Goal: Task Accomplishment & Management: Use online tool/utility

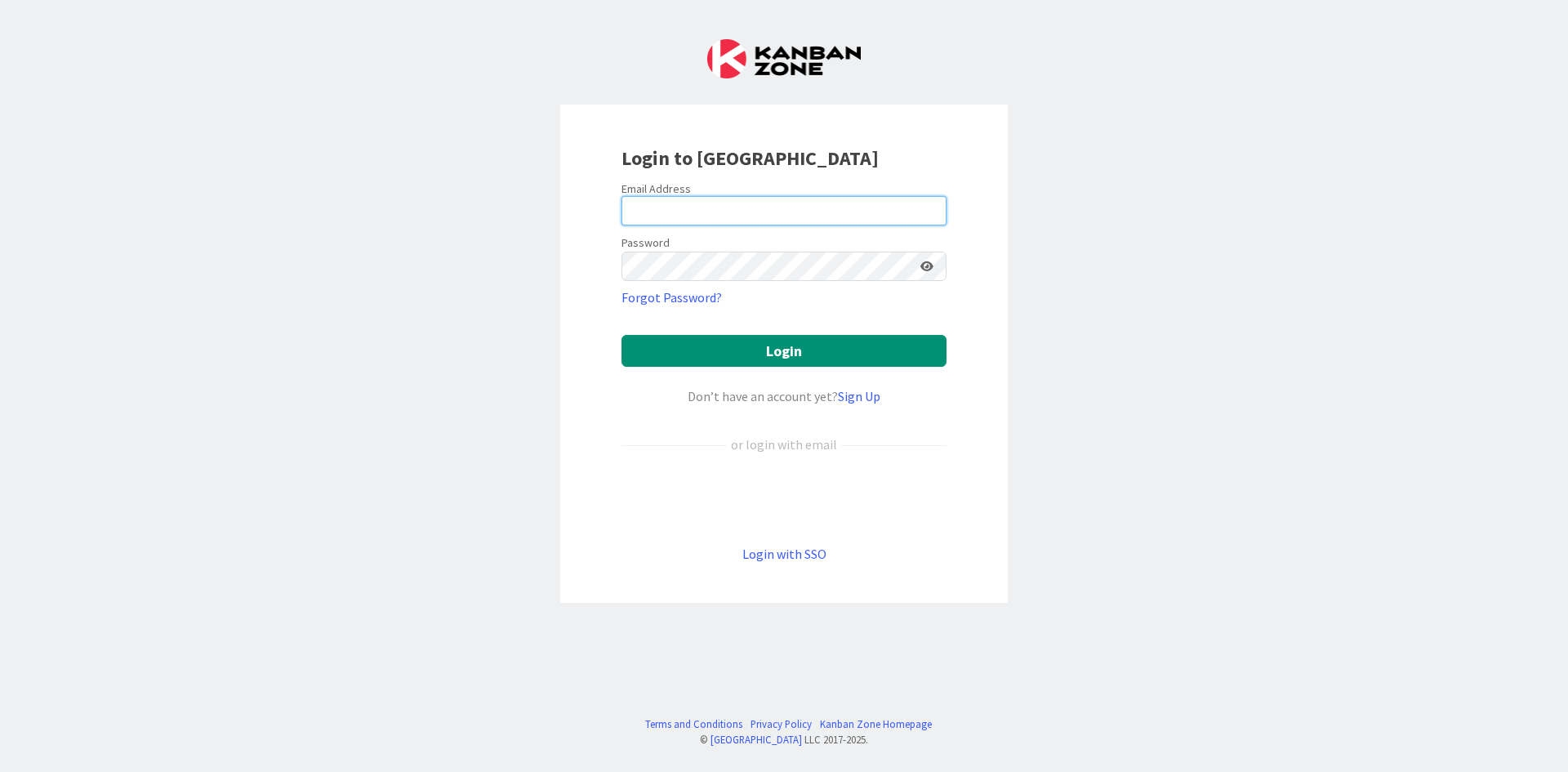
click at [662, 217] on input "email" at bounding box center [784, 210] width 325 height 29
type input "[PERSON_NAME][EMAIL_ADDRESS][DOMAIN_NAME]"
click at [622, 335] on button "Login" at bounding box center [784, 351] width 325 height 32
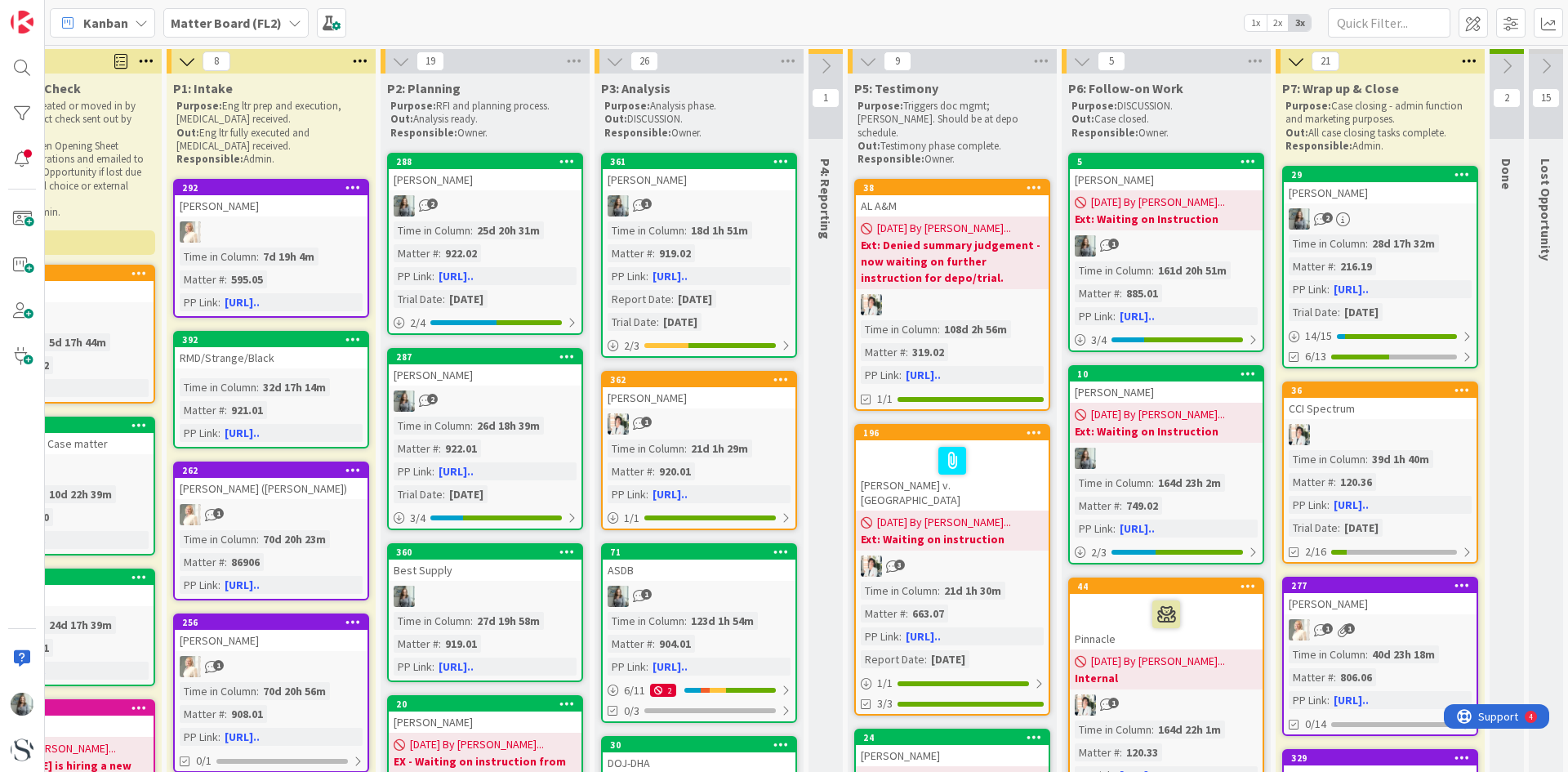
scroll to position [0, 353]
click at [17, 104] on div at bounding box center [22, 114] width 33 height 33
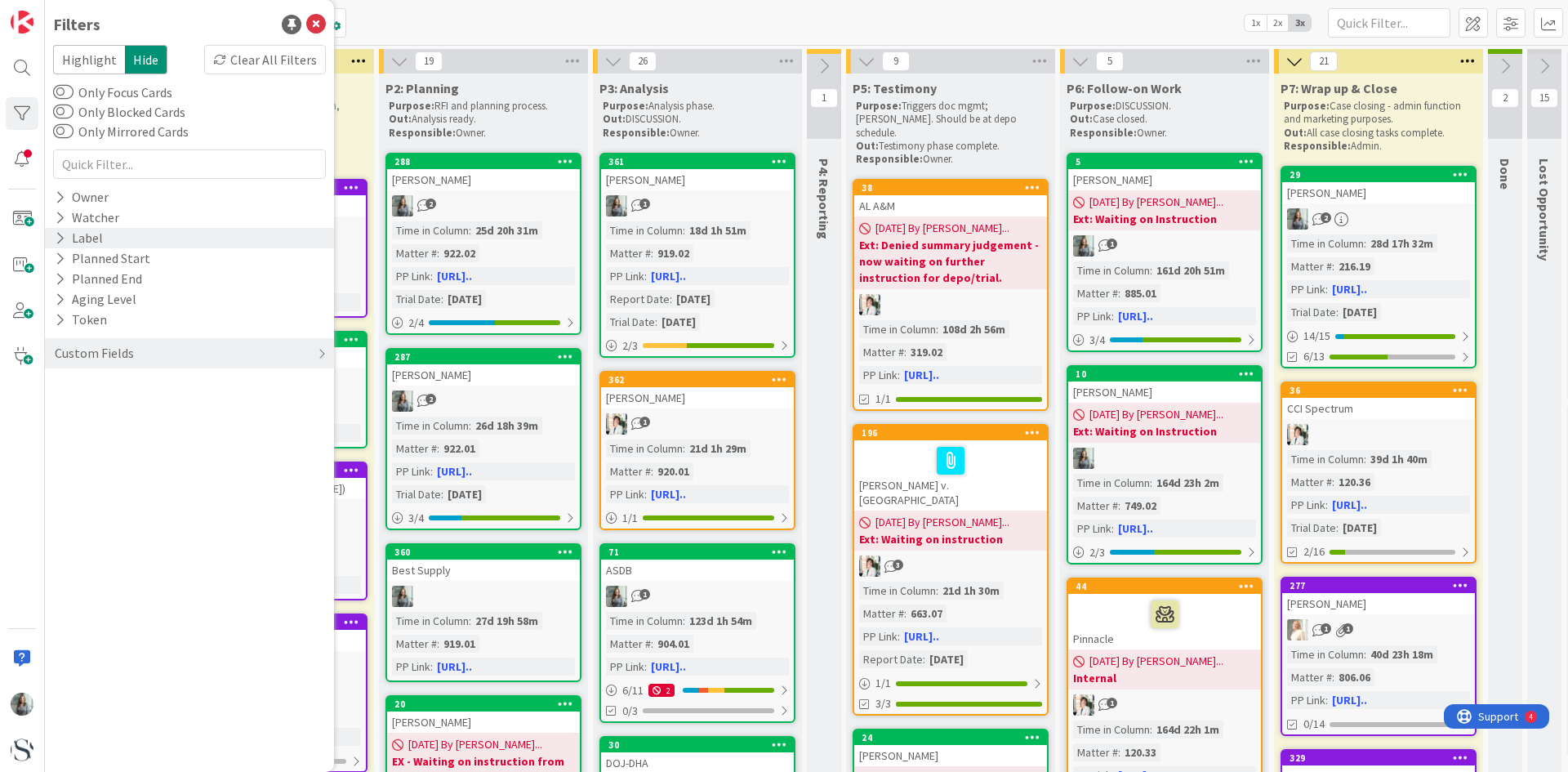
click at [58, 236] on icon at bounding box center [59, 238] width 10 height 14
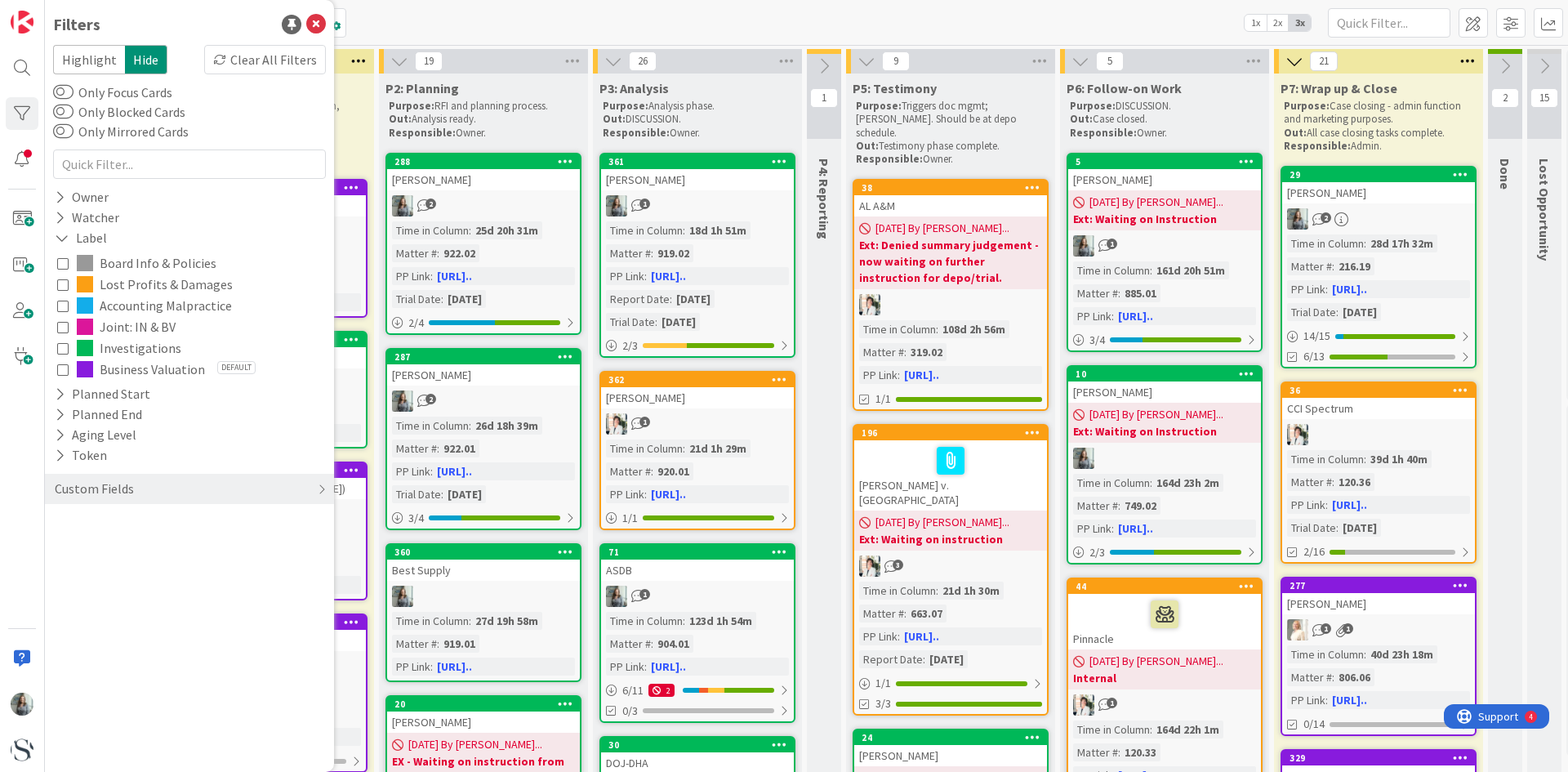
click at [59, 345] on icon at bounding box center [63, 348] width 11 height 11
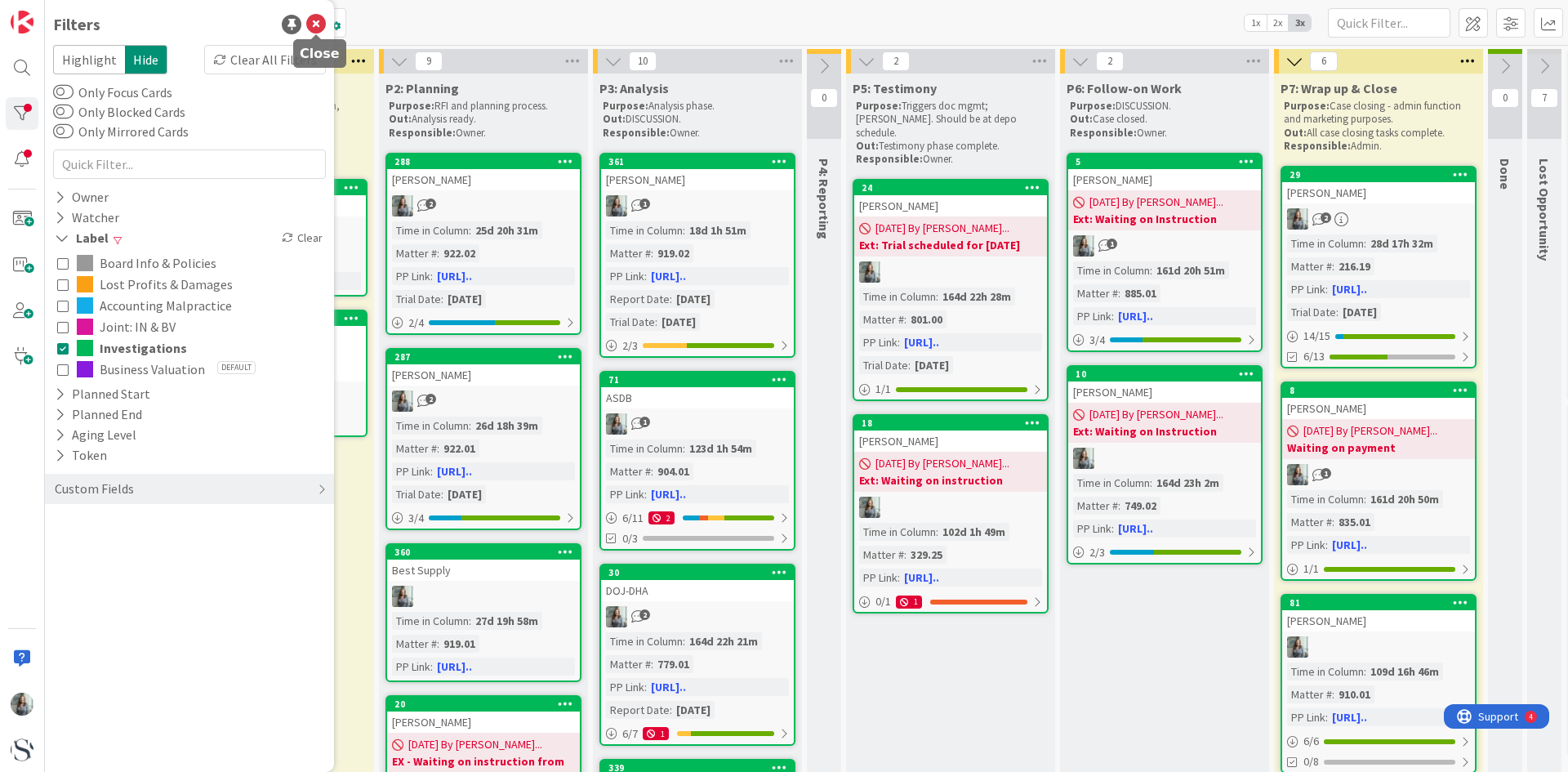
click at [311, 24] on icon at bounding box center [315, 24] width 20 height 20
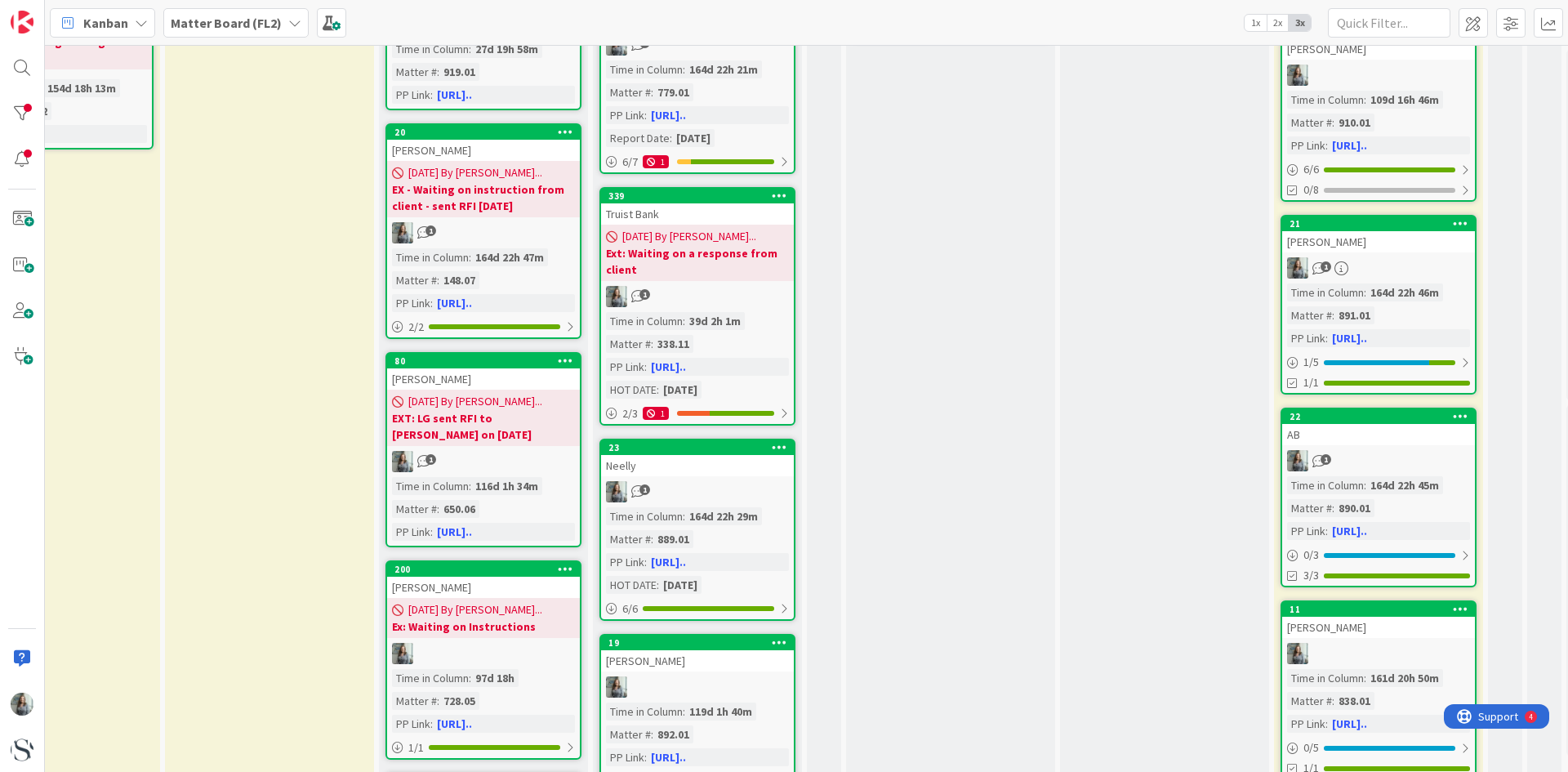
scroll to position [735, 353]
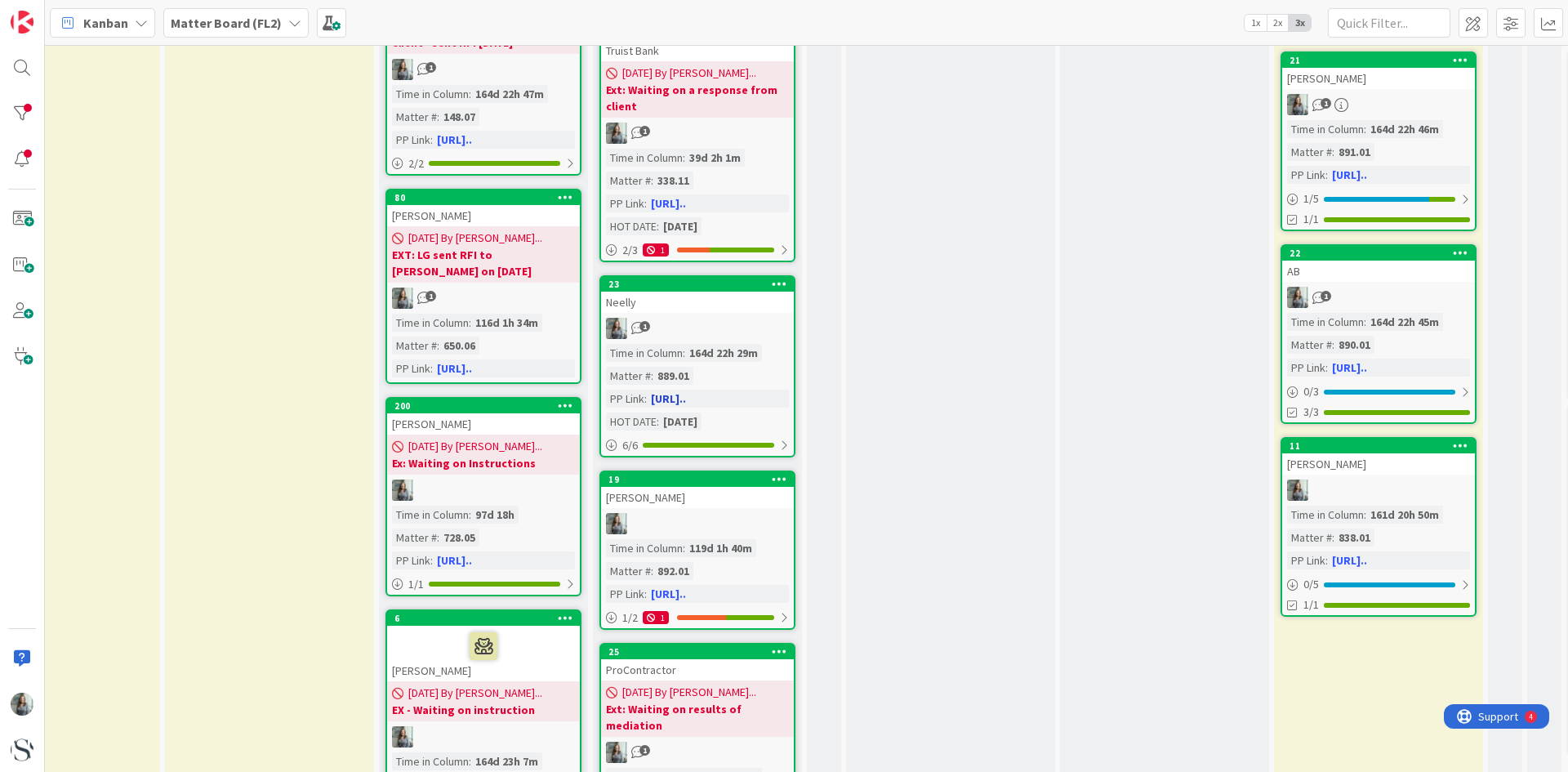
click at [688, 305] on div "Neelly" at bounding box center [697, 302] width 192 height 22
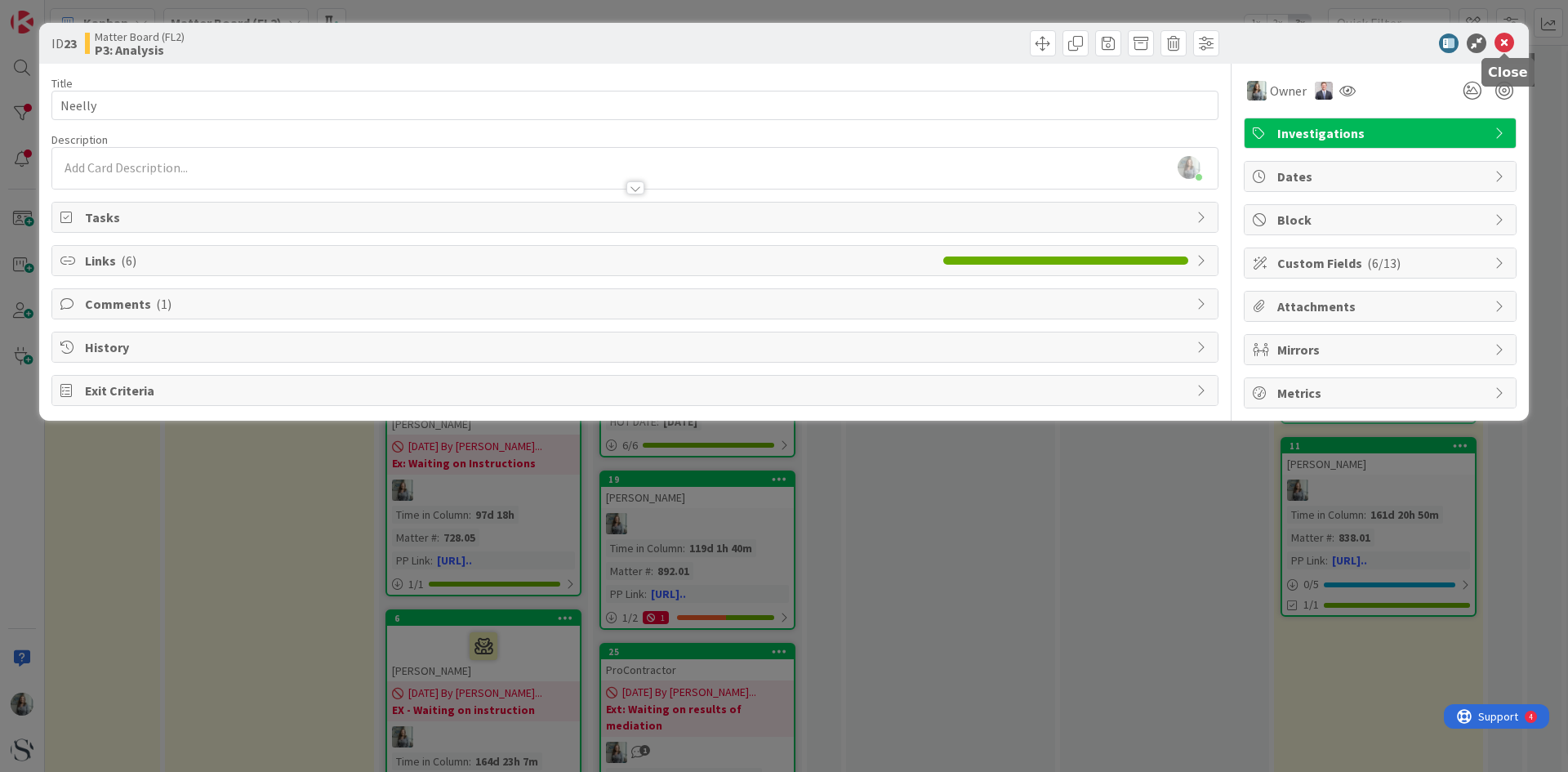
click at [1499, 40] on icon at bounding box center [1504, 43] width 20 height 20
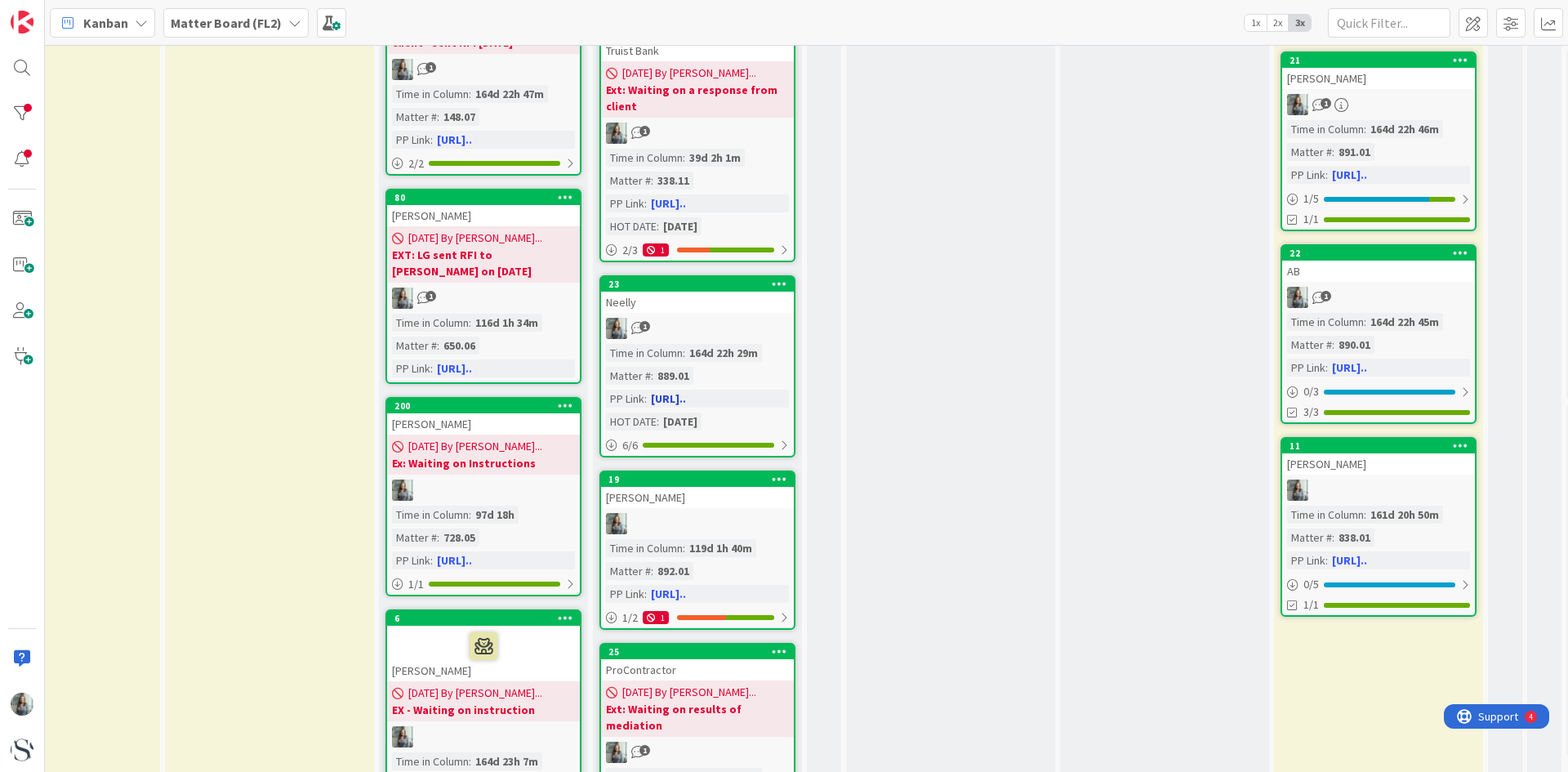
click at [684, 301] on div "Neelly" at bounding box center [697, 302] width 192 height 22
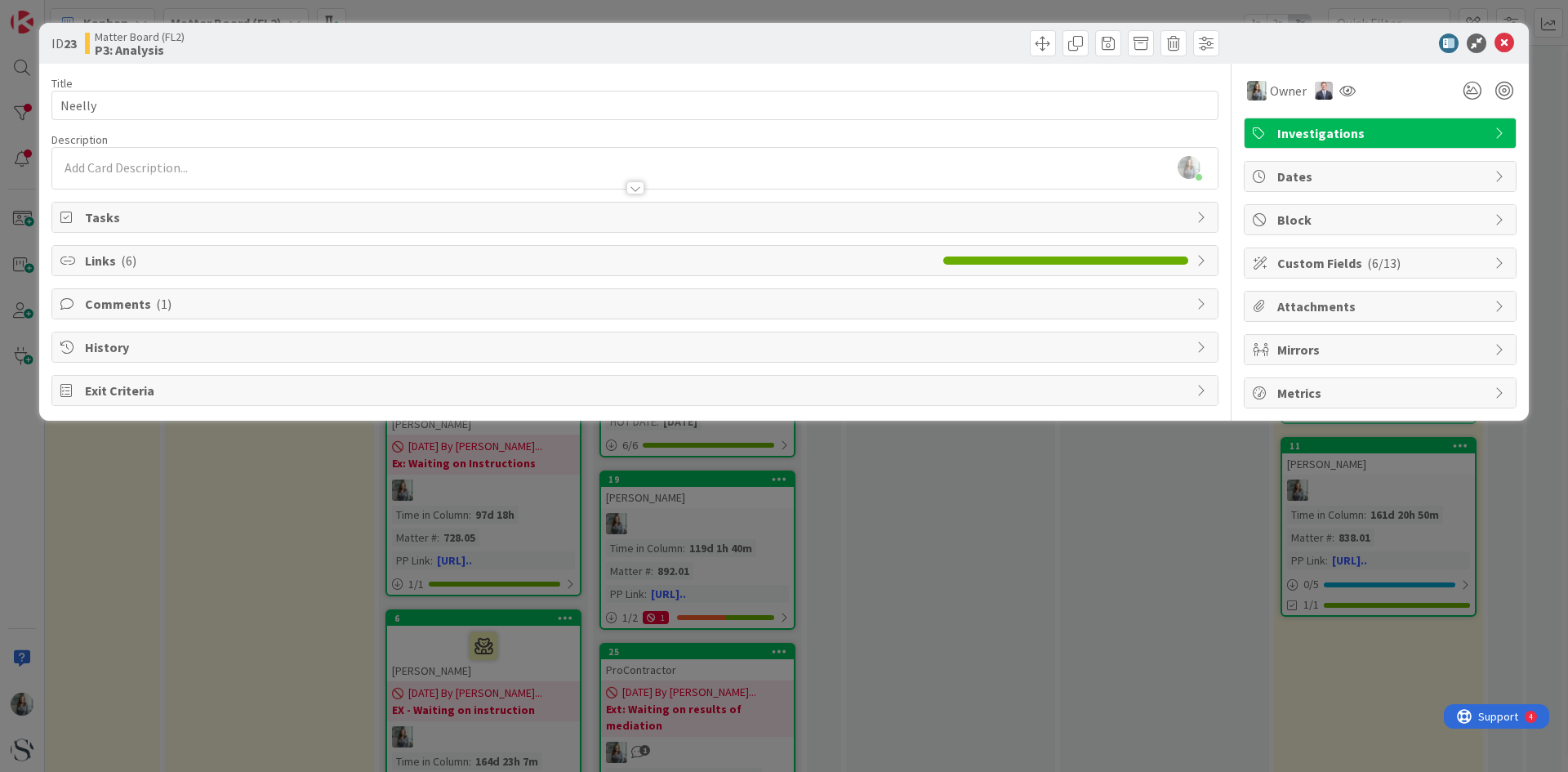
click at [1501, 178] on icon at bounding box center [1501, 177] width 13 height 13
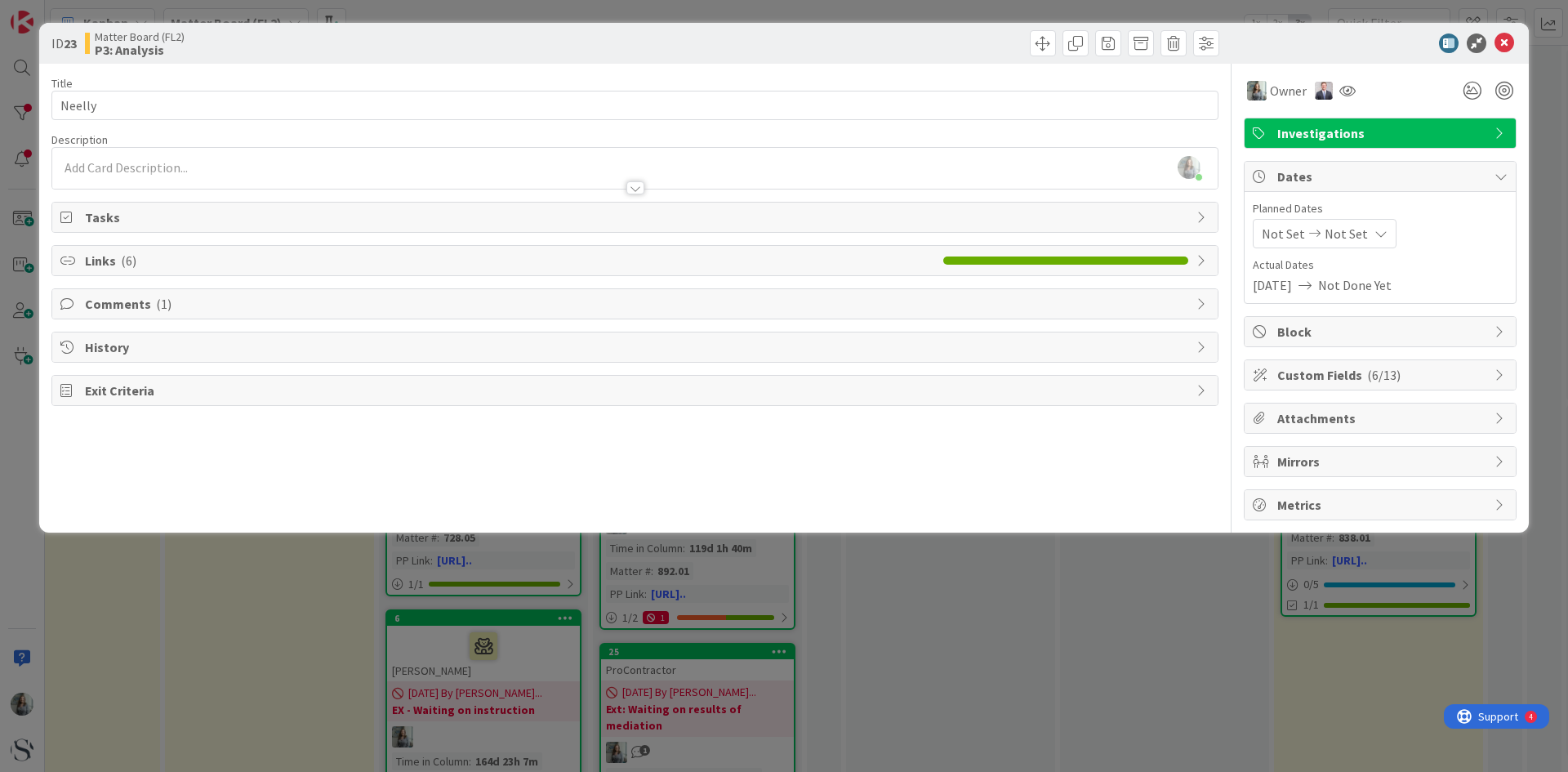
click at [1507, 133] on icon at bounding box center [1501, 133] width 13 height 13
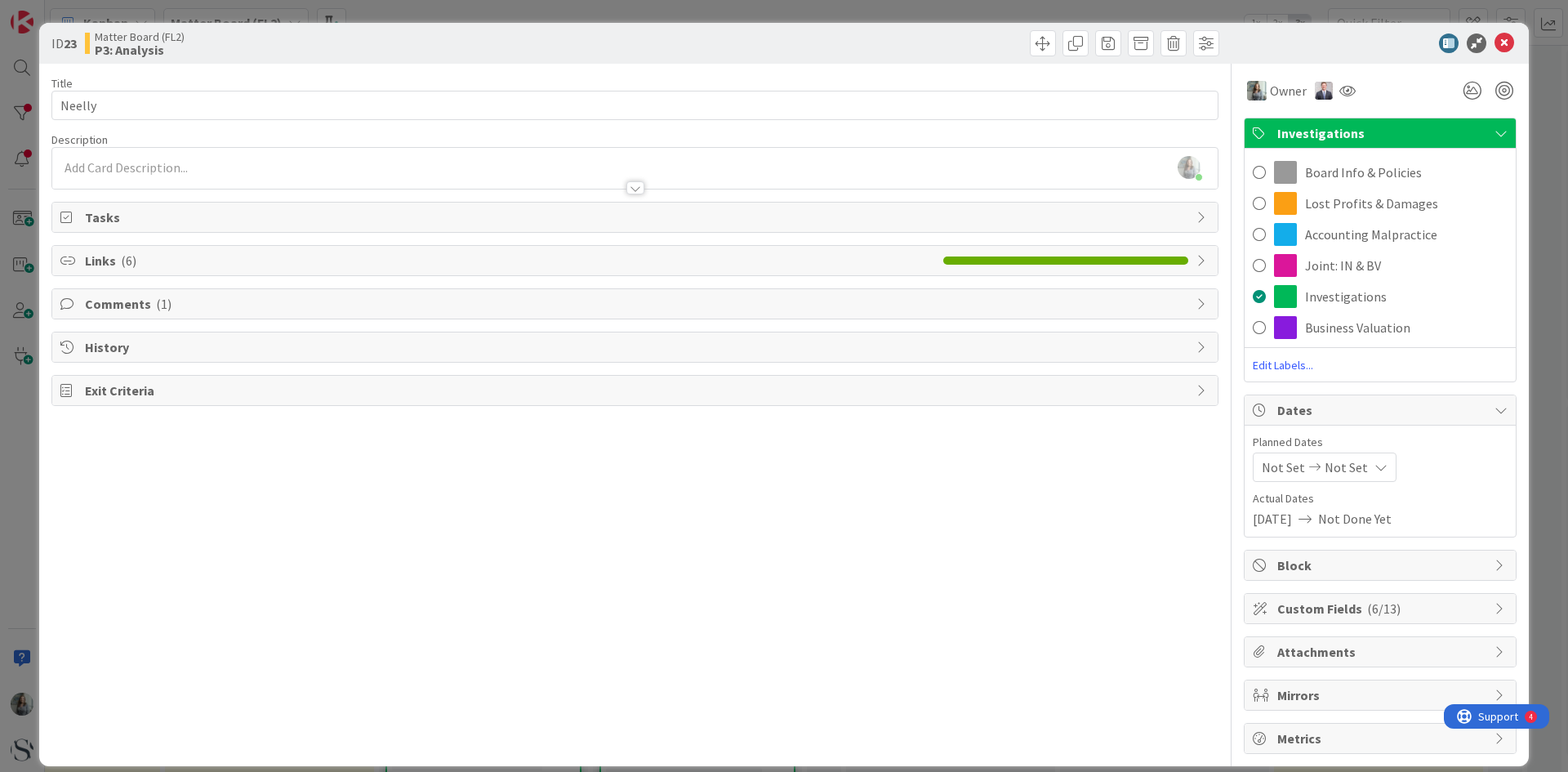
click at [1495, 569] on icon at bounding box center [1501, 565] width 13 height 13
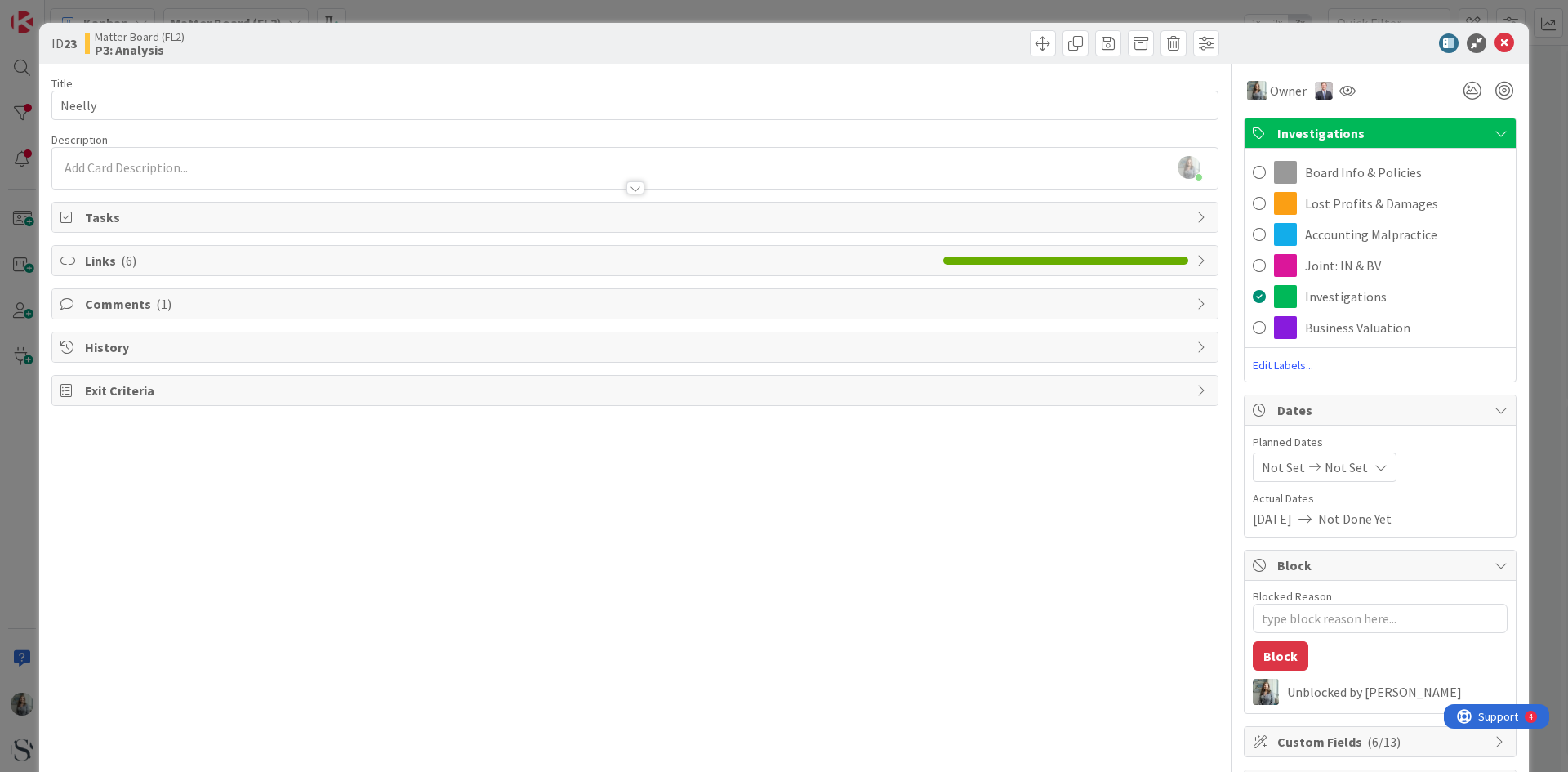
scroll to position [150, 0]
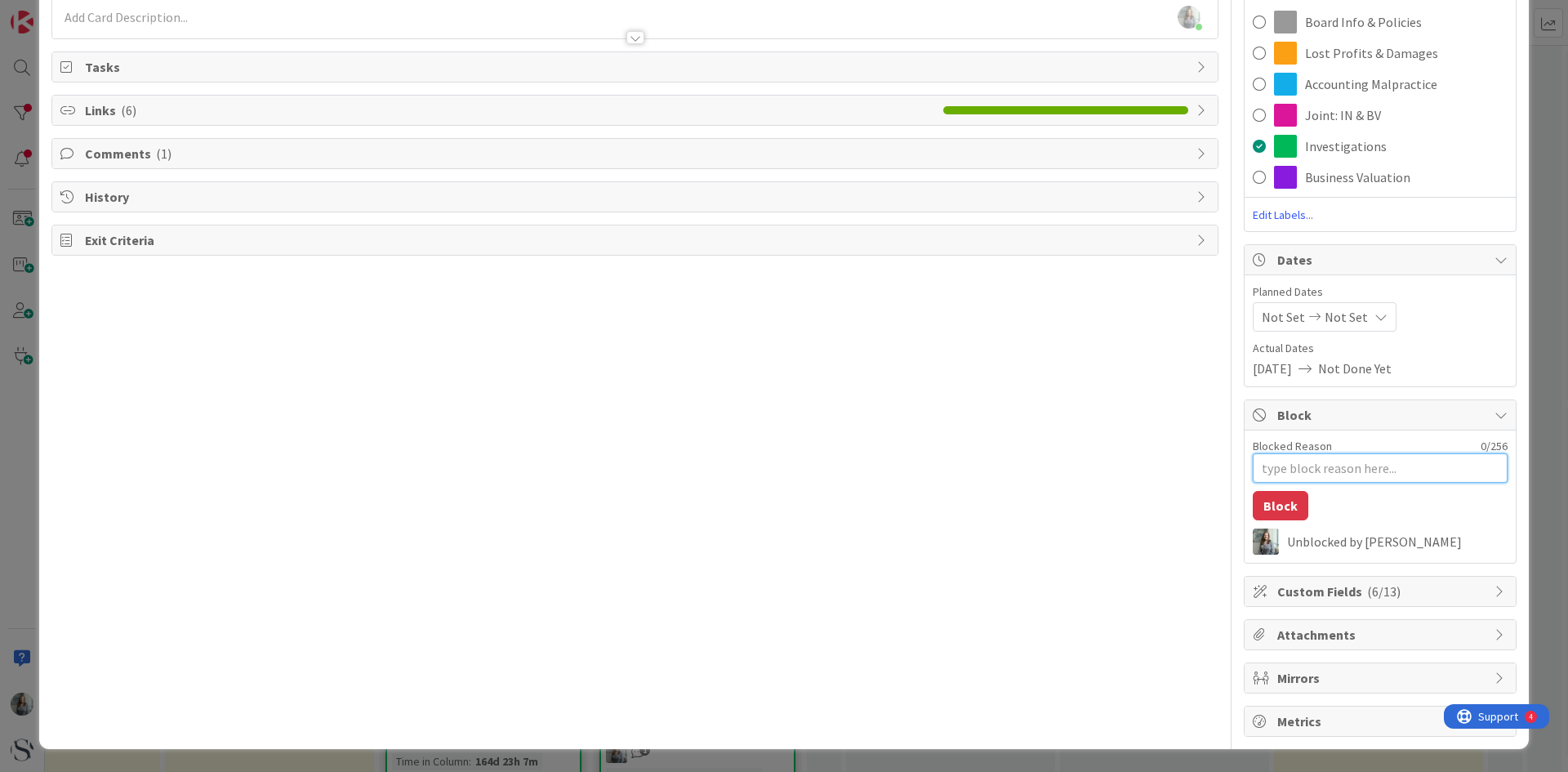
click at [1279, 469] on textarea "Blocked Reason" at bounding box center [1380, 468] width 254 height 29
type textarea "x"
type textarea "E"
type textarea "x"
type textarea "Ex"
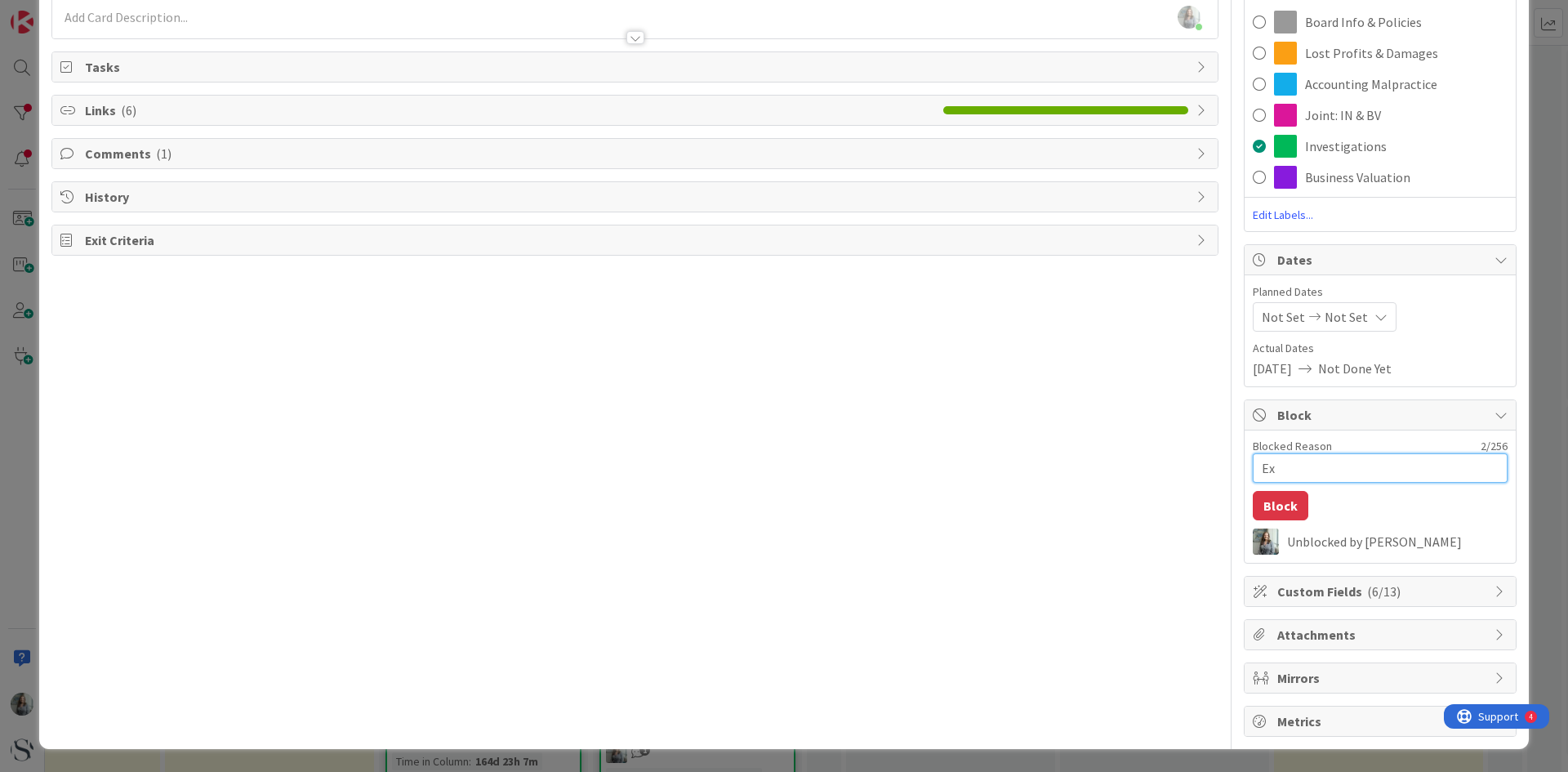
type textarea "x"
type textarea "Ext"
type textarea "x"
type textarea "Ext:"
type textarea "x"
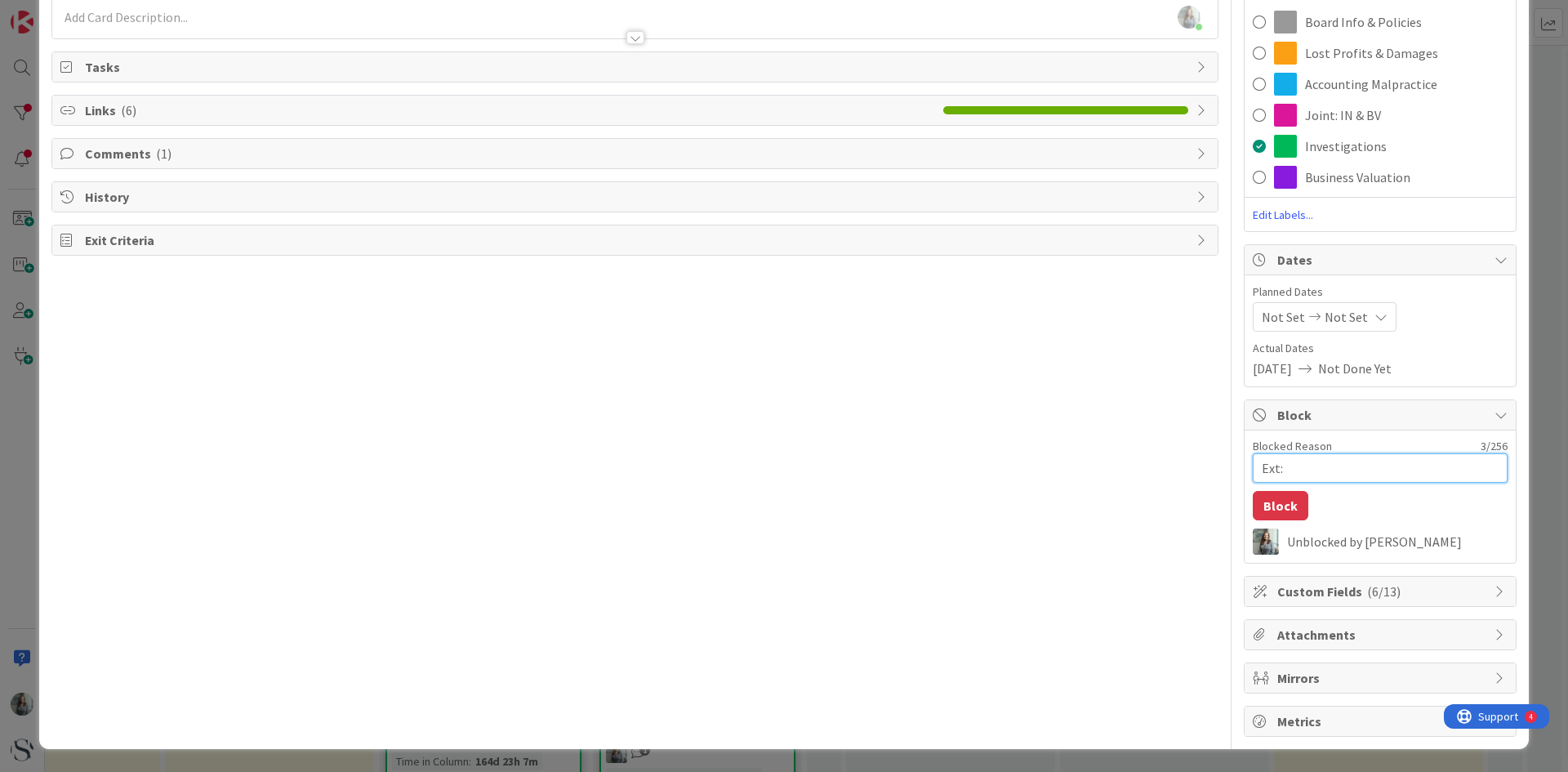
type textarea "Ext:"
type textarea "x"
type textarea "Ext: H"
type textarea "x"
type textarea "Ext: He"
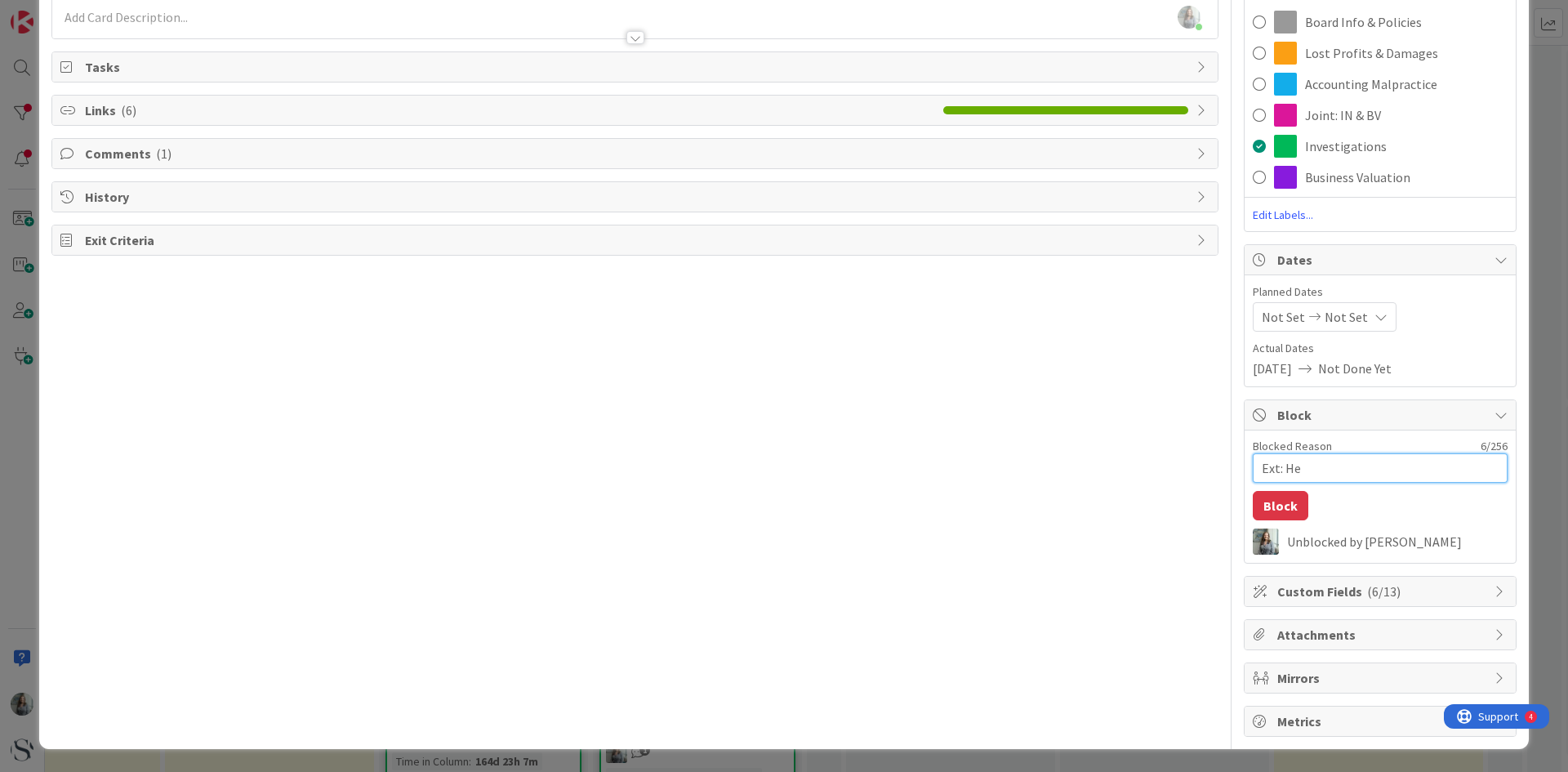
type textarea "x"
type textarea "Ext: Hea"
type textarea "x"
type textarea "Ext: Hear"
type textarea "x"
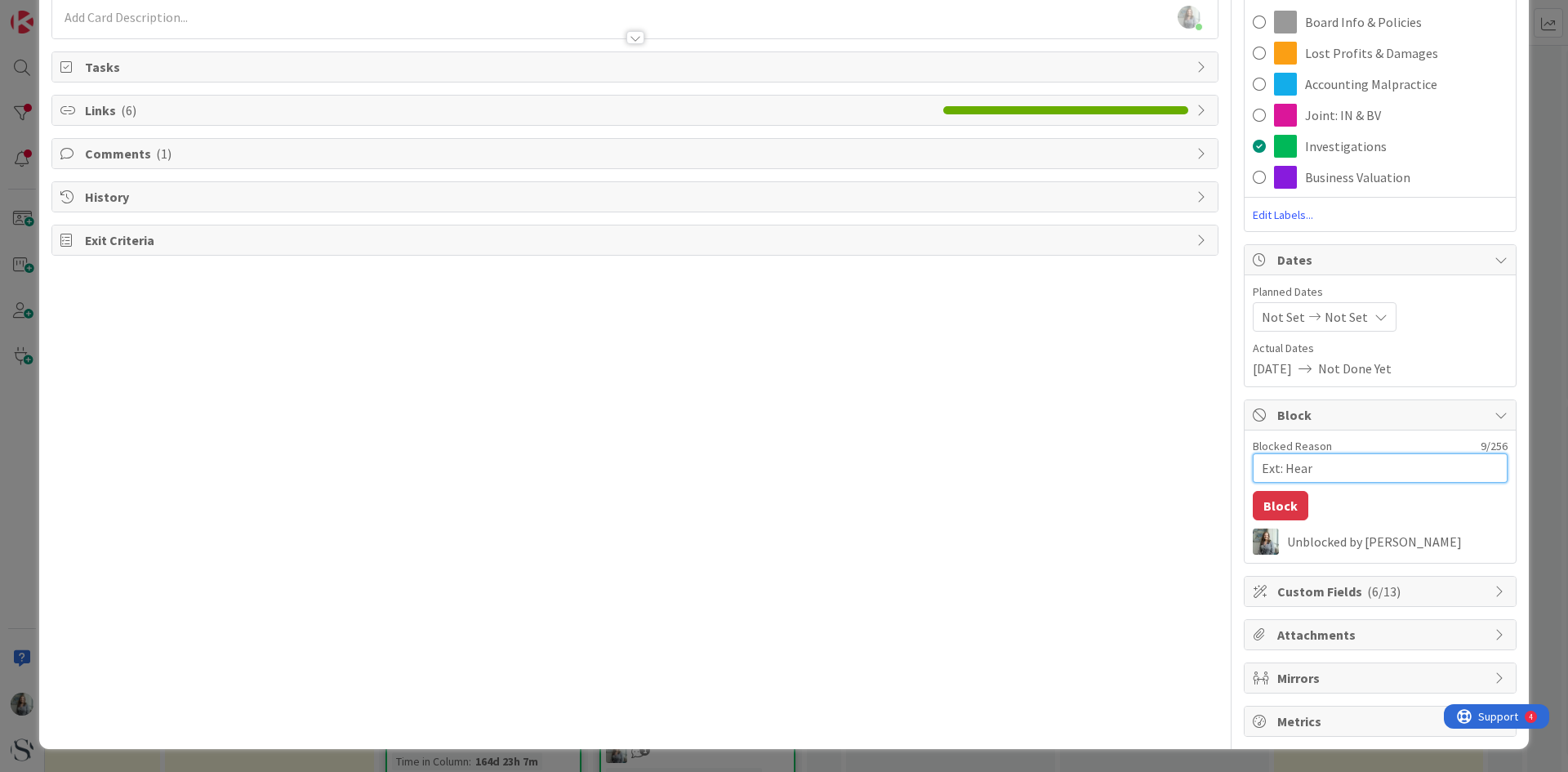
type textarea "Ext: Heari"
type textarea "x"
type textarea "Ext: Hearin"
type textarea "x"
type textarea "Ext: Hearing"
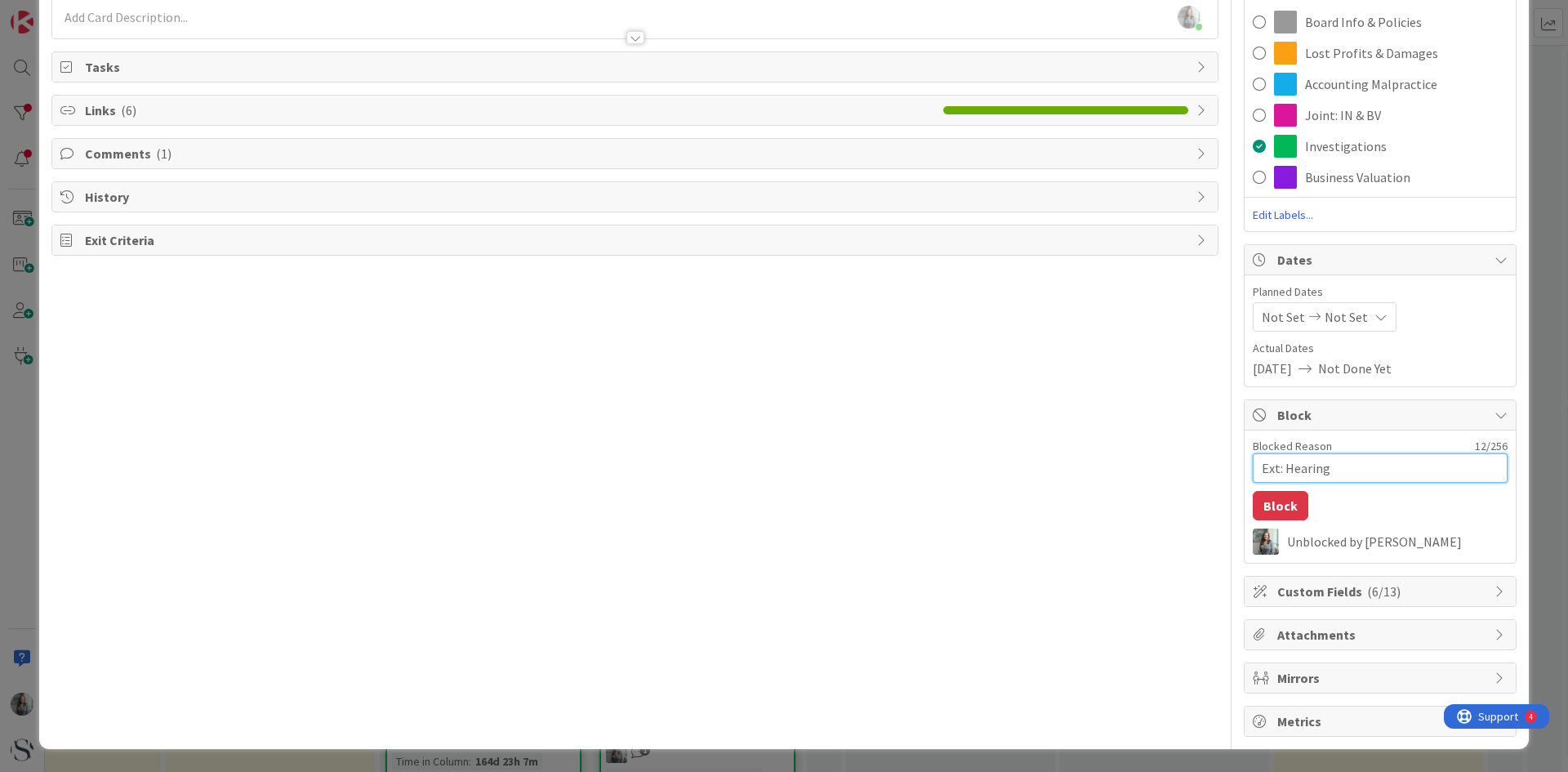
type textarea "x"
type textarea "Ext: Hearing"
type textarea "x"
type textarea "Ext: Hearing p"
type textarea "x"
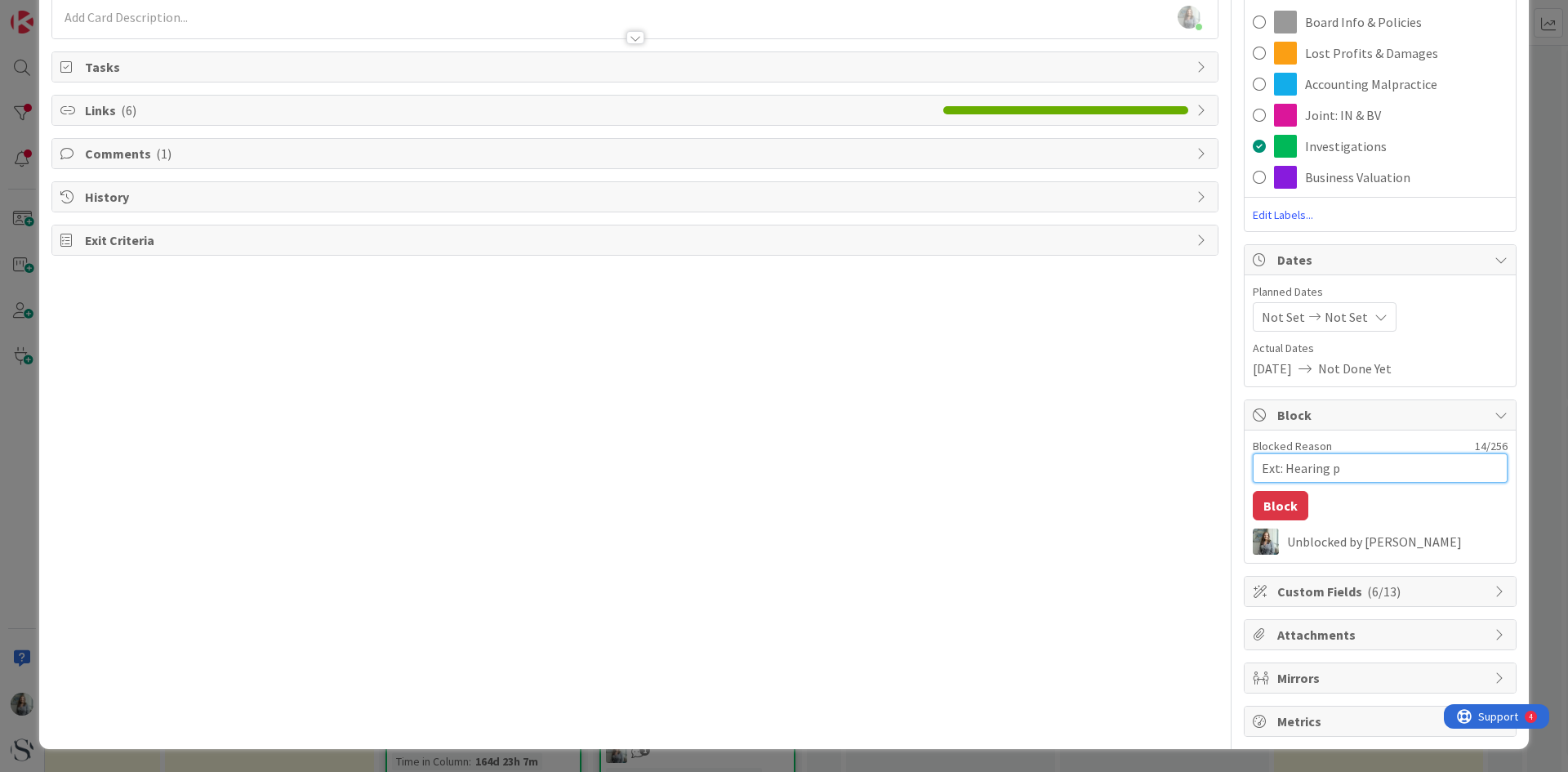
type textarea "Ext: Hearing po"
type textarea "x"
type textarea "Ext: Hearing p"
type textarea "x"
type textarea "Ext: Hearing"
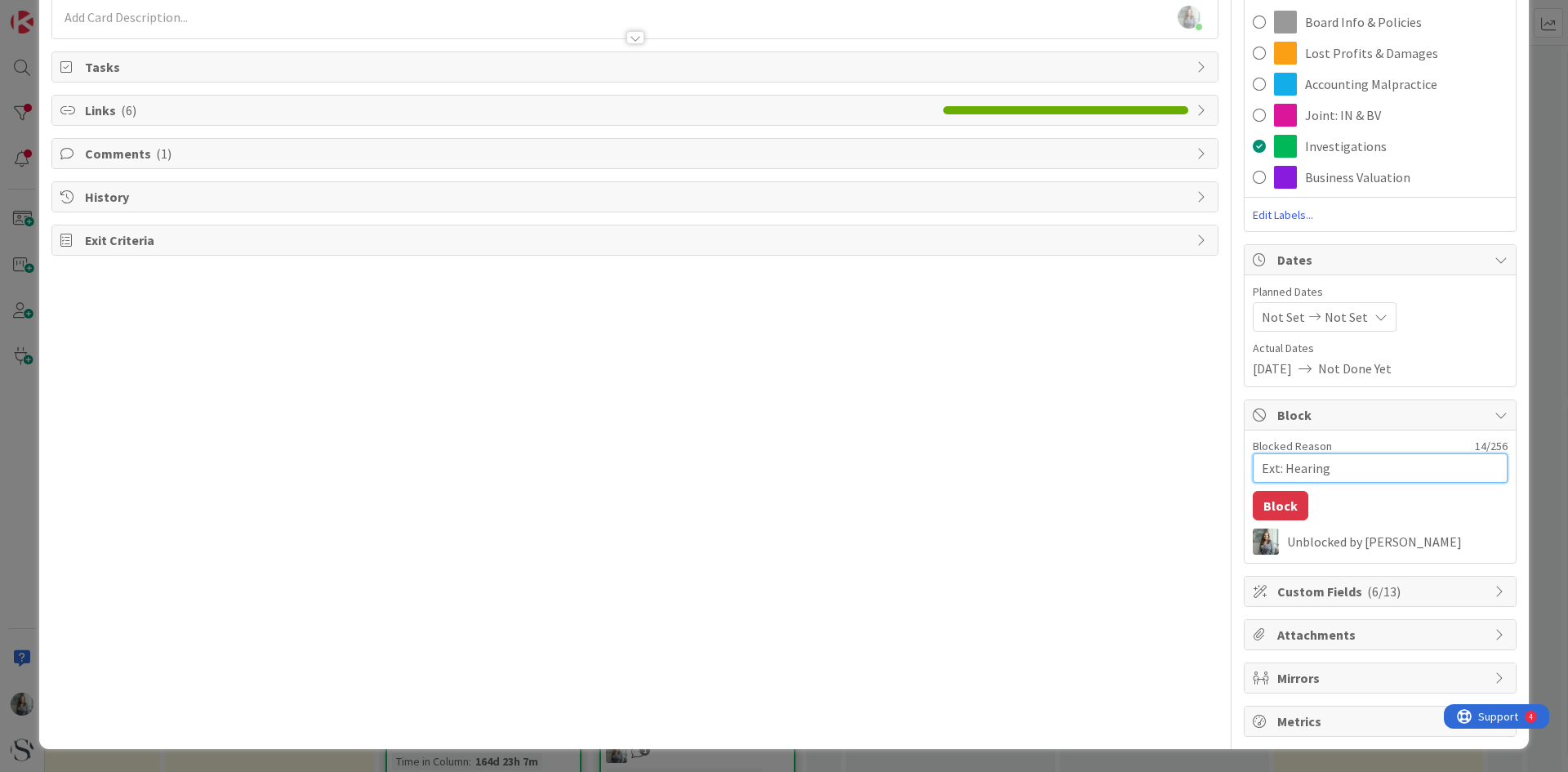
type textarea "x"
type textarea "Ext: Hearing"
type textarea "x"
type textarea "Ext: Hearin"
type textarea "x"
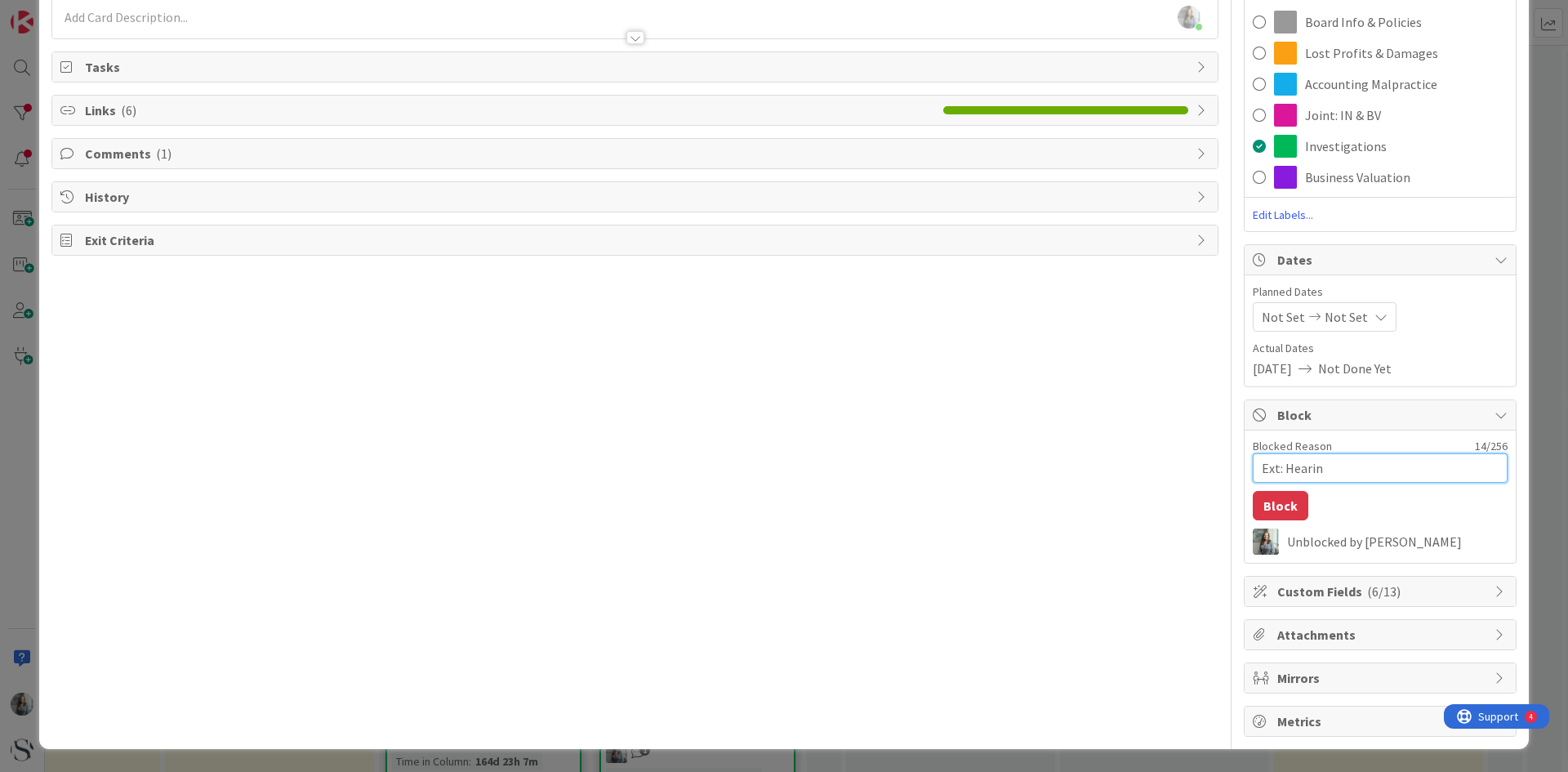
type textarea "Ext: Heari"
type textarea "x"
type textarea "Ext: Hear"
type textarea "x"
type textarea "Ext: Hea"
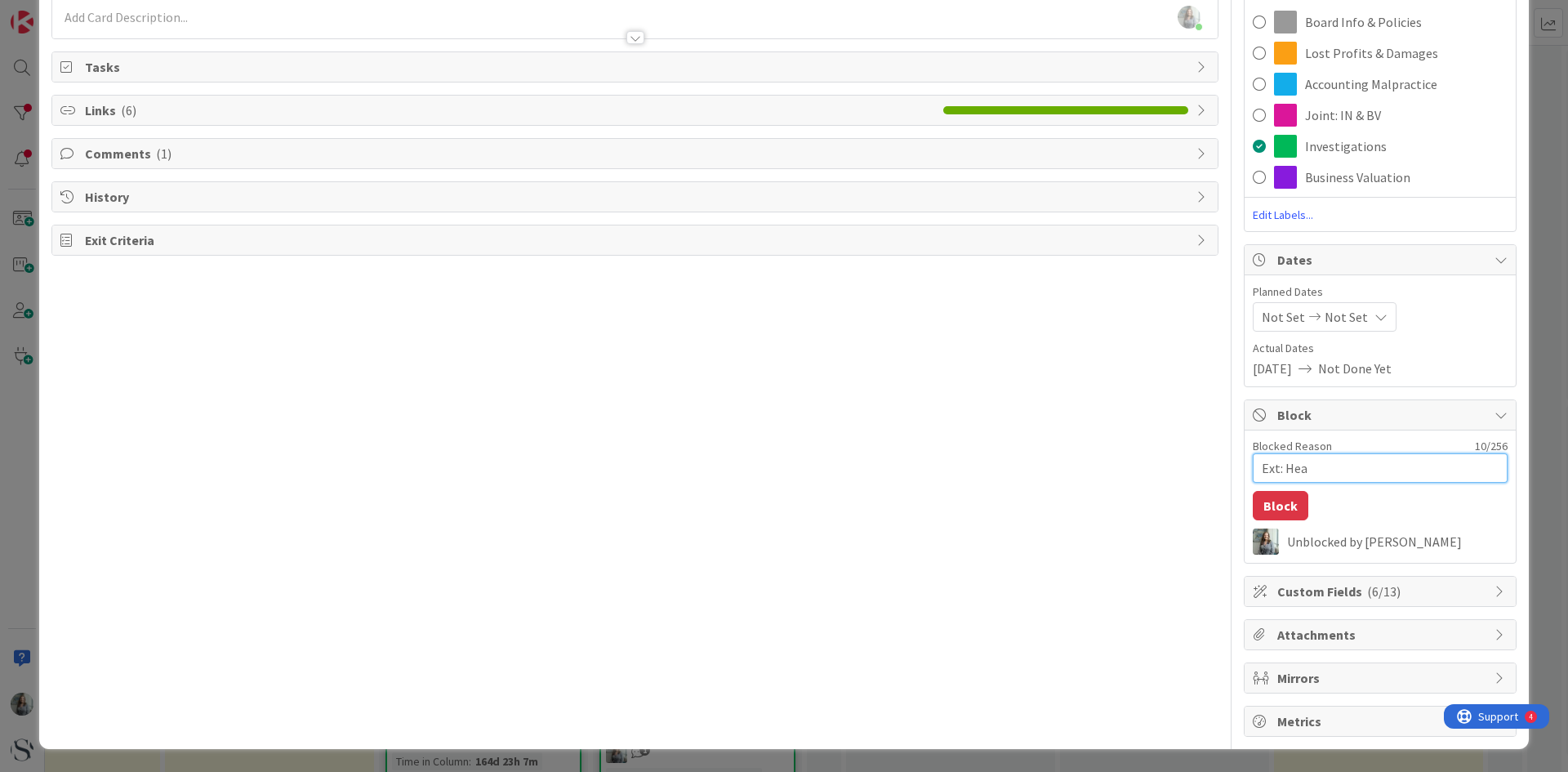
type textarea "x"
type textarea "Ext: He"
type textarea "x"
type textarea "Ext: H"
type textarea "x"
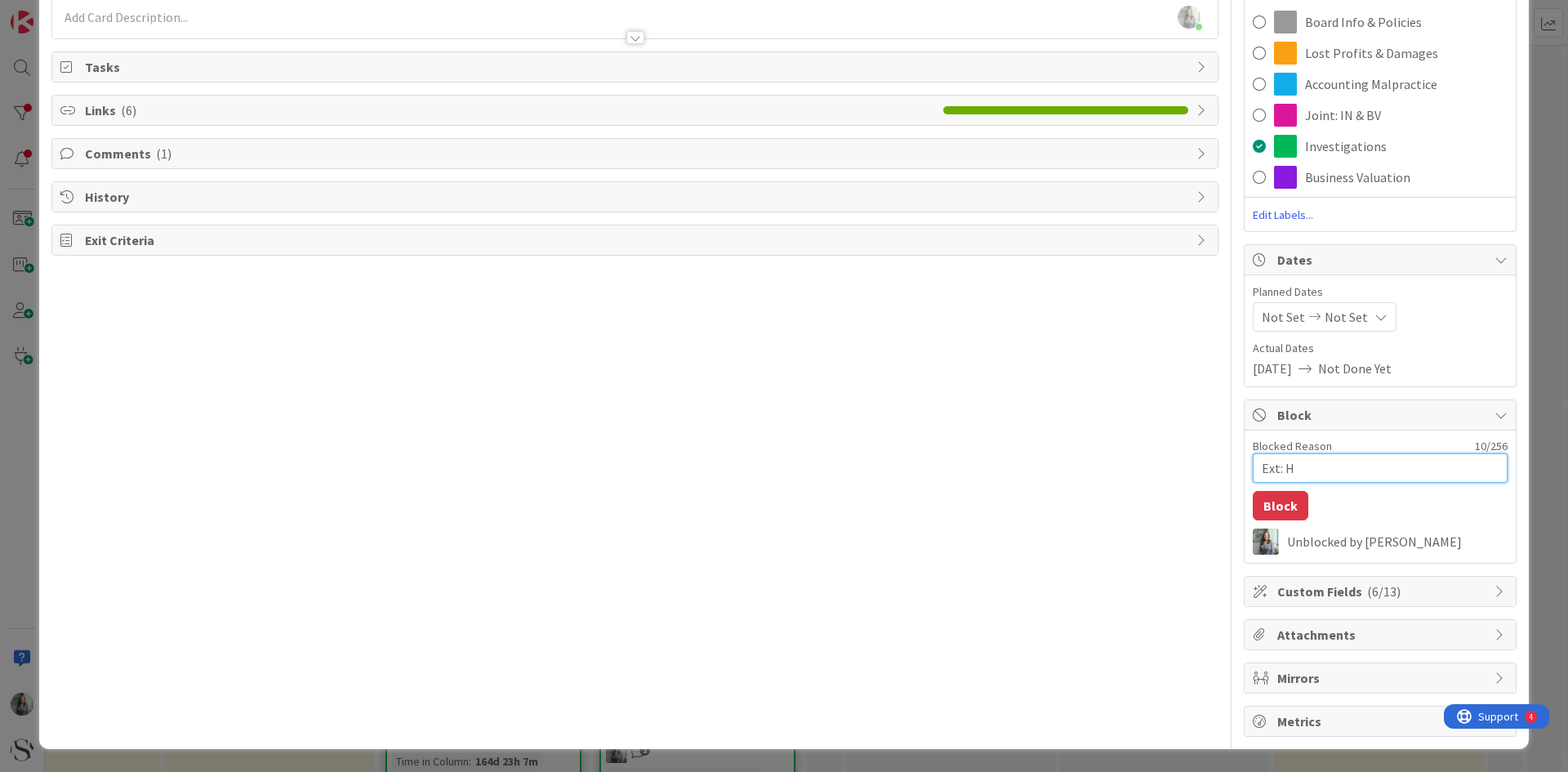
type textarea "Ext:"
type textarea "x"
type textarea "Ext:"
type textarea "x"
type textarea "Ext:"
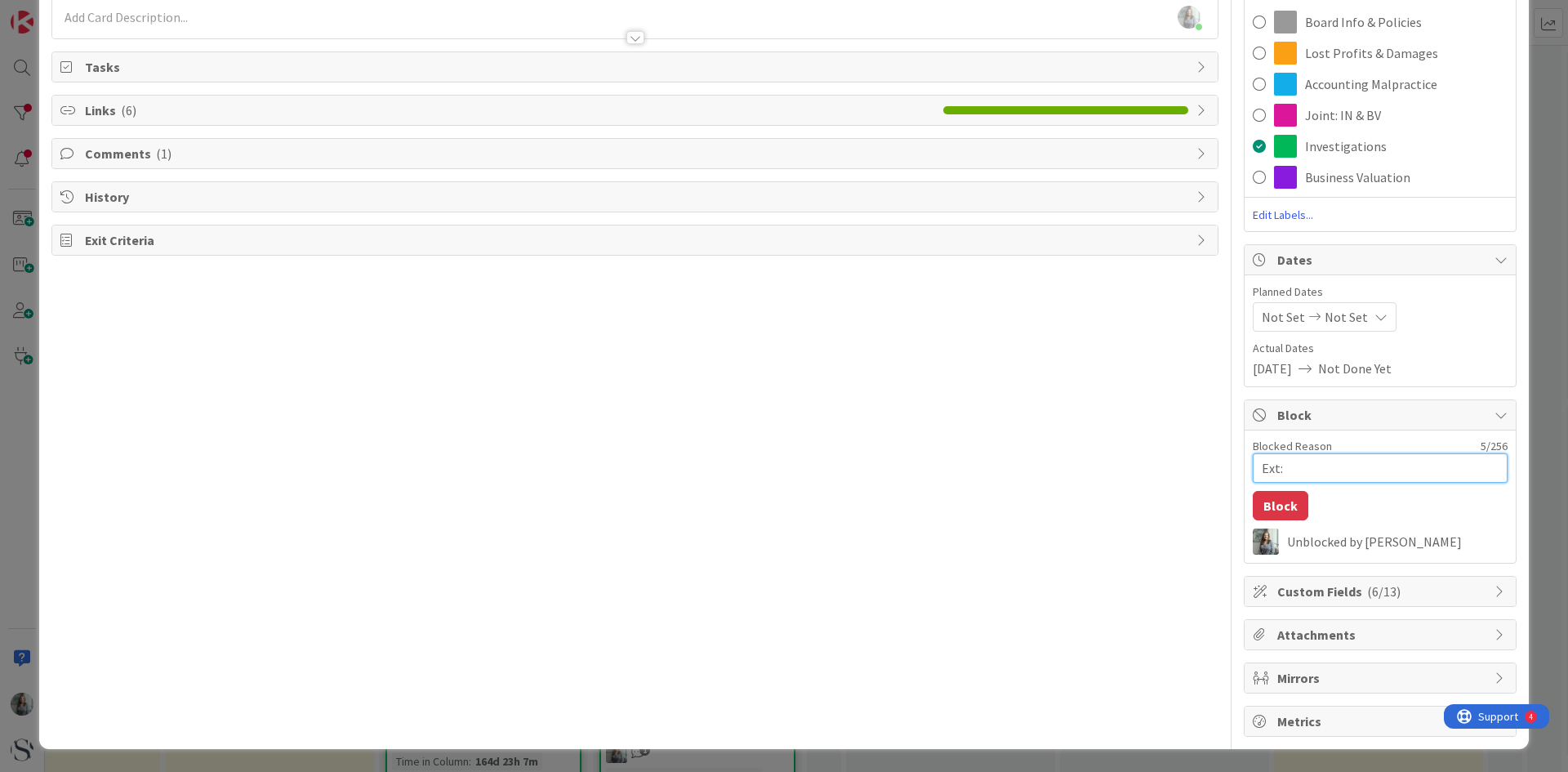
type textarea "x"
type textarea "Ext: W"
type textarea "x"
type textarea "Ext: Wa"
type textarea "x"
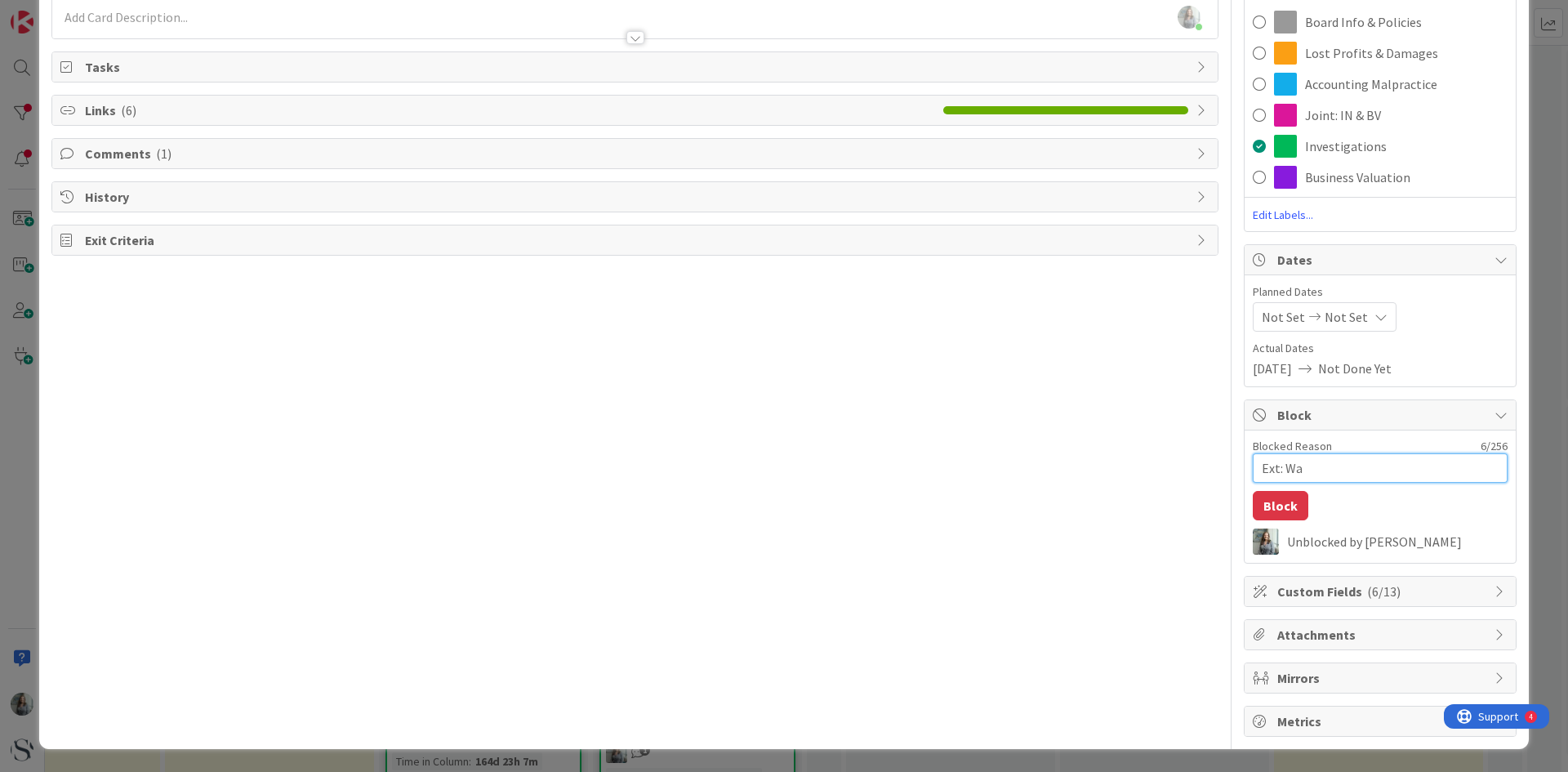
type textarea "Ext: Wai"
type textarea "x"
type textarea "Ext: Wait"
type textarea "x"
type textarea "Ext: Waiti"
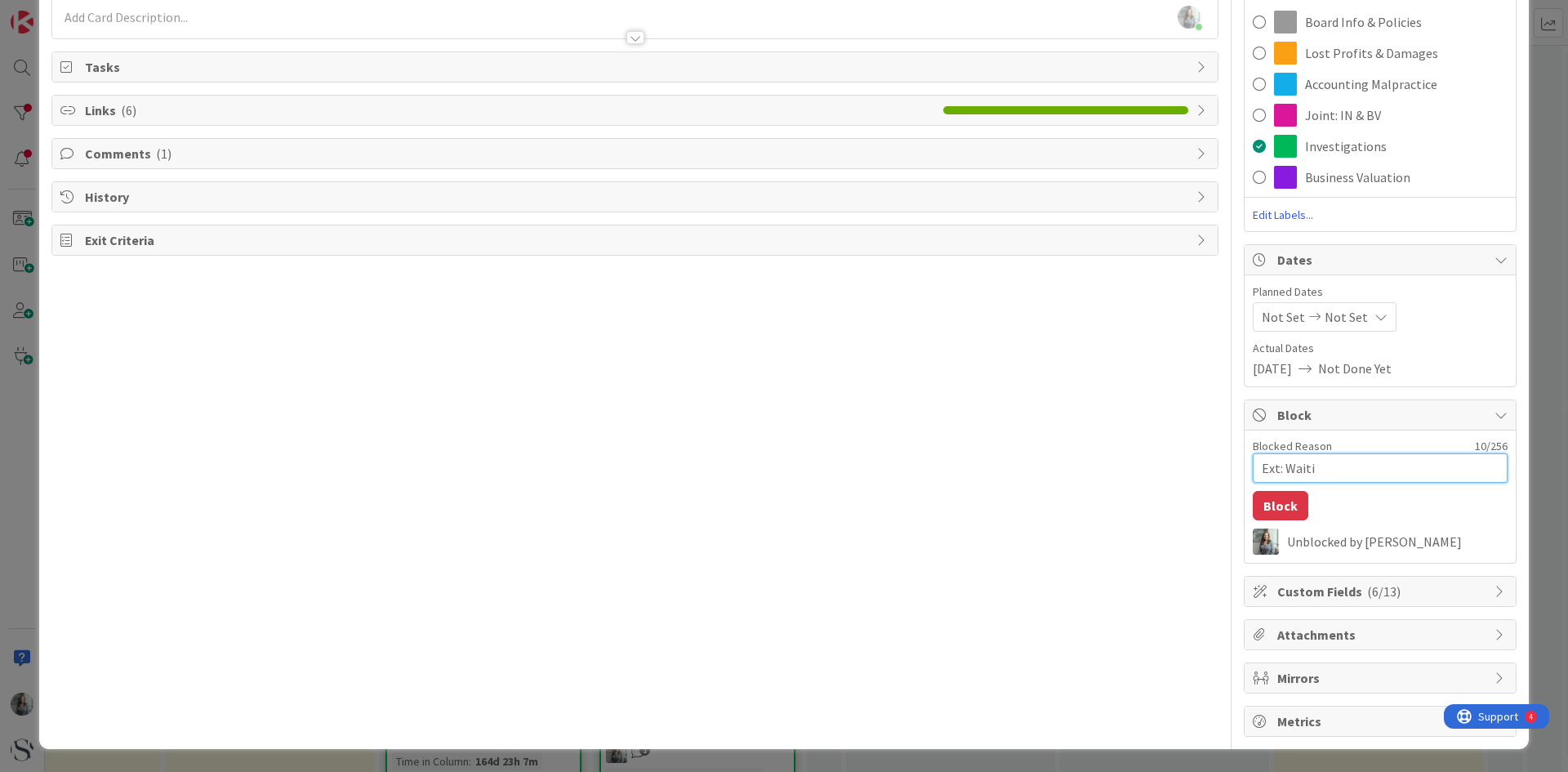
type textarea "x"
type textarea "Ext: Waitin"
type textarea "x"
type textarea "Ext: Waiting"
type textarea "x"
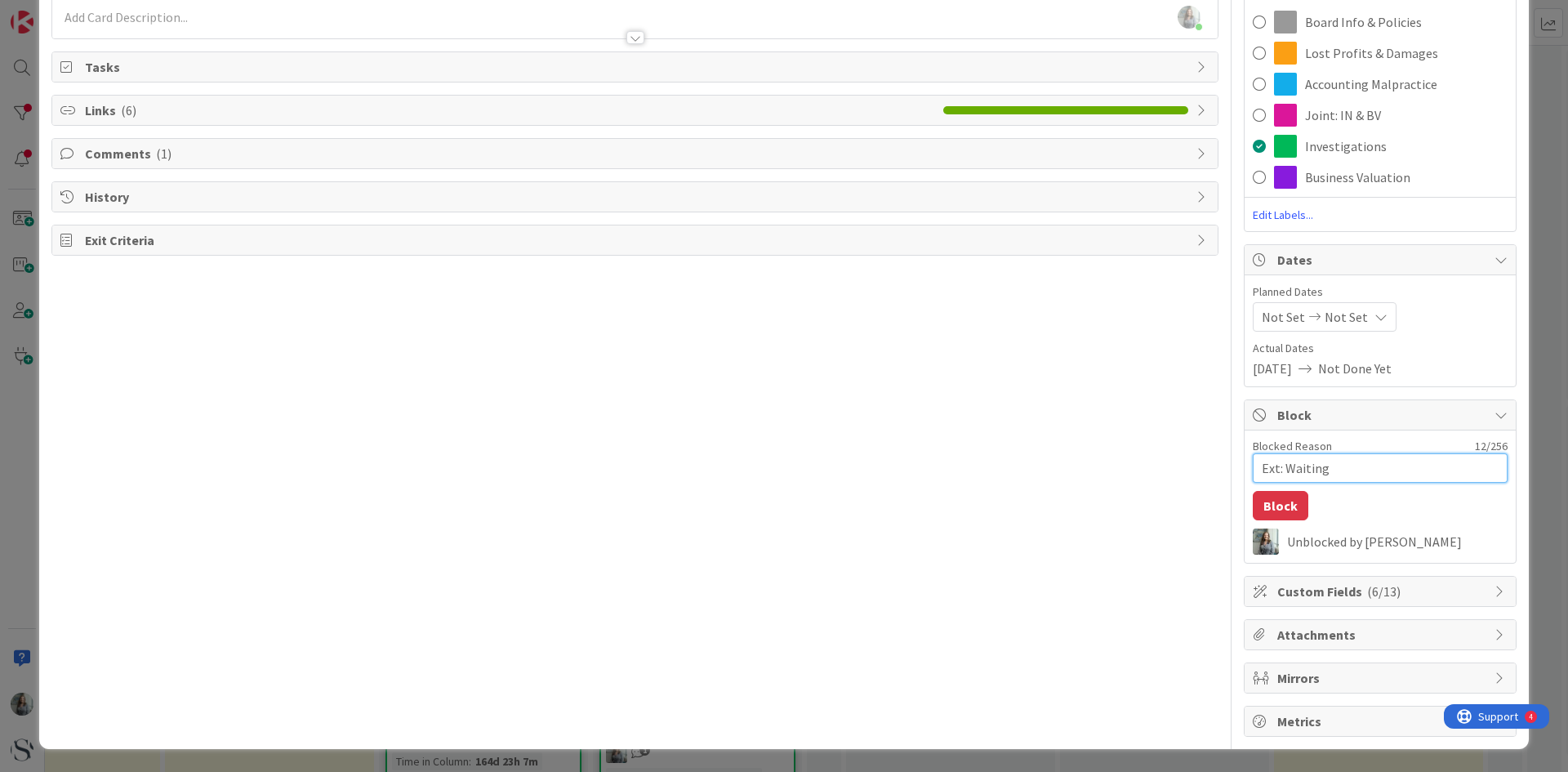
type textarea "Ext: Waiting"
type textarea "x"
type textarea "Ext: Waiting o"
type textarea "x"
type textarea "Ext: Waiting on"
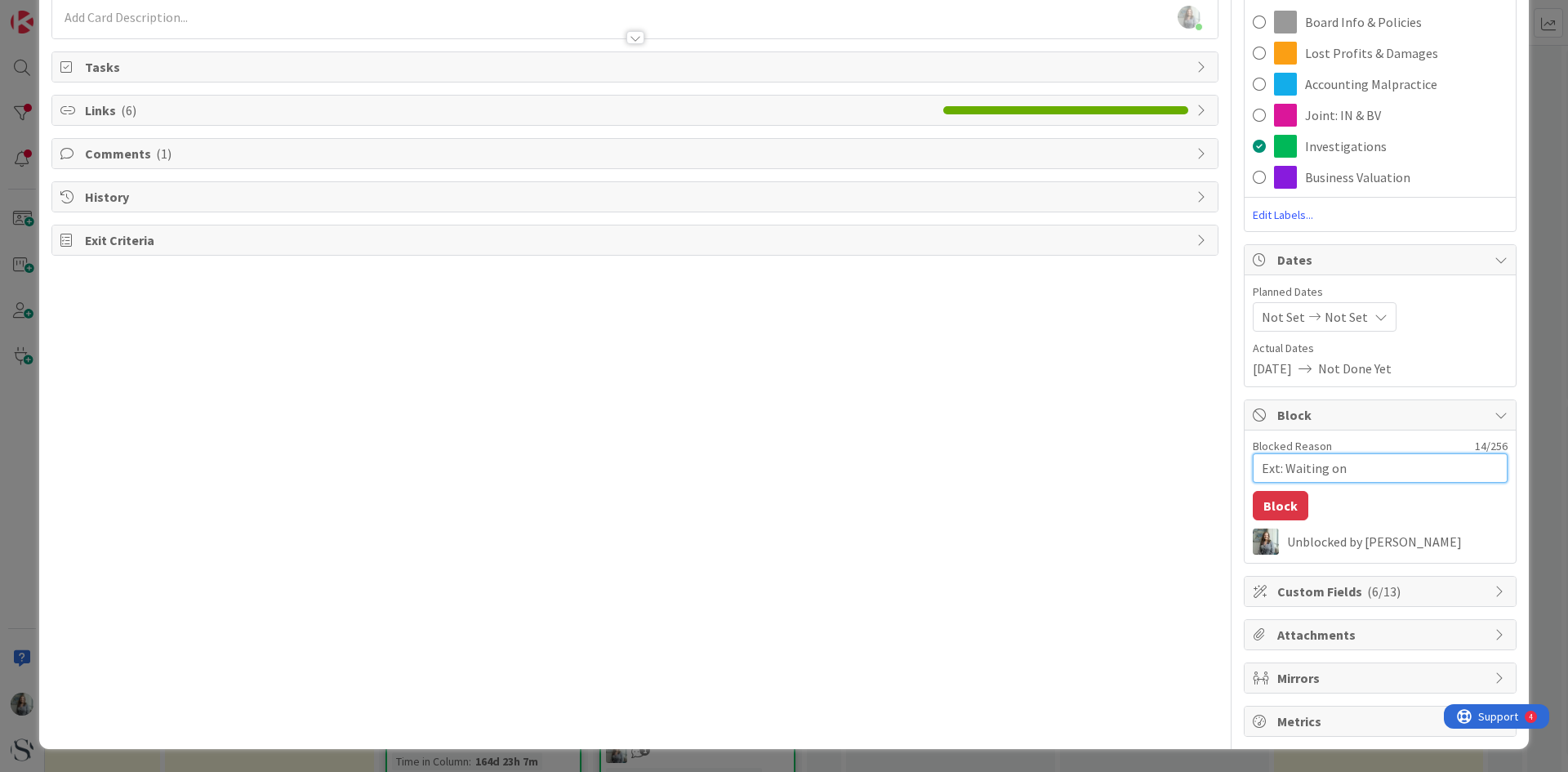
type textarea "x"
type textarea "Ext: Waiting on"
type textarea "x"
type textarea "Ext: Waiting on r"
type textarea "x"
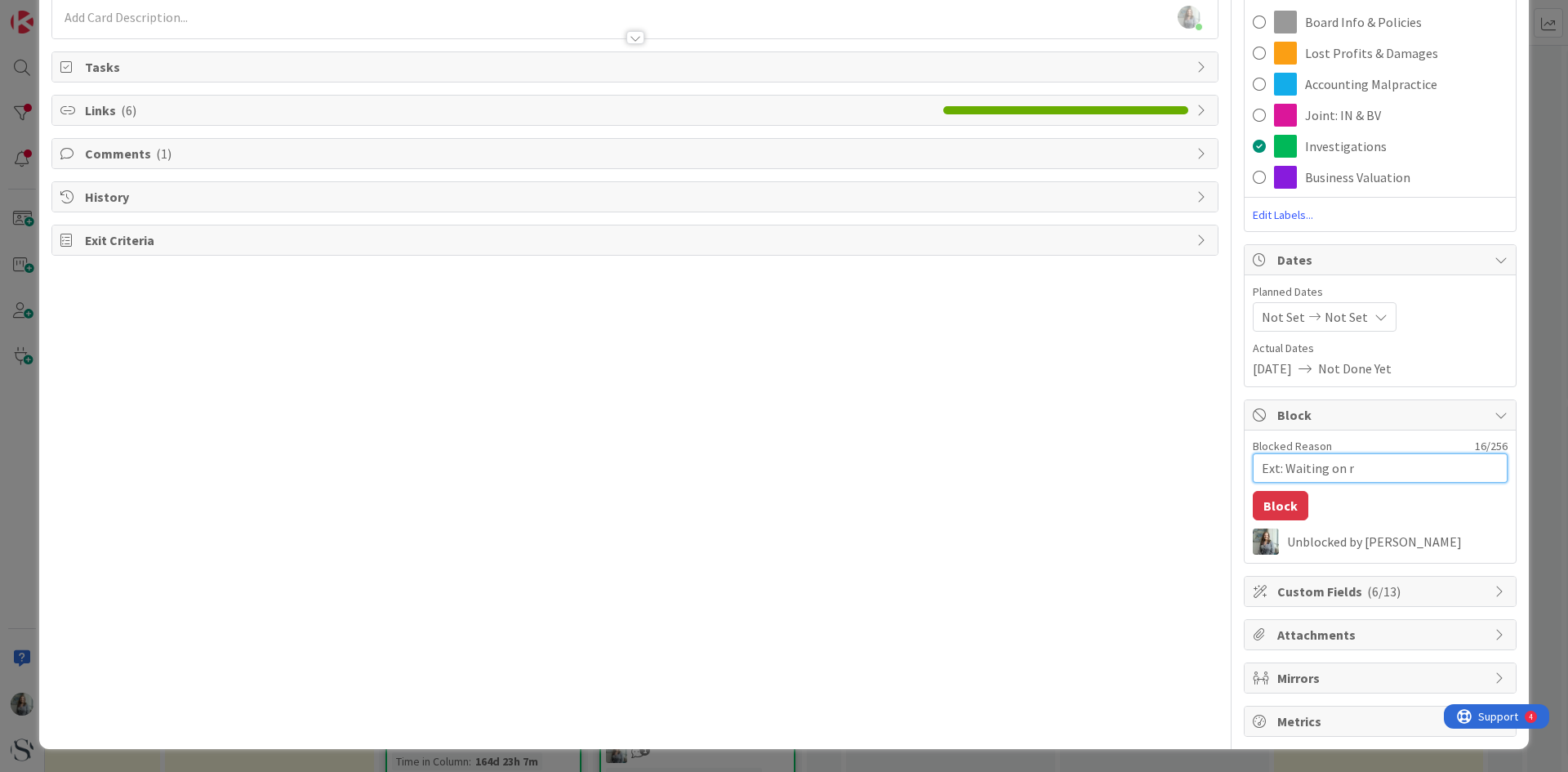
type textarea "Ext: Waiting on re"
type textarea "x"
type textarea "Ext: Waiting on res"
type textarea "x"
type textarea "Ext: Waiting on resu"
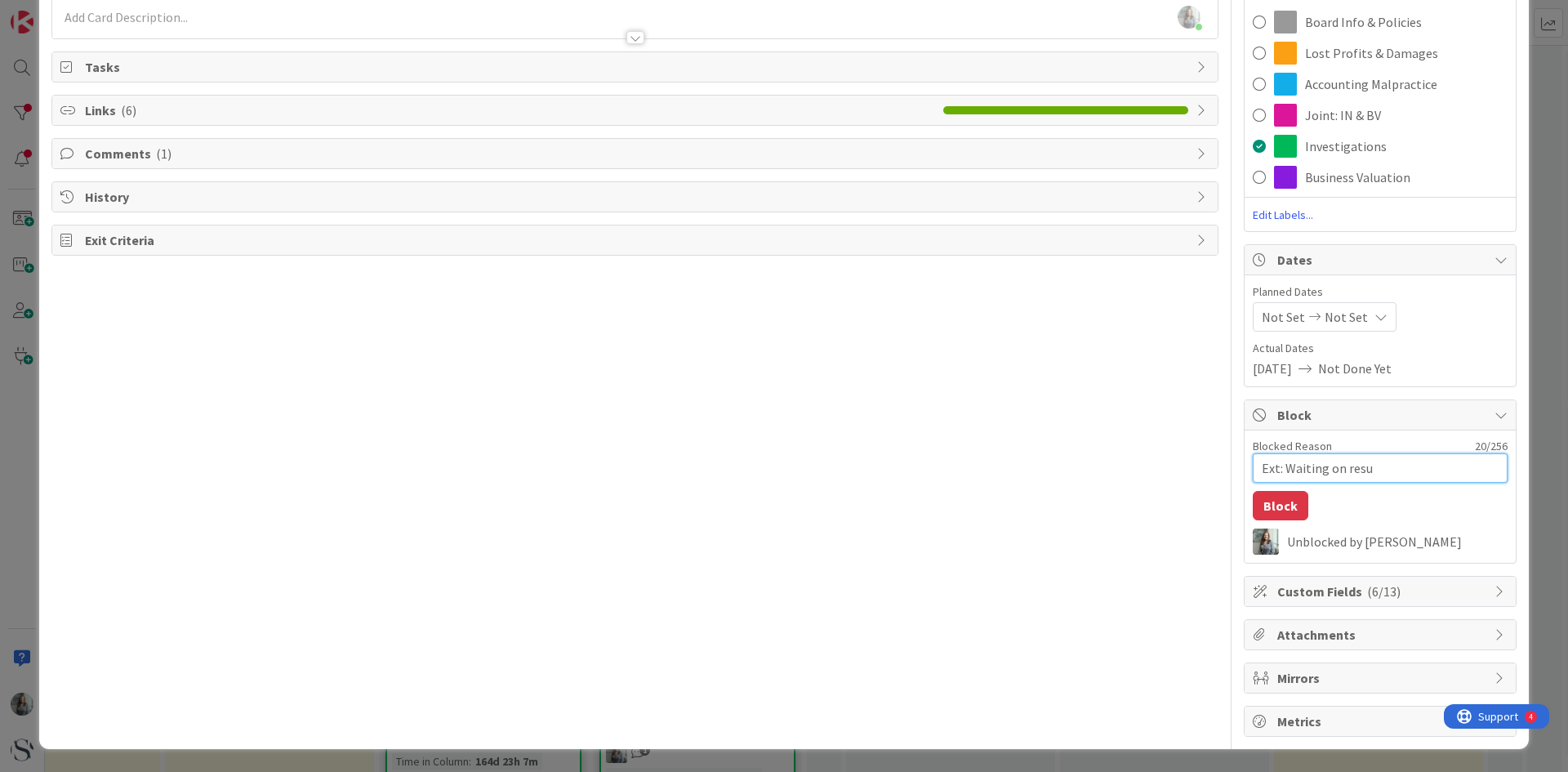
type textarea "x"
type textarea "Ext: Waiting on resul"
type textarea "x"
type textarea "Ext: Waiting on result"
type textarea "x"
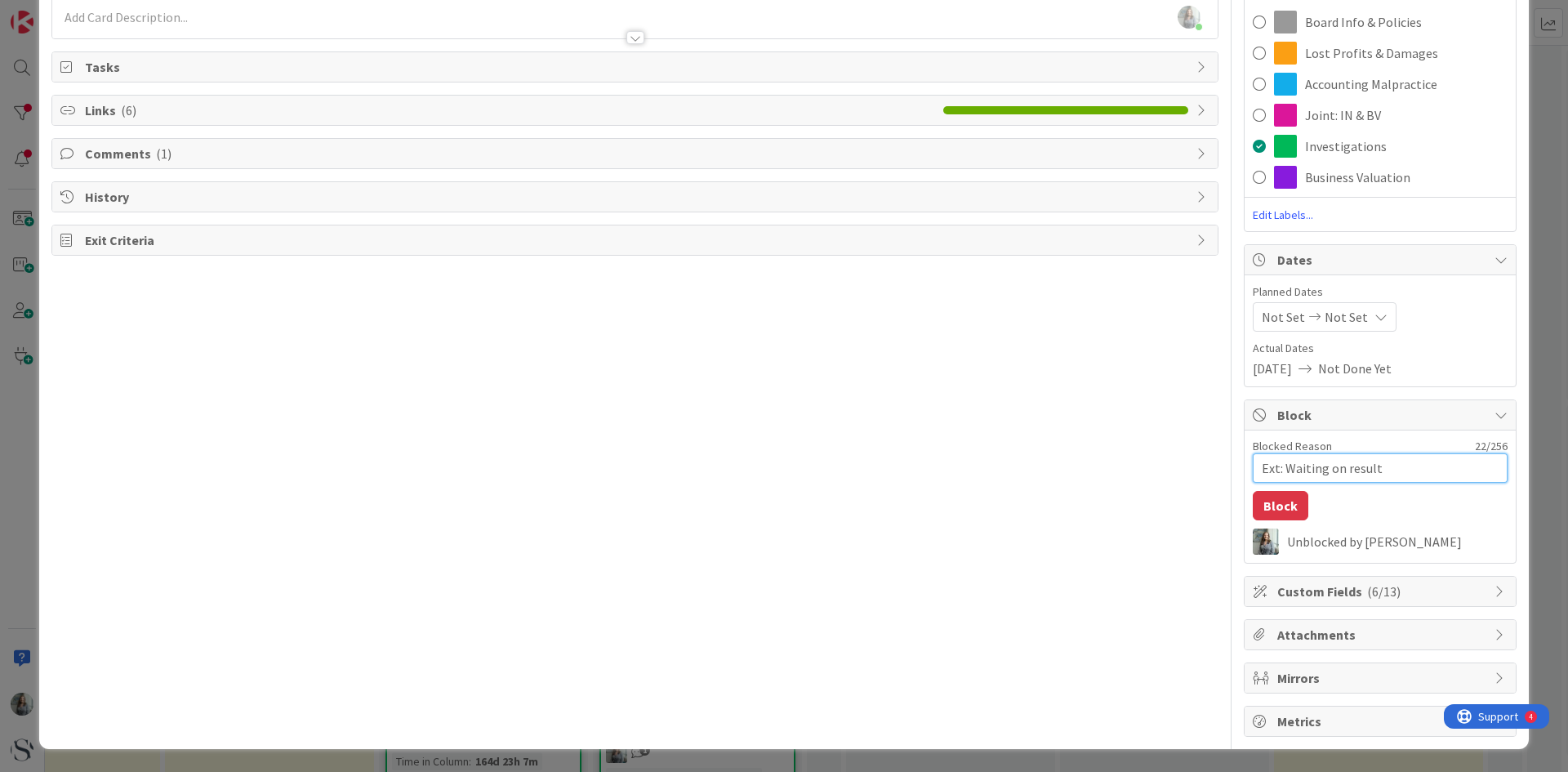
type textarea "Ext: Waiting on results"
type textarea "x"
type textarea "Ext: Waiting on results"
type textarea "x"
type textarea "Ext: Waiting on results o"
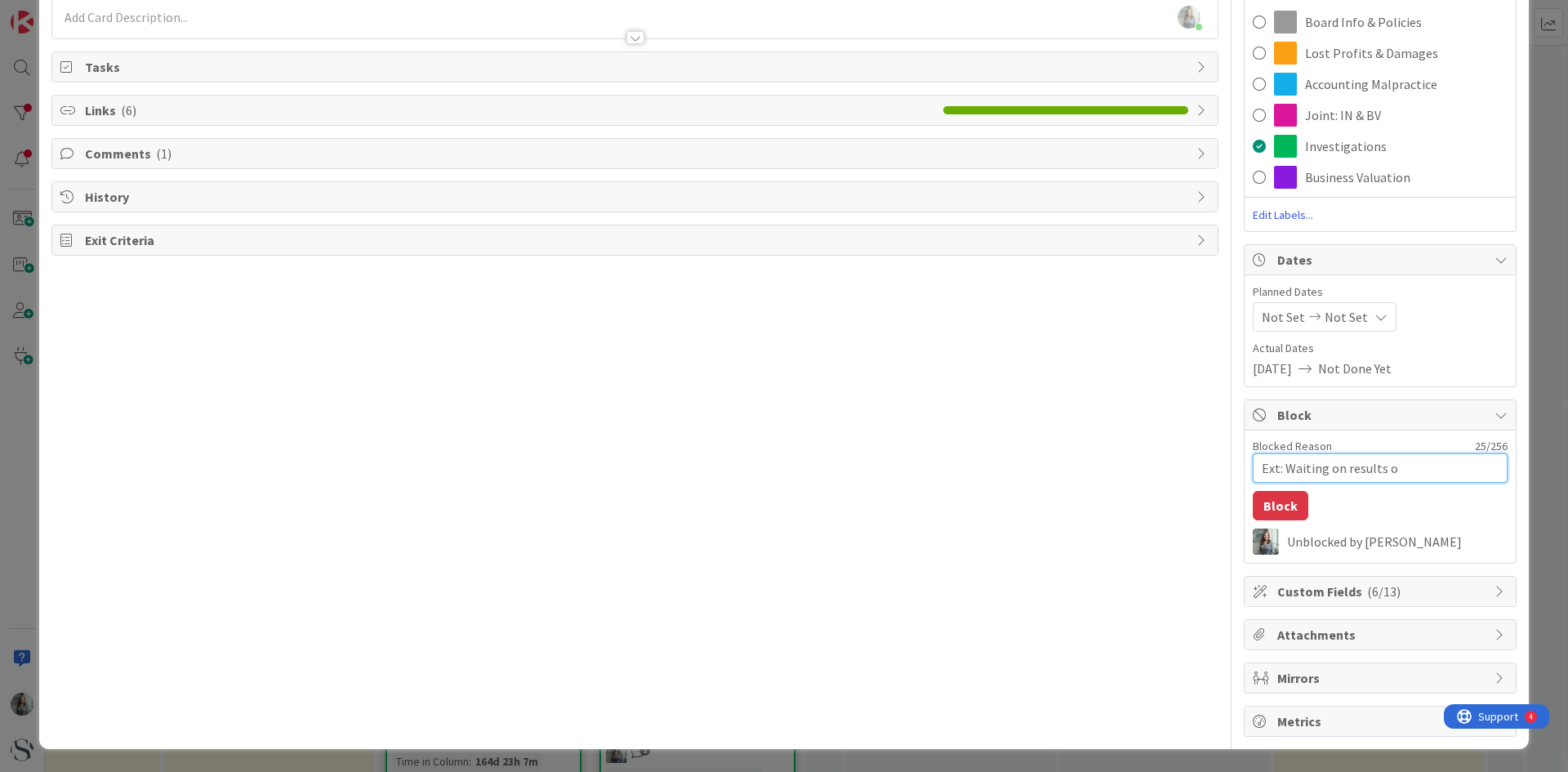
type textarea "x"
type textarea "Ext: Waiting on results of"
type textarea "x"
type textarea "Ext: Waiting on results of"
type textarea "x"
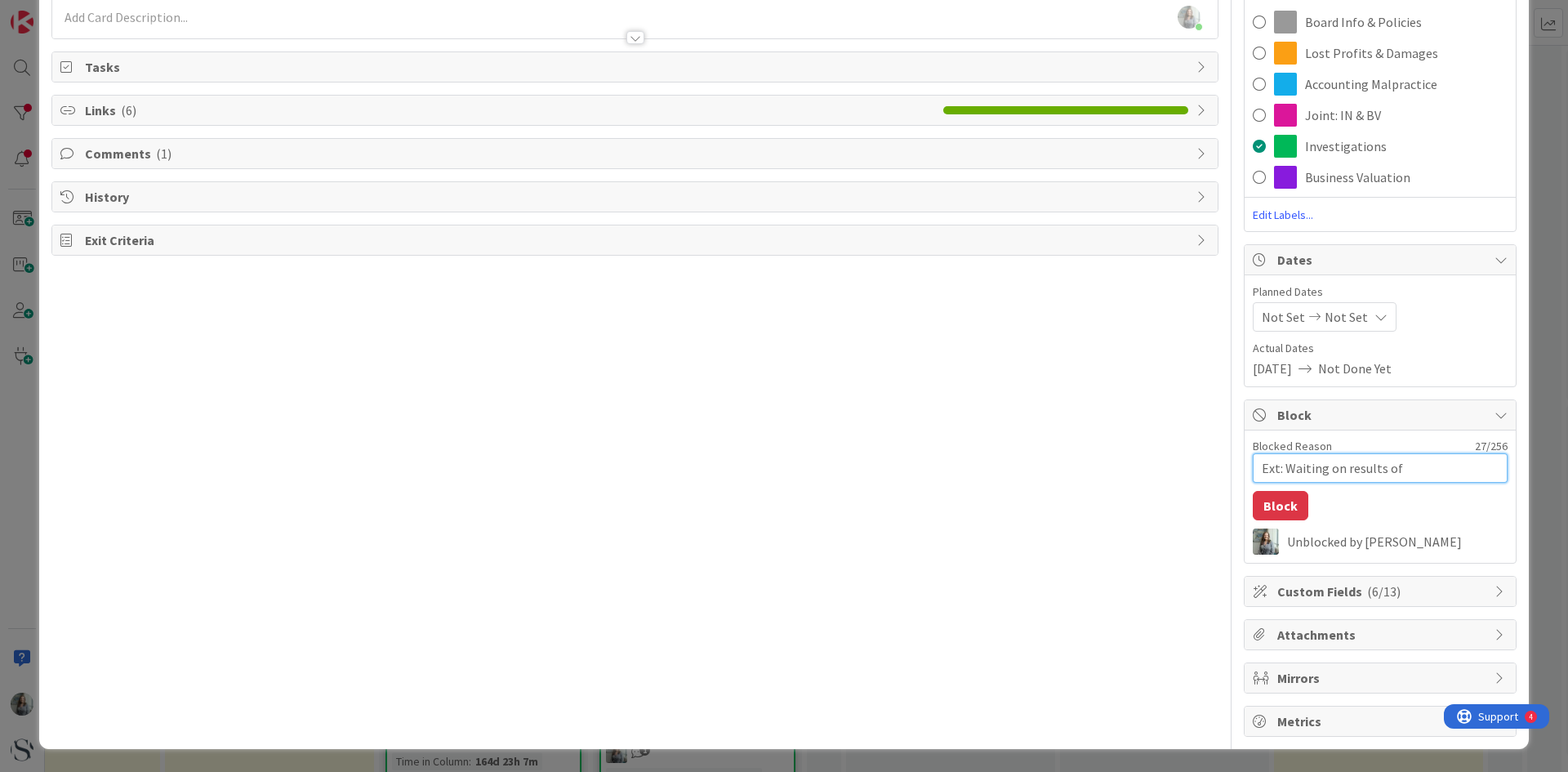
type textarea "Ext: Waiting on results of h"
type textarea "x"
type textarea "Ext: Waiting on results of he"
type textarea "x"
type textarea "Ext: Waiting on results of hea"
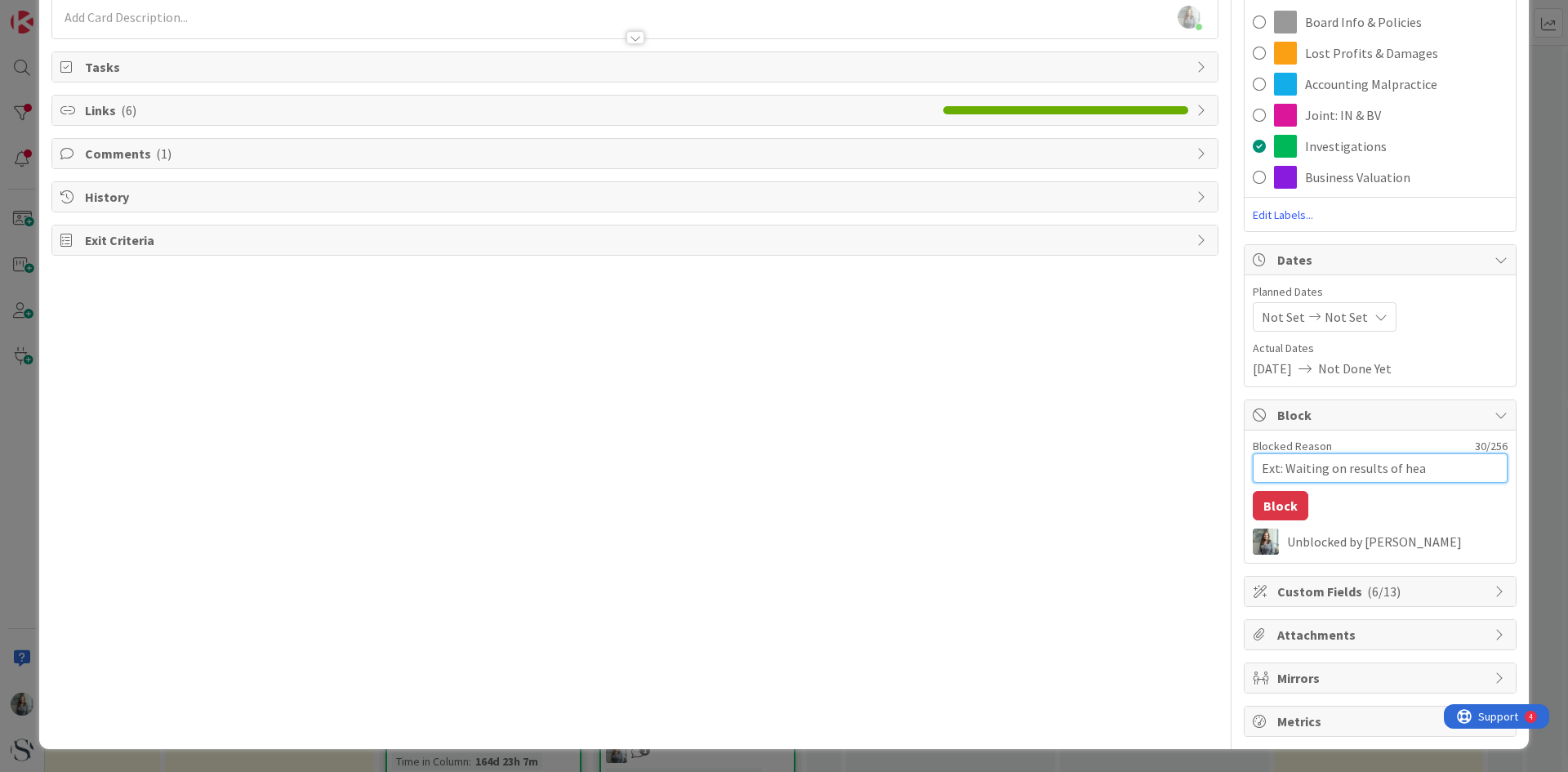
type textarea "x"
type textarea "Ext: Waiting on results of hear"
type textarea "x"
type textarea "Ext: Waiting on results of heari"
type textarea "x"
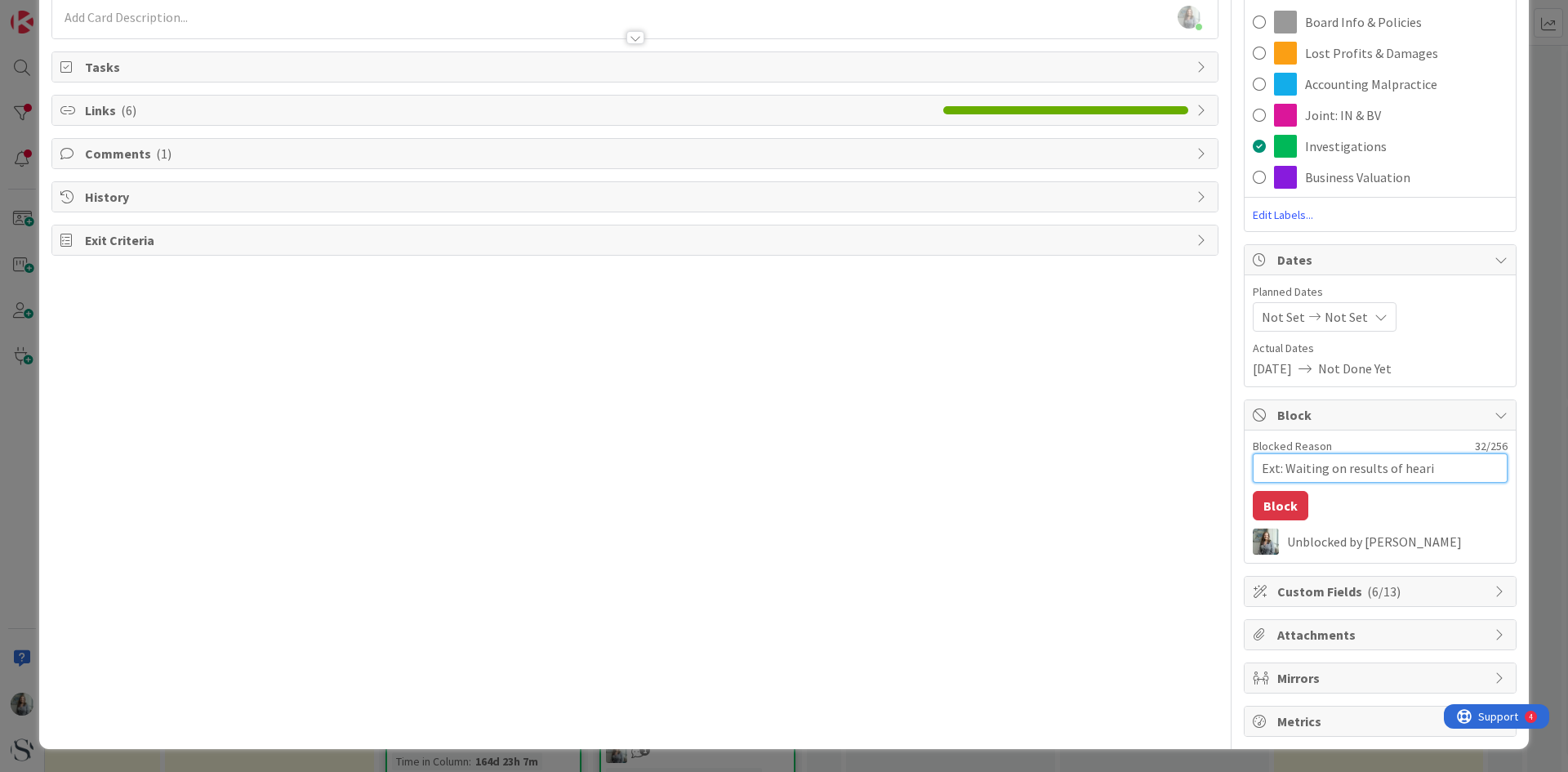
type textarea "Ext: Waiting on results of hearin"
type textarea "x"
type textarea "Ext: Waiting on results of hearing"
type textarea "x"
type textarea "Ext: Waiting on results of hearing"
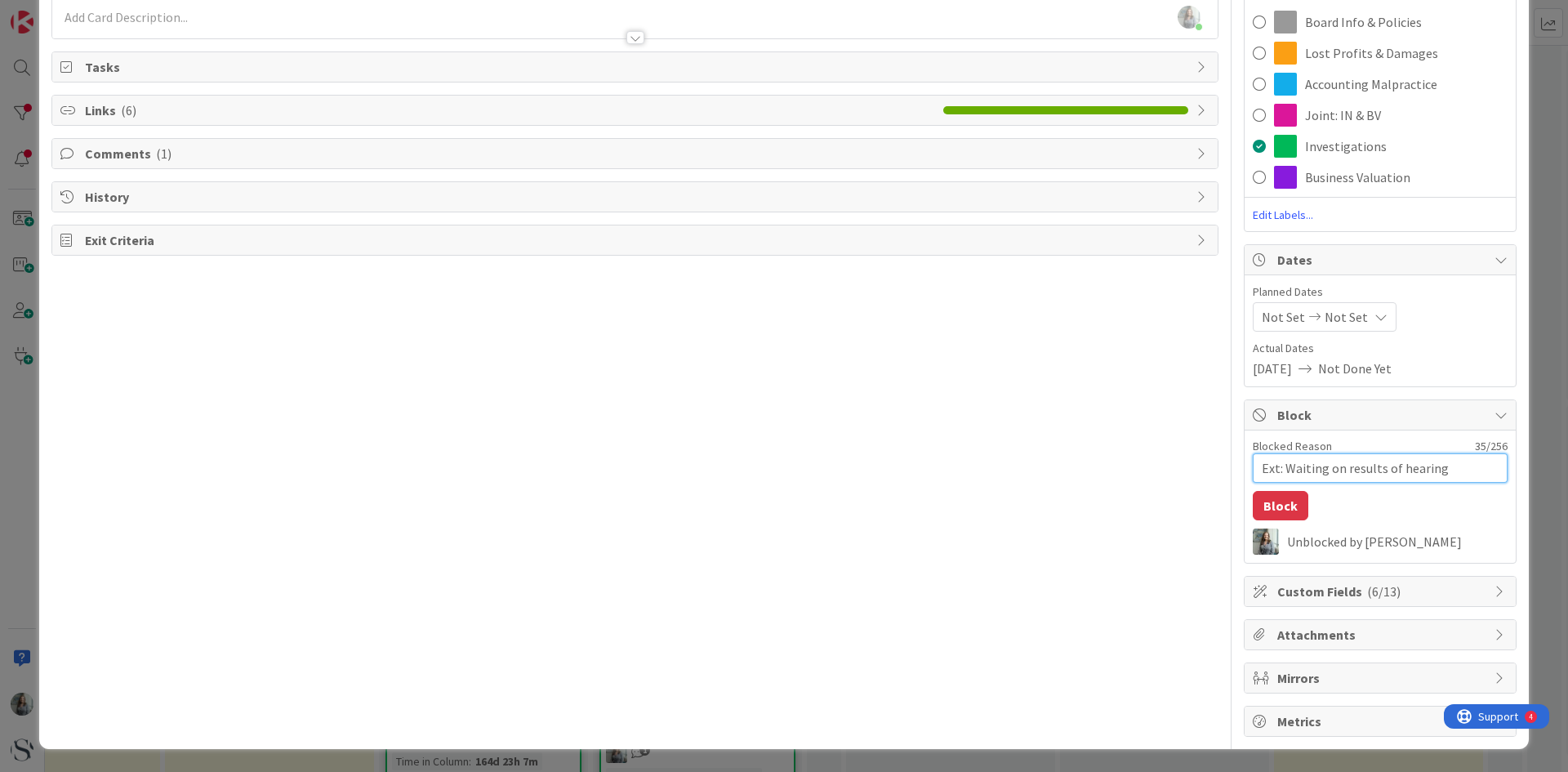
type textarea "x"
type textarea "Ext: Waiting on results of hearing -"
type textarea "x"
type textarea "Ext: Waiting on results of hearing -"
type textarea "x"
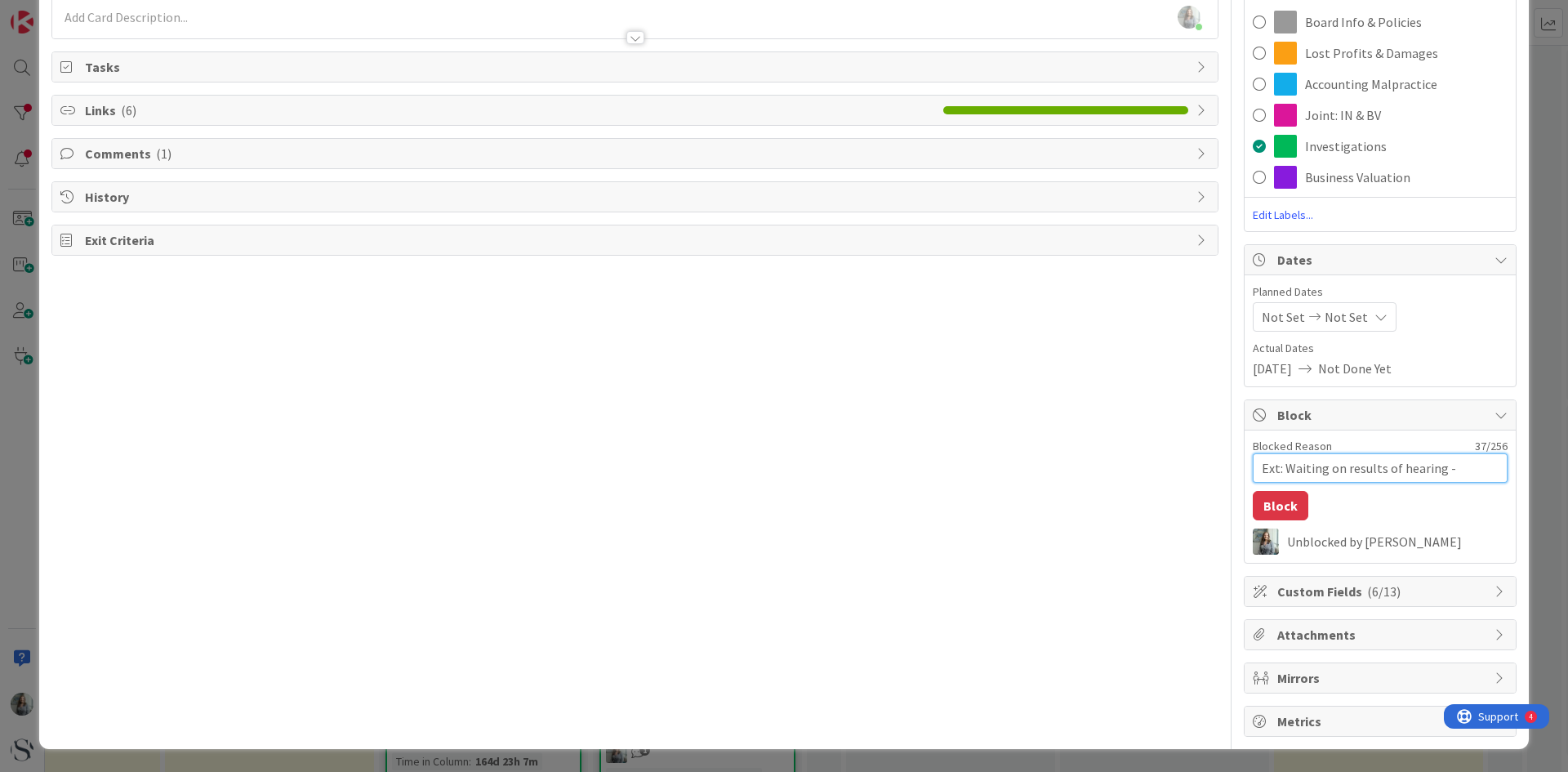
type textarea "Ext: Waiting on results of hearing - p"
type textarea "x"
type textarea "Ext: Waiting on results of hearing - po"
type textarea "x"
type textarea "Ext: Waiting on results of hearing - pos"
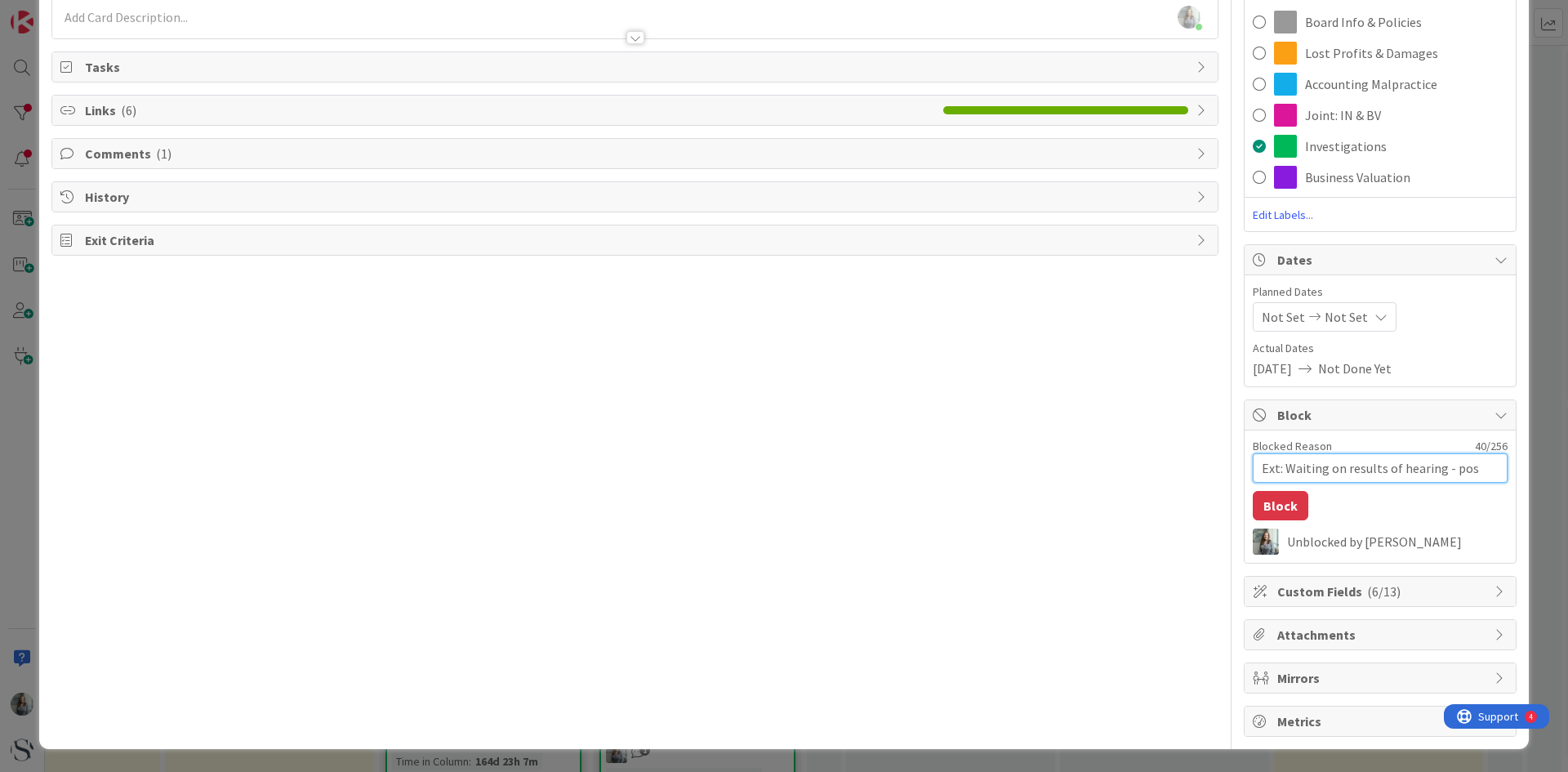
type textarea "x"
type textarea "Ext: Waiting on results of hearing - post"
type textarea "x"
type textarea "Ext: Waiting on results of hearing - postp"
type textarea "x"
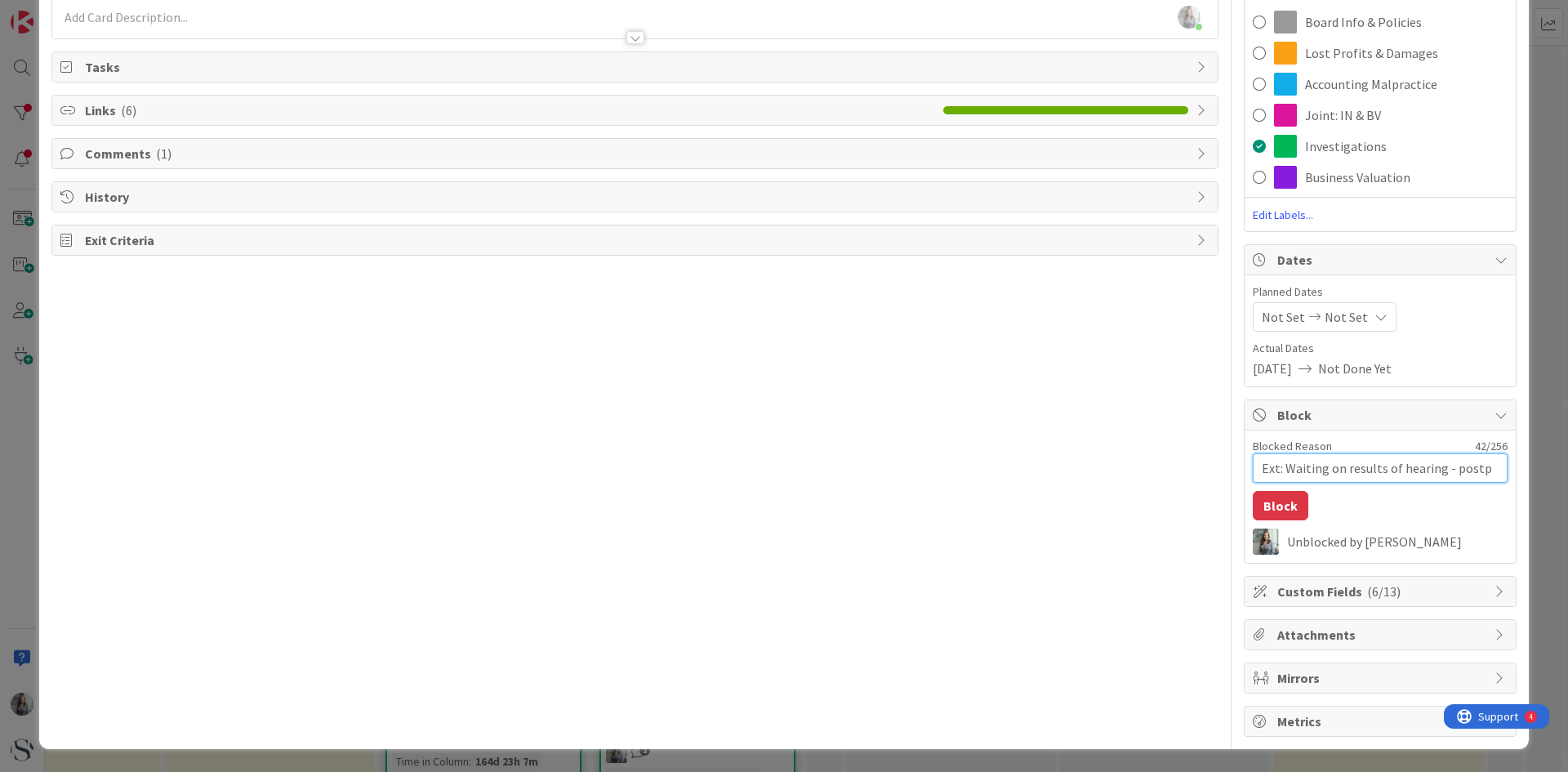
type textarea "Ext: Waiting on results of hearing - postpo"
type textarea "x"
type textarea "Ext: Waiting on results of hearing - postpon"
type textarea "x"
type textarea "Ext: Waiting on results of hearing - postpone"
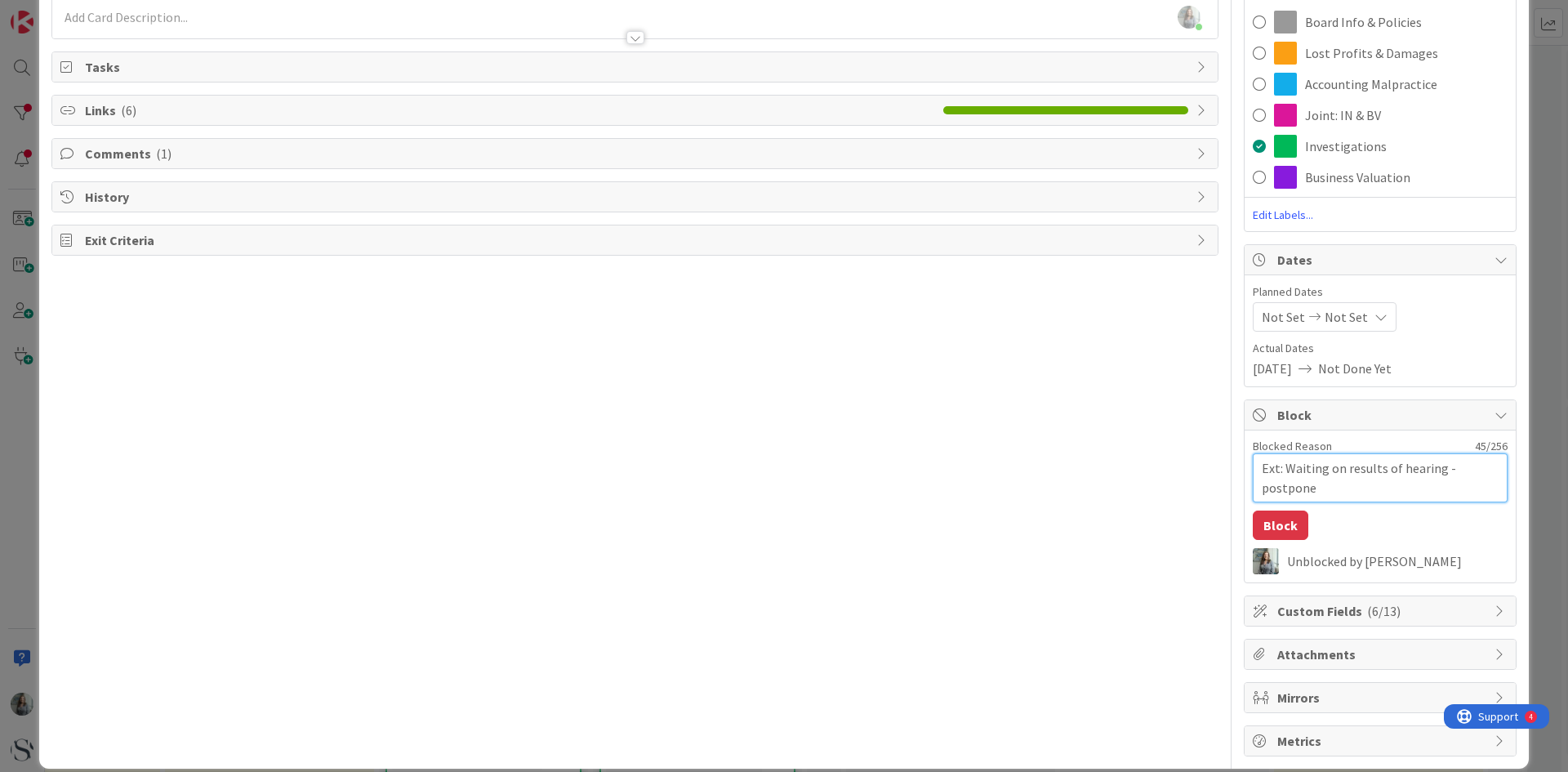
type textarea "x"
type textarea "Ext: Waiting on results of hearing - postponed"
type textarea "x"
type textarea "Ext: Waiting on results of hearing - postponed"
type textarea "x"
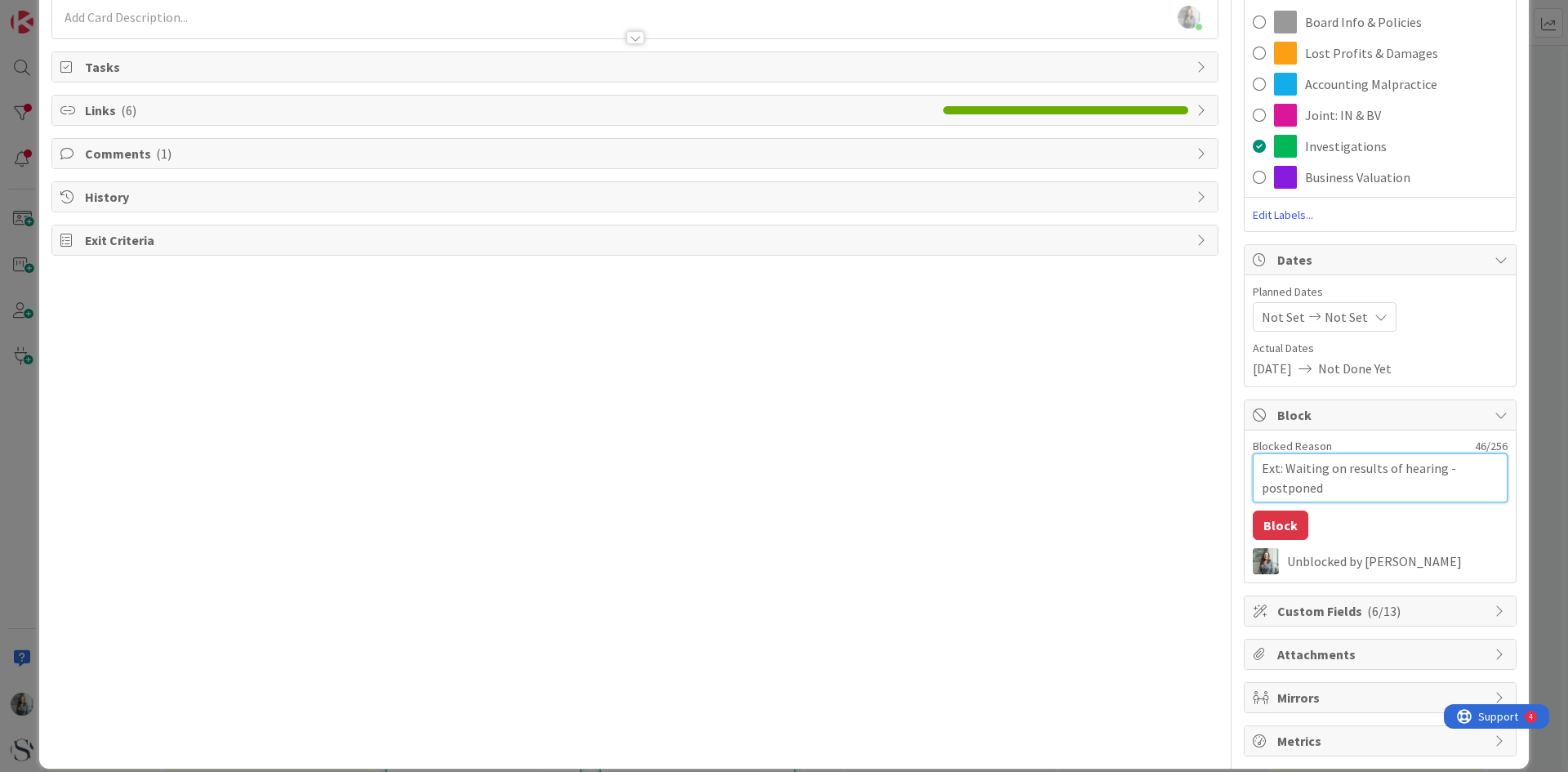
type textarea "Ext: Waiting on results of hearing - postponed t"
type textarea "x"
type textarea "Ext: Waiting on results of hearing - postponed to"
type textarea "x"
type textarea "Ext: Waiting on results of hearing - postponed to"
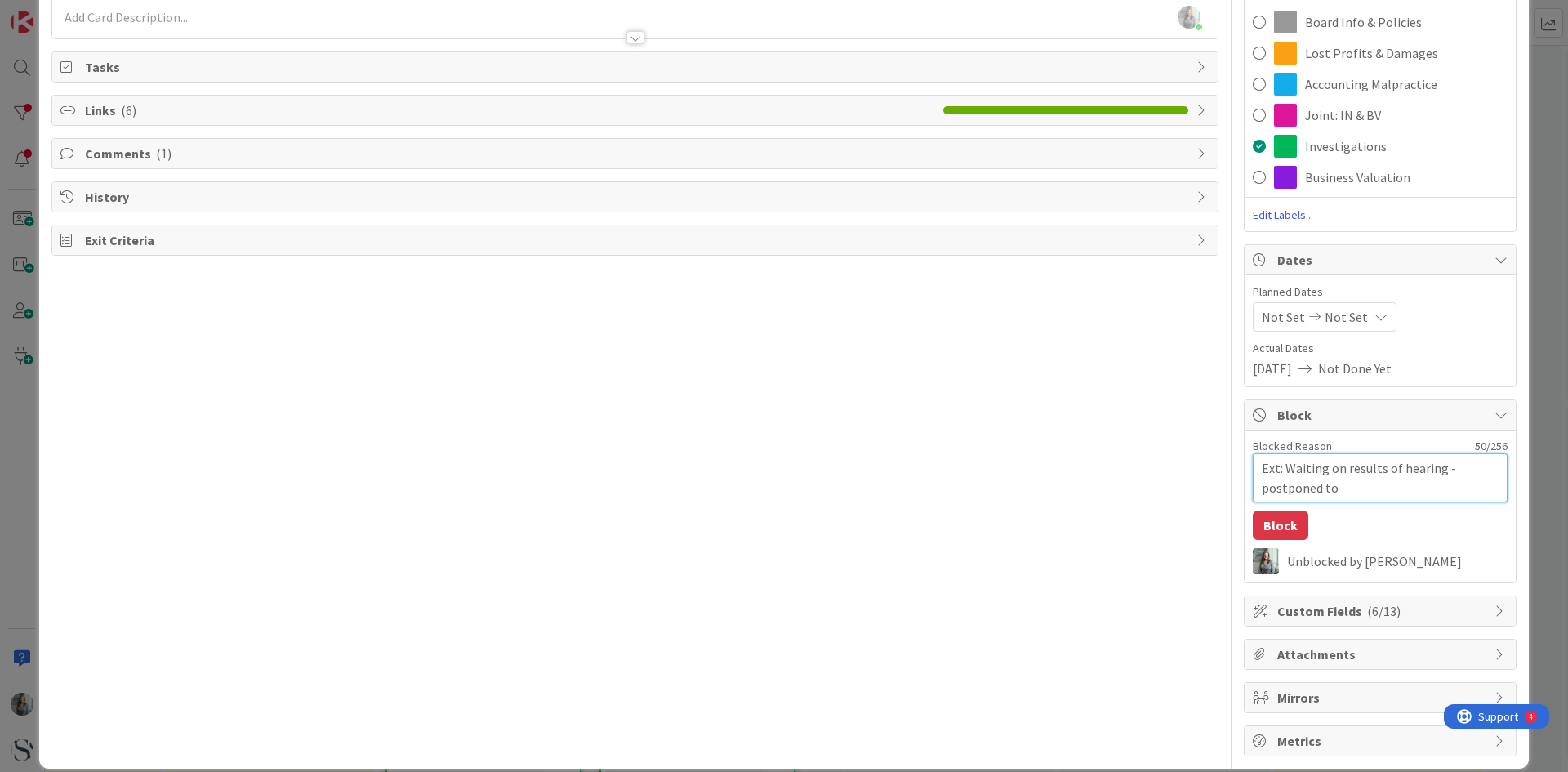
type textarea "x"
type textarea "Ext: Waiting on results of hearing - postponed to S"
type textarea "x"
type textarea "Ext: Waiting on results of hearing - postponed to Se"
type textarea "x"
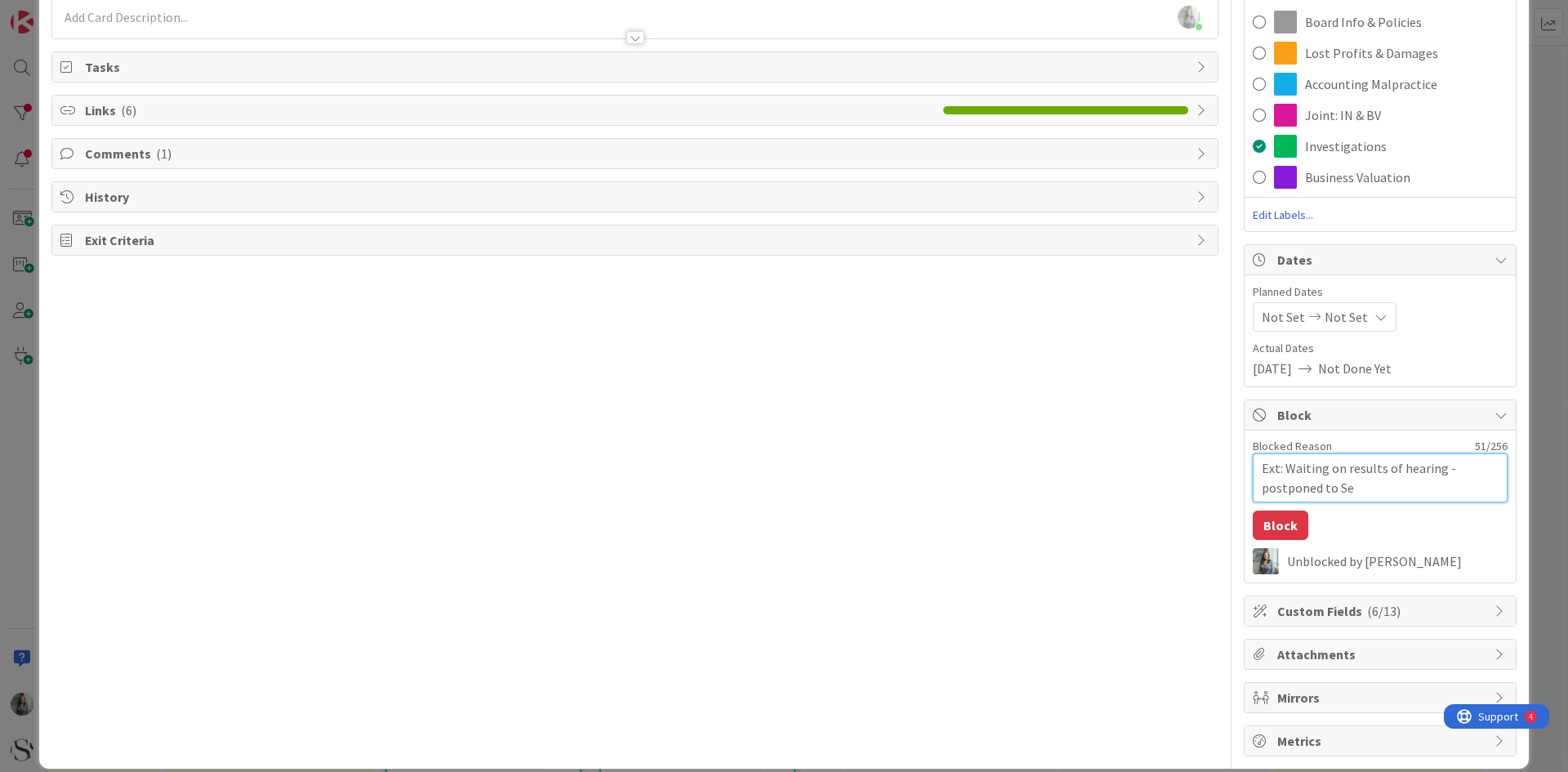
type textarea "Ext: Waiting on results of hearing - postponed to Sep"
type textarea "x"
type textarea "Ext: Waiting on results of hearing - postponed to Sept"
type textarea "x"
type textarea "Ext: Waiting on results of hearing - postponed to Sept"
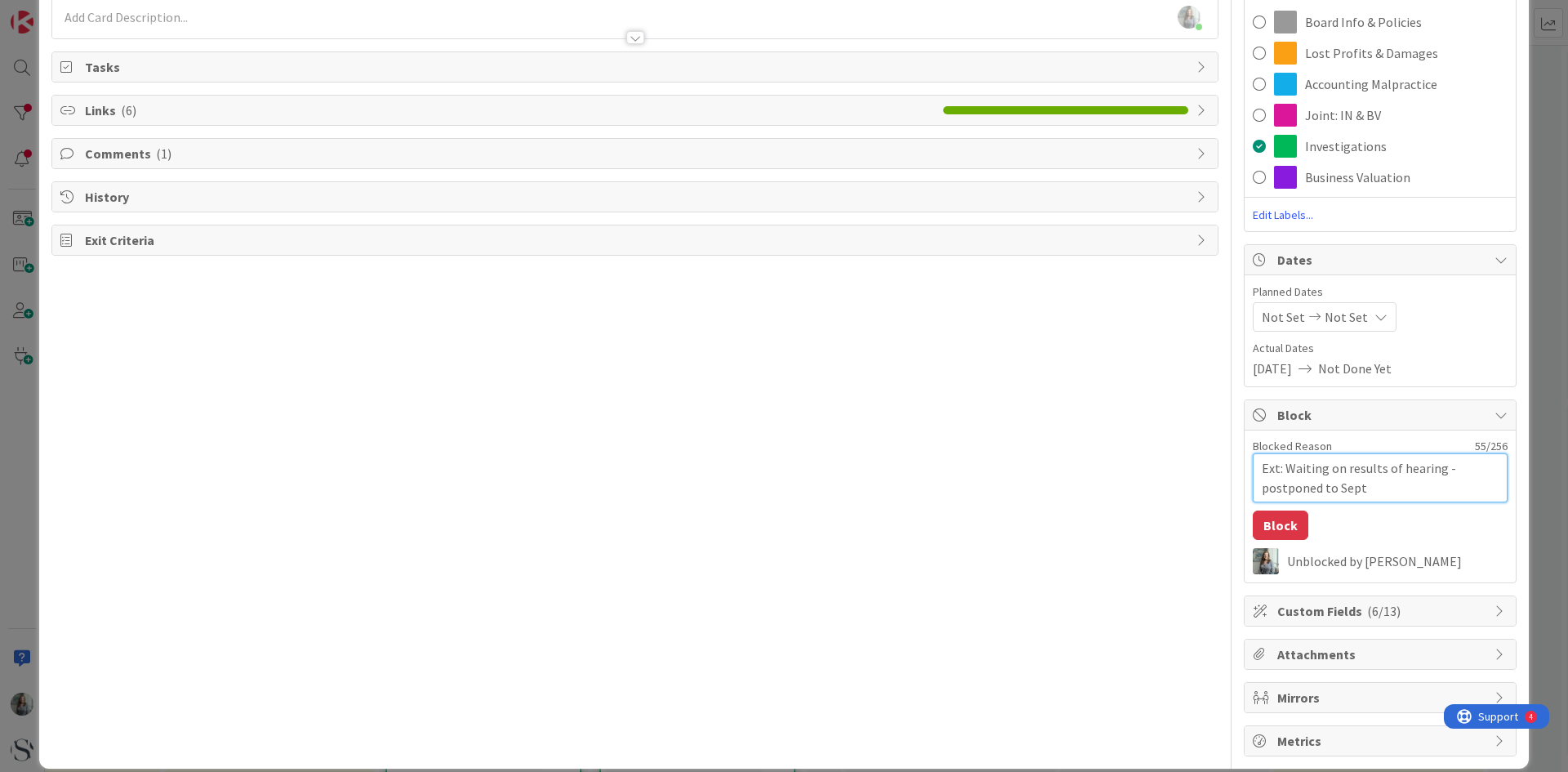
type textarea "x"
type textarea "Ext: Waiting on results of hearing - postponed to [DATE]"
type textarea "x"
type textarea "Ext: Waiting on results of hearing - postponed to [DATE]"
type textarea "x"
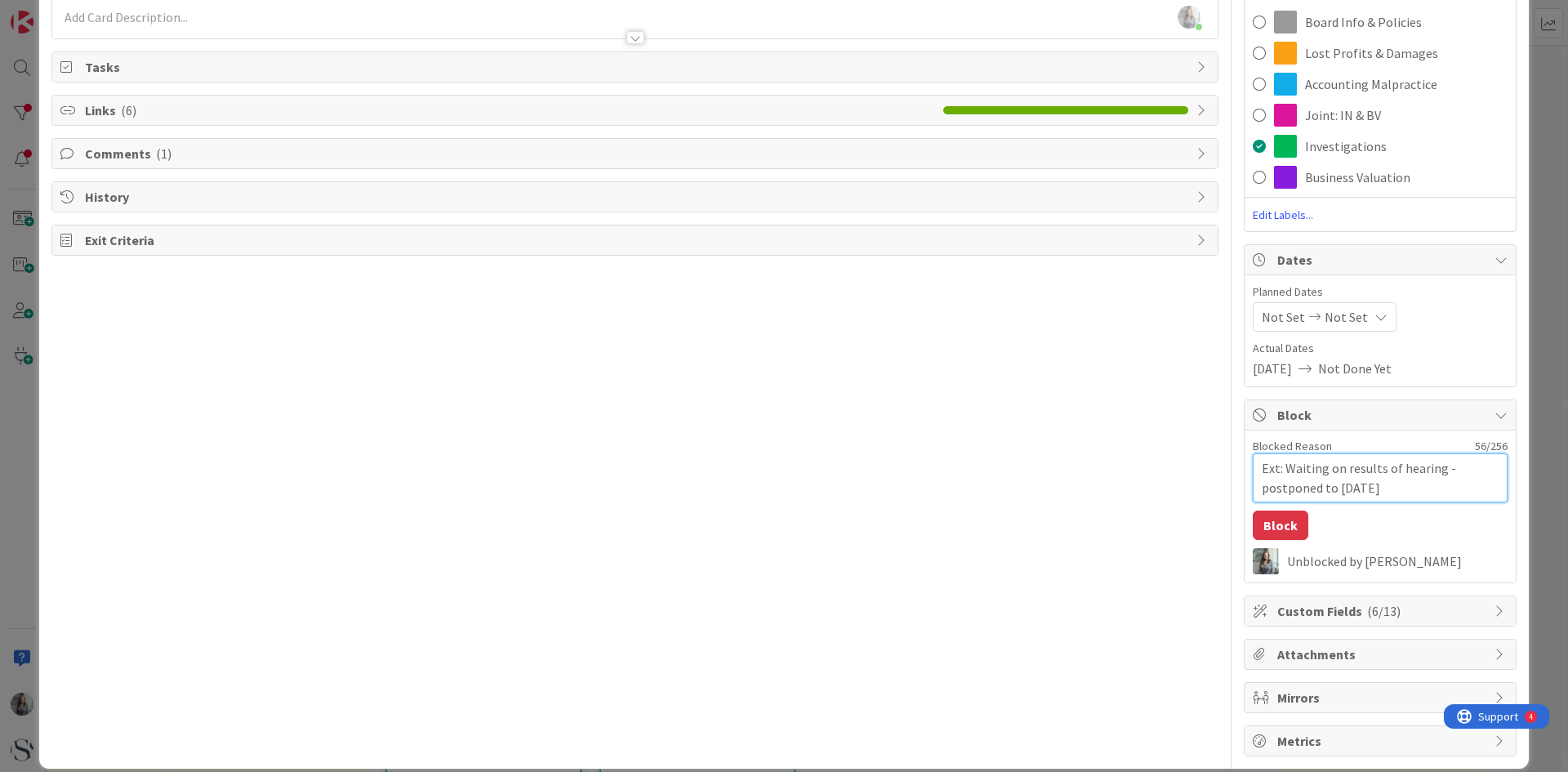
type textarea "Ext: Waiting on results of hearing - postponed to Sept 202"
type textarea "x"
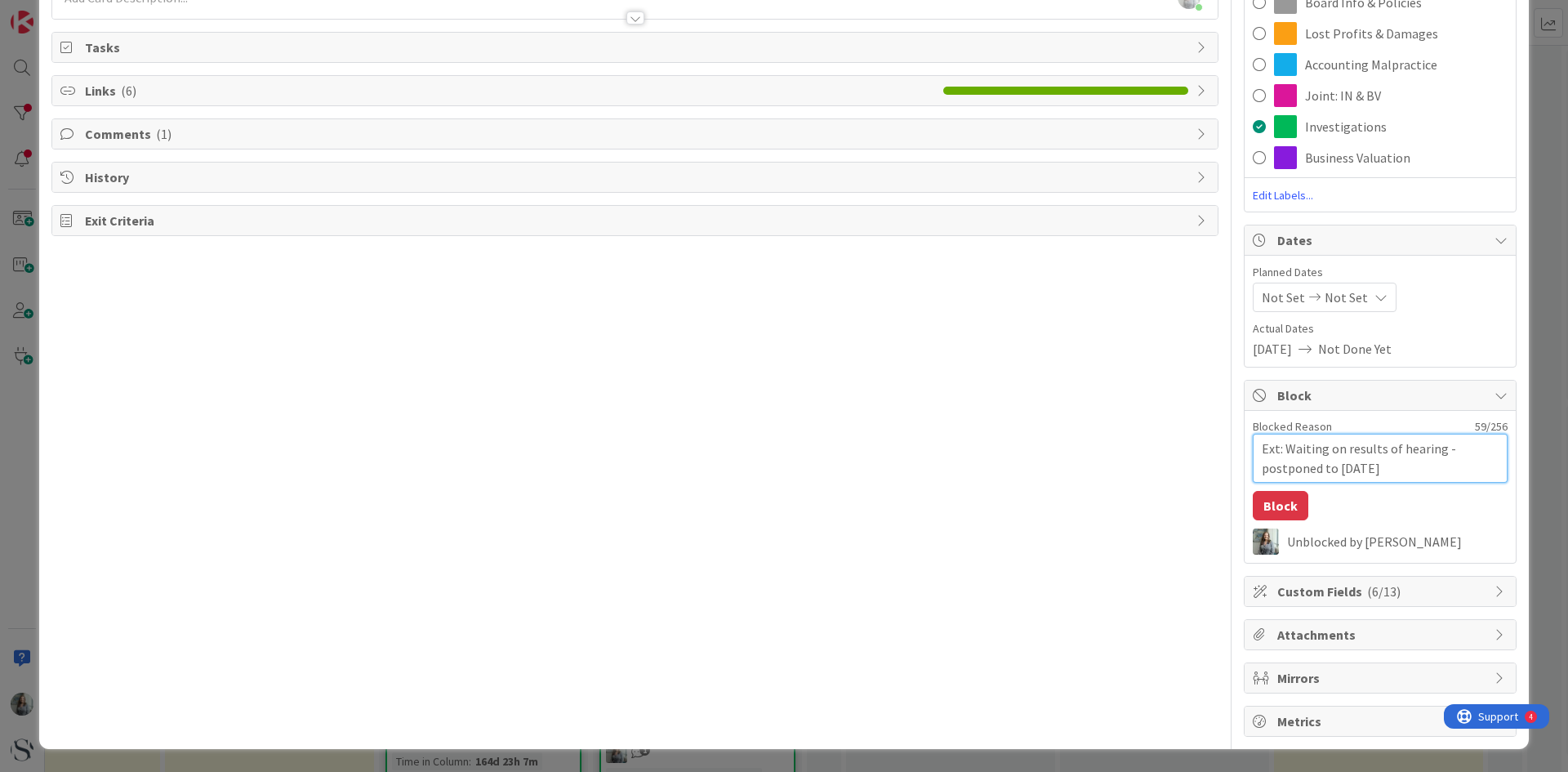
type textarea "Ext: Waiting on results of hearing - postponed to [DATE]"
click at [1495, 588] on icon at bounding box center [1501, 592] width 13 height 13
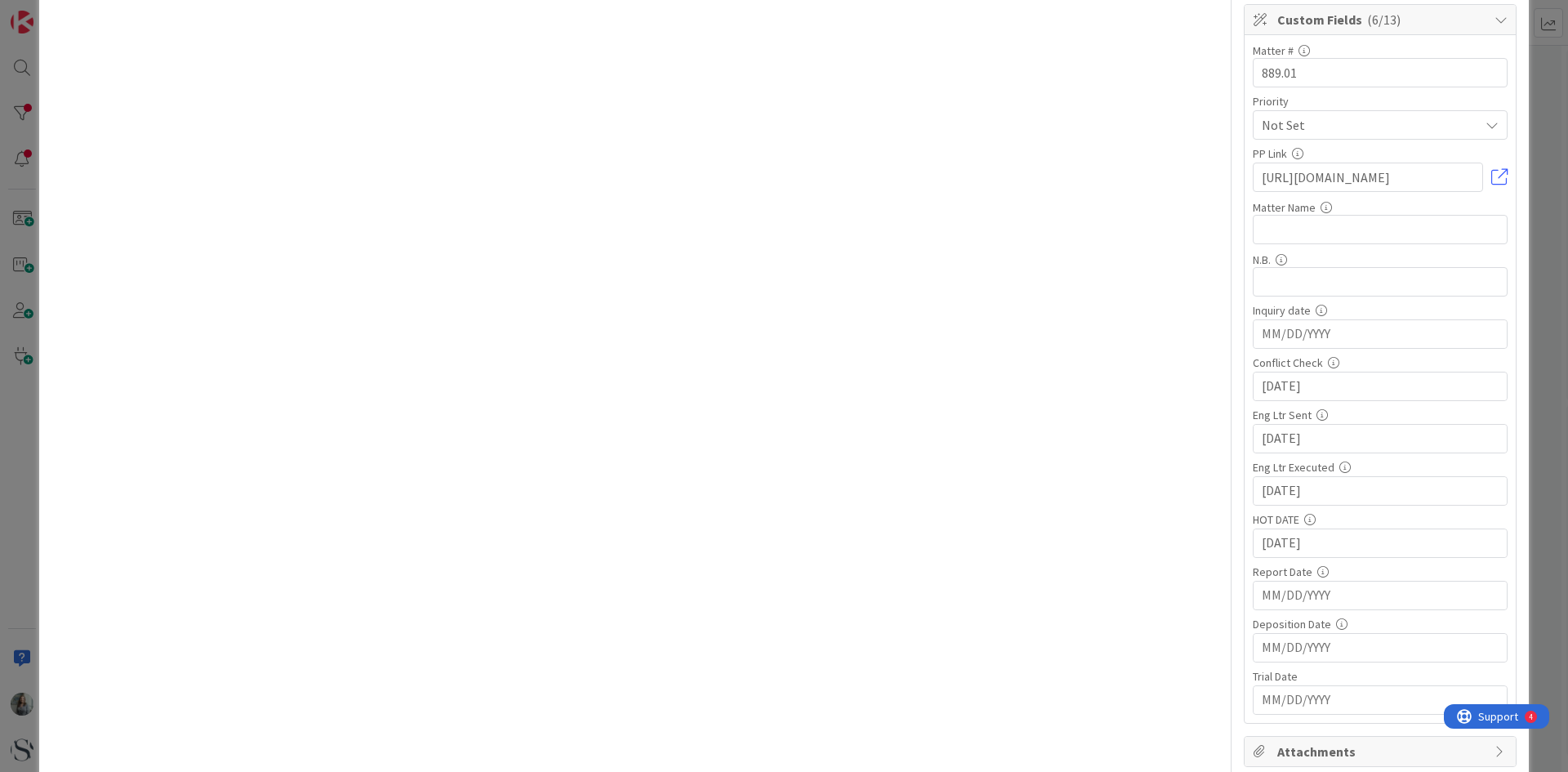
scroll to position [858, 0]
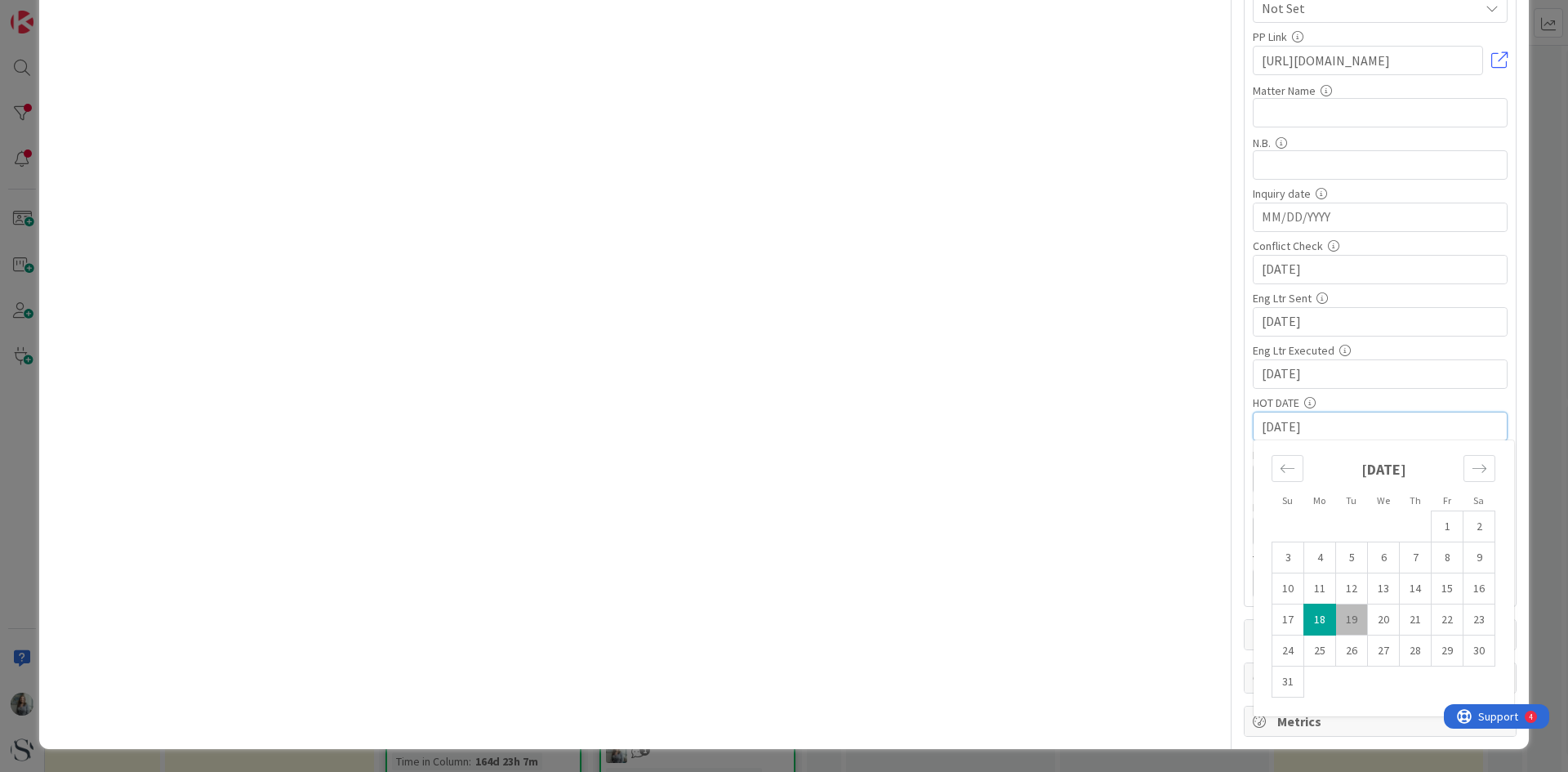
drag, startPoint x: 1320, startPoint y: 423, endPoint x: 1199, endPoint y: 425, distance: 121.0
click at [1472, 469] on icon "Move forward to switch to the next month." at bounding box center [1480, 469] width 16 height 16
click at [1310, 528] on td "1" at bounding box center [1320, 527] width 32 height 31
type textarea "x"
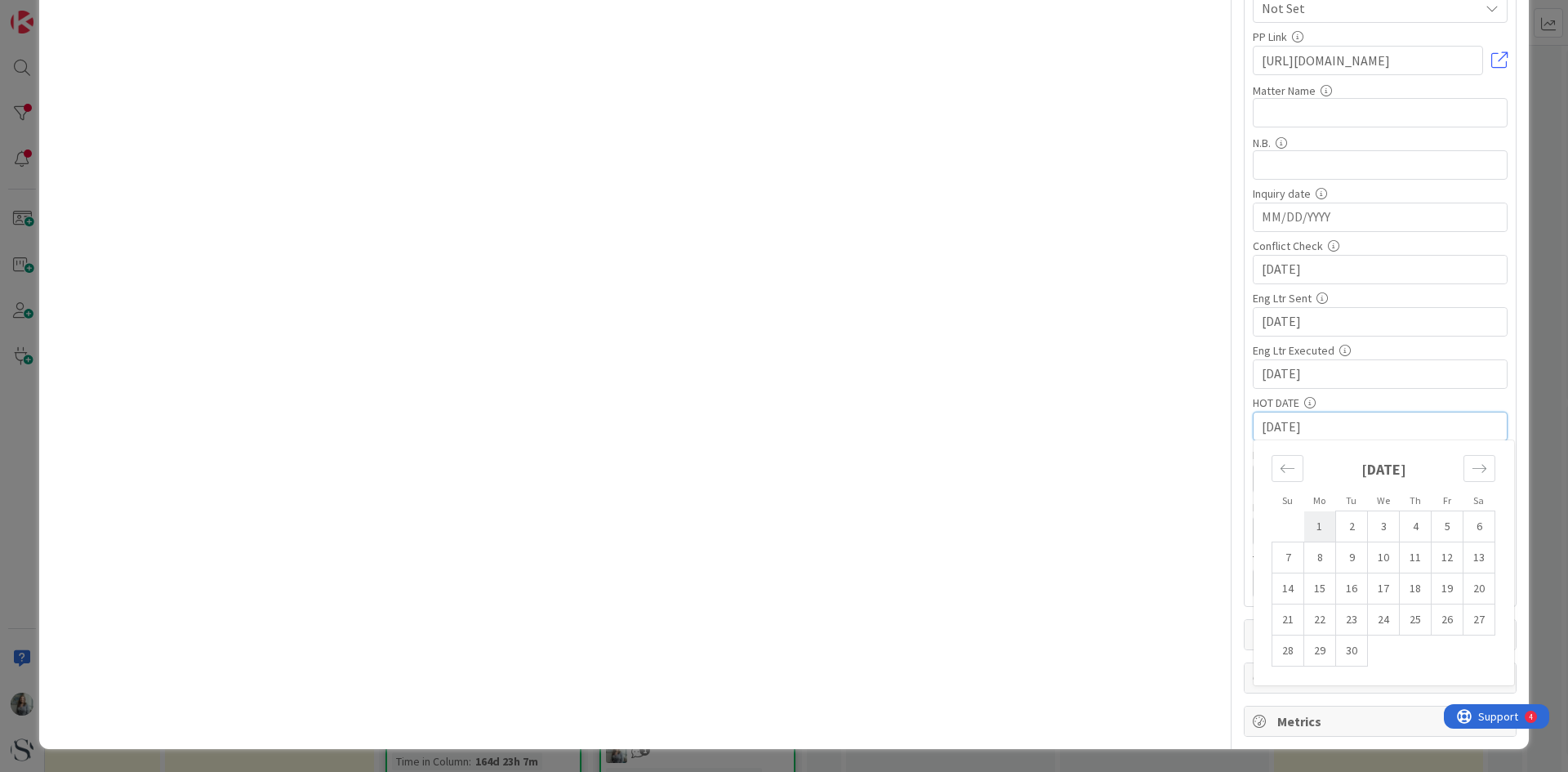
type input "[DATE]"
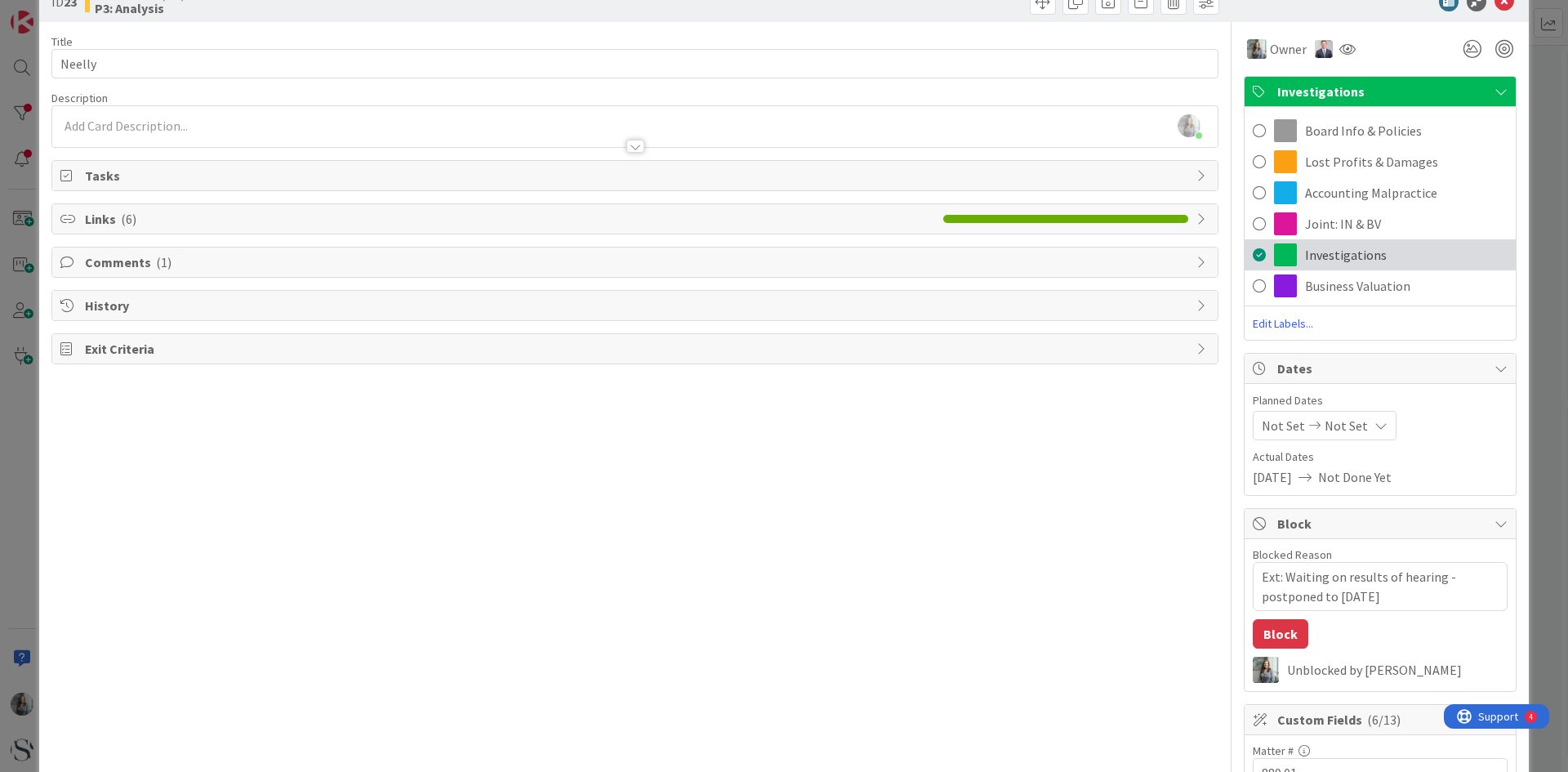
scroll to position [0, 0]
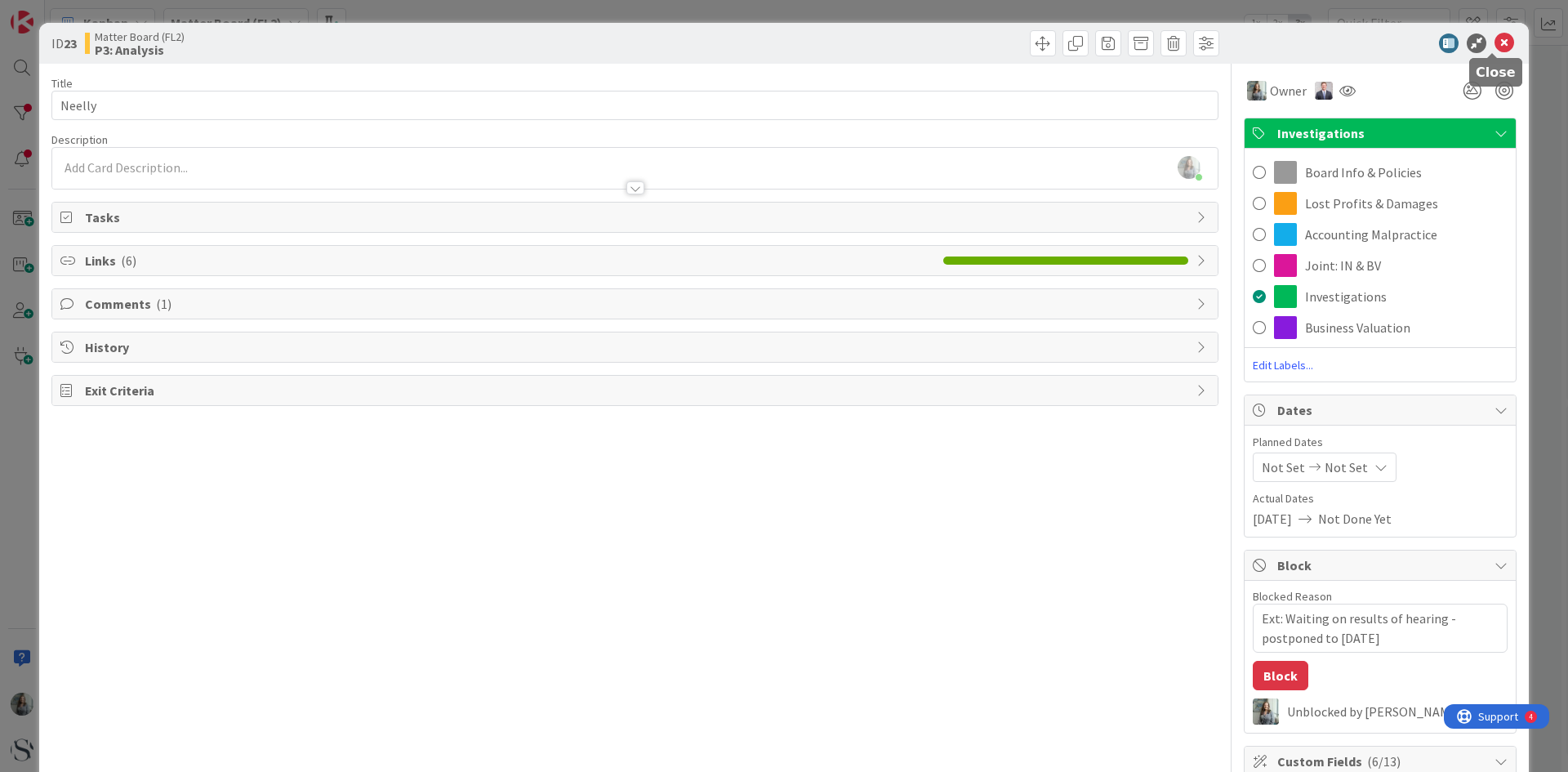
click at [1496, 42] on icon at bounding box center [1504, 43] width 20 height 20
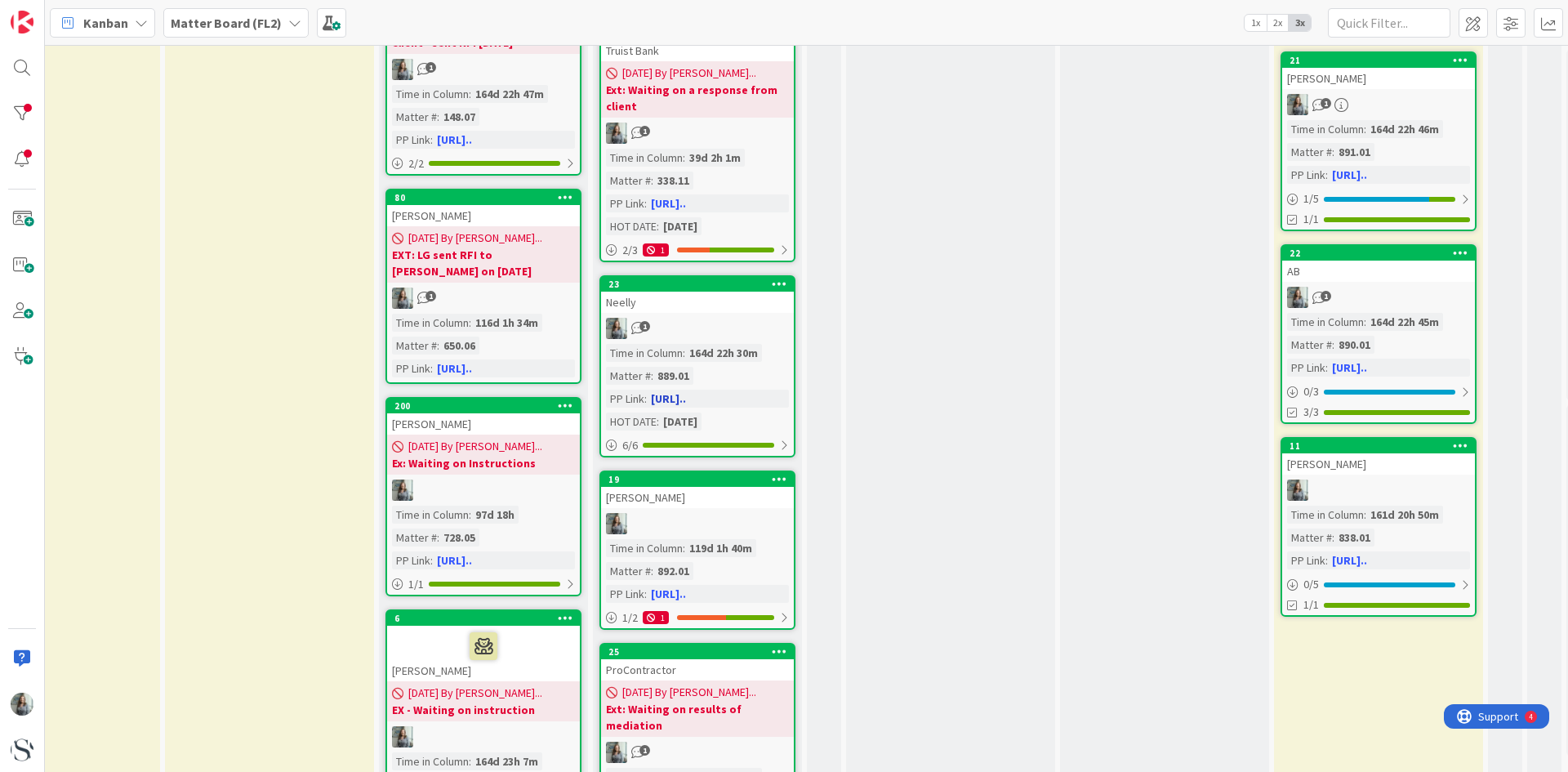
click at [735, 341] on link "23 Neelly 1 Time in [GEOGRAPHIC_DATA] : 164d 22h 30m Matter # : 889.01 PP Link …" at bounding box center [698, 366] width 196 height 182
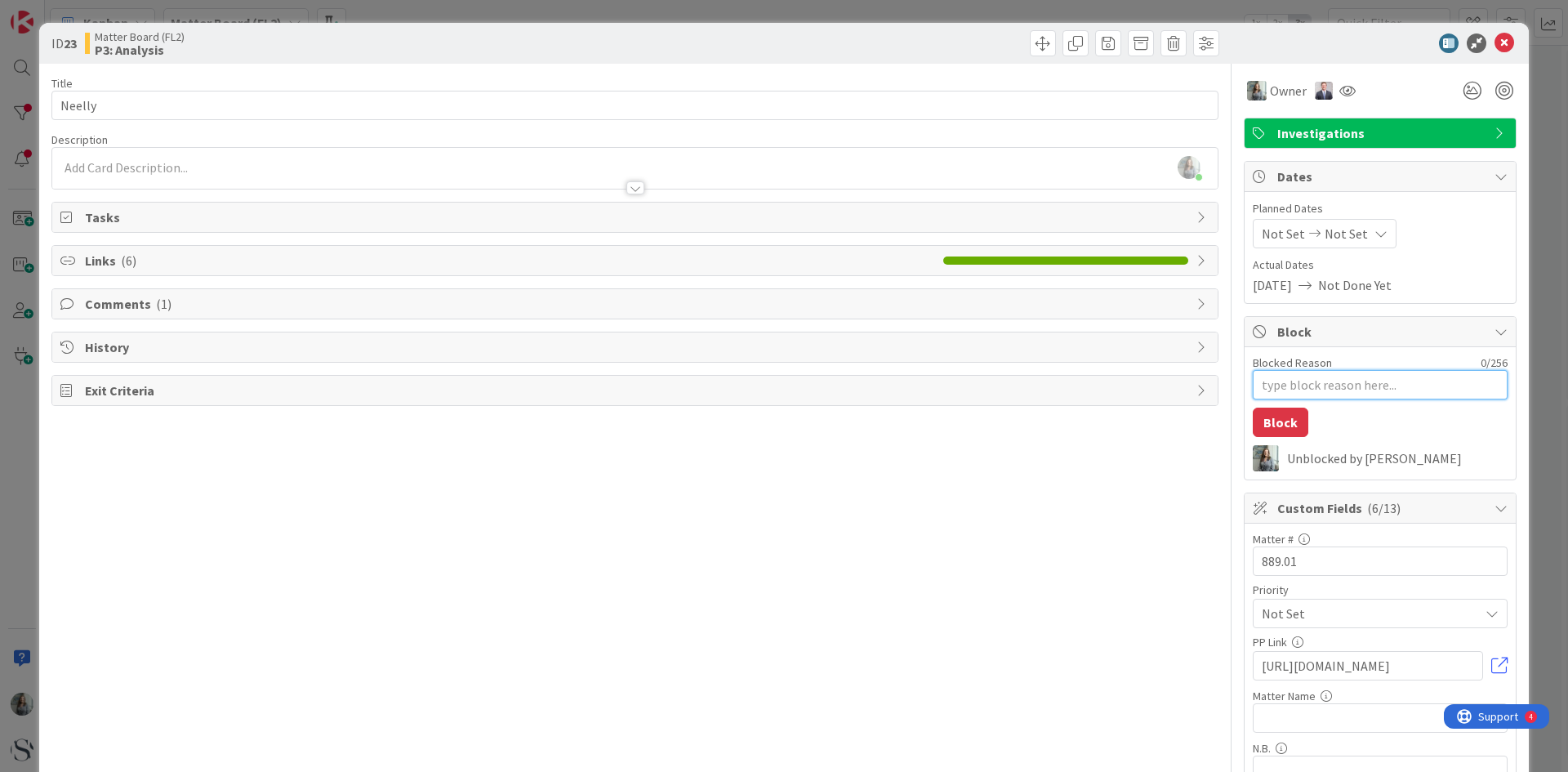
click at [1304, 389] on textarea "Blocked Reason" at bounding box center [1380, 384] width 254 height 29
type textarea "x"
type textarea "E"
type textarea "x"
type textarea "Ex"
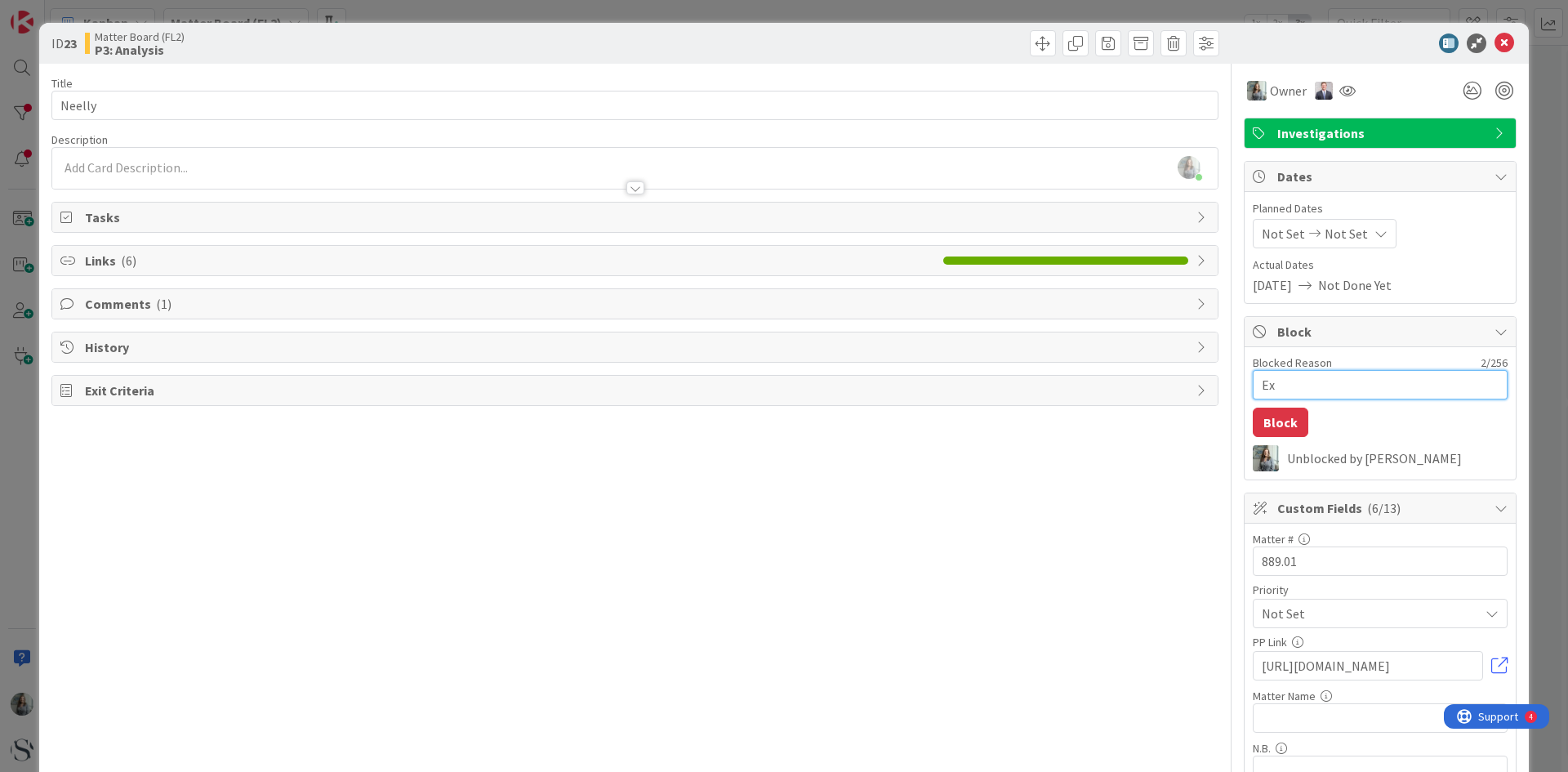
type textarea "x"
type textarea "Ext"
type textarea "x"
type textarea "Ext:"
type textarea "x"
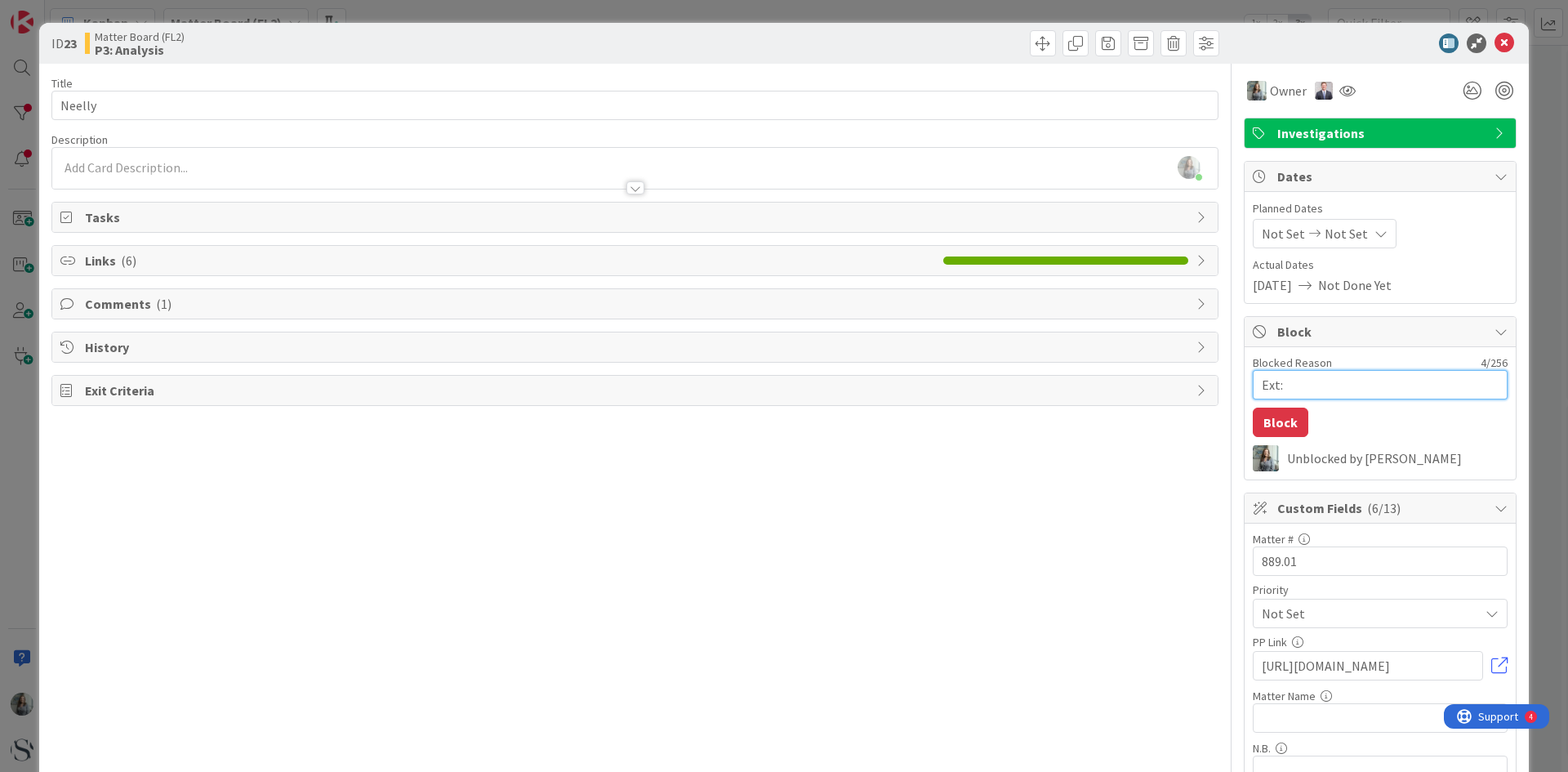
type textarea "Ext:"
type textarea "x"
type textarea "Ext: W"
type textarea "x"
type textarea "Ext: Wa"
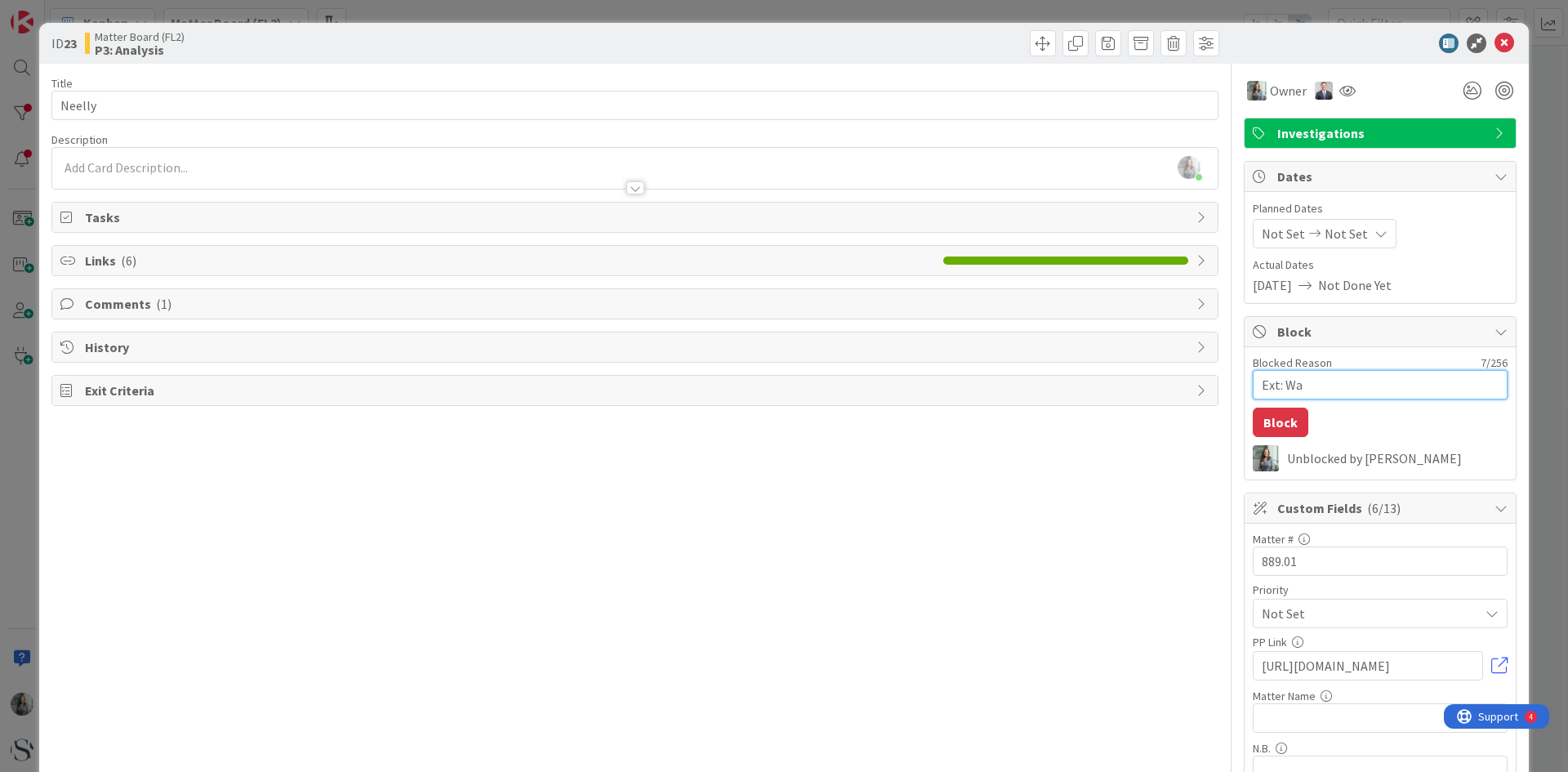
type textarea "x"
type textarea "Ext: Wai"
type textarea "x"
type textarea "Ext: Wait"
type textarea "x"
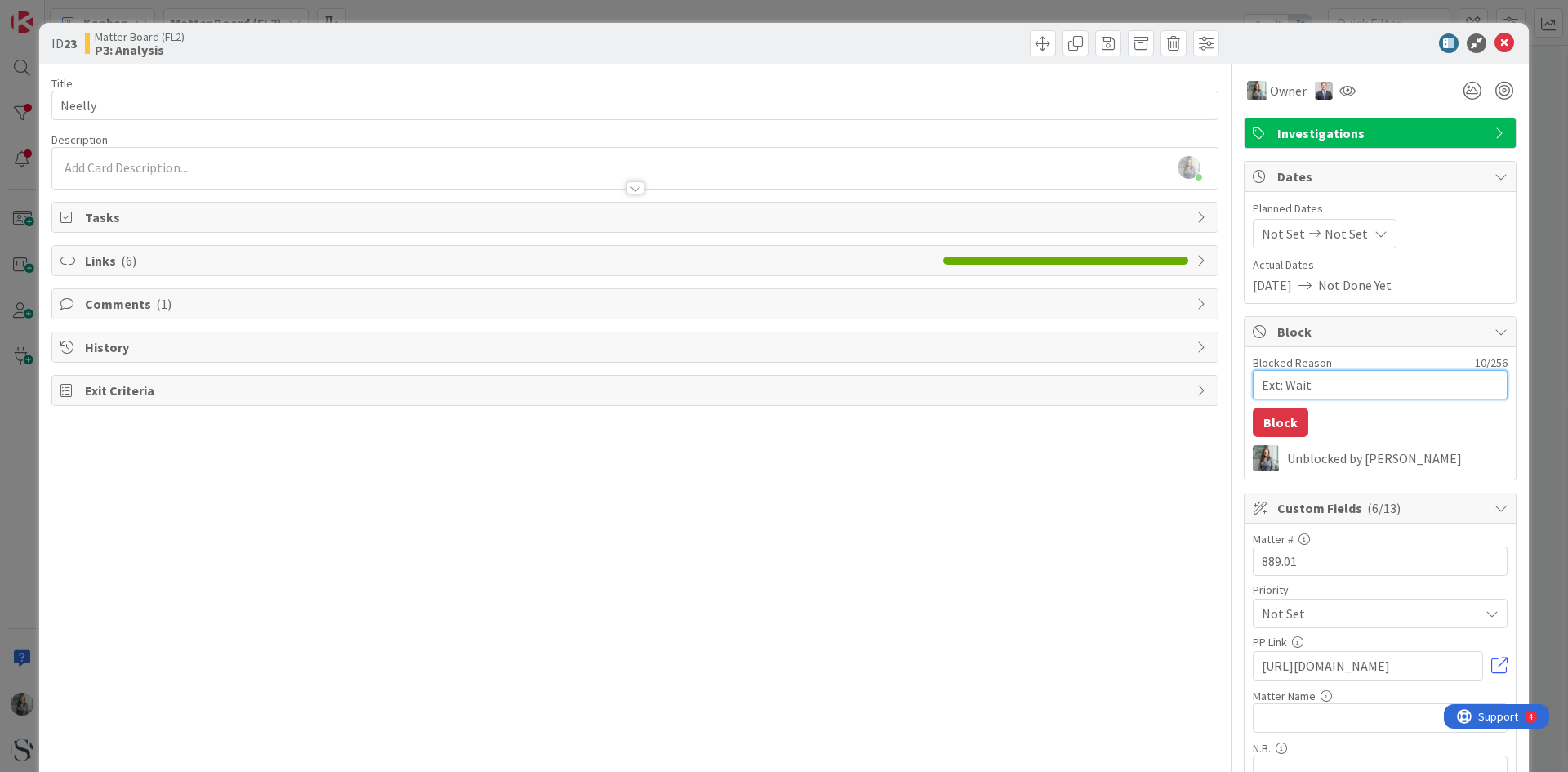
type textarea "Ext: Waiti"
type textarea "x"
type textarea "Ext: Waitin"
type textarea "x"
type textarea "Ext: Waiting"
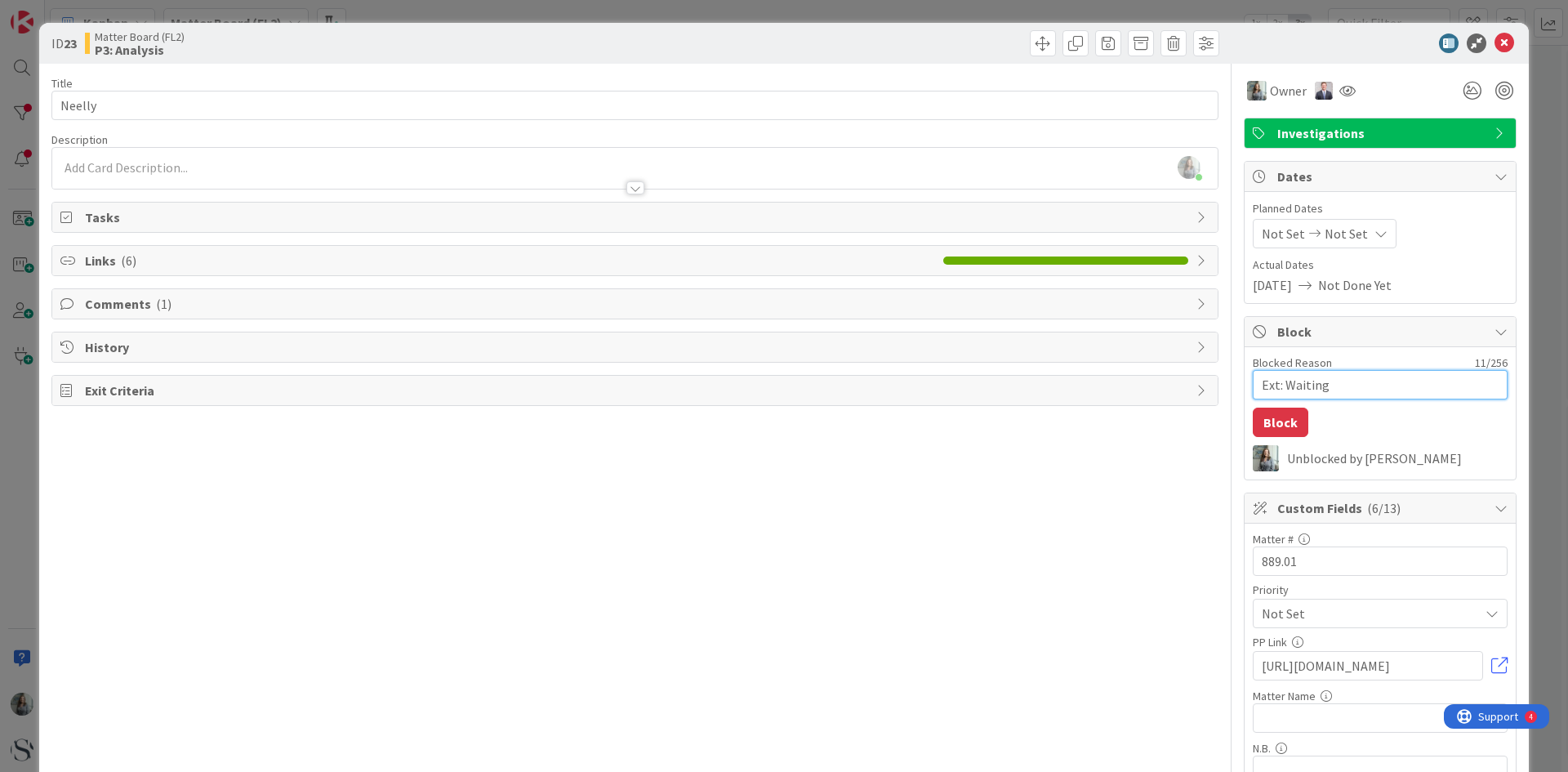
type textarea "x"
type textarea "Ext: Waiting"
type textarea "x"
type textarea "Ext: Waiting o"
type textarea "x"
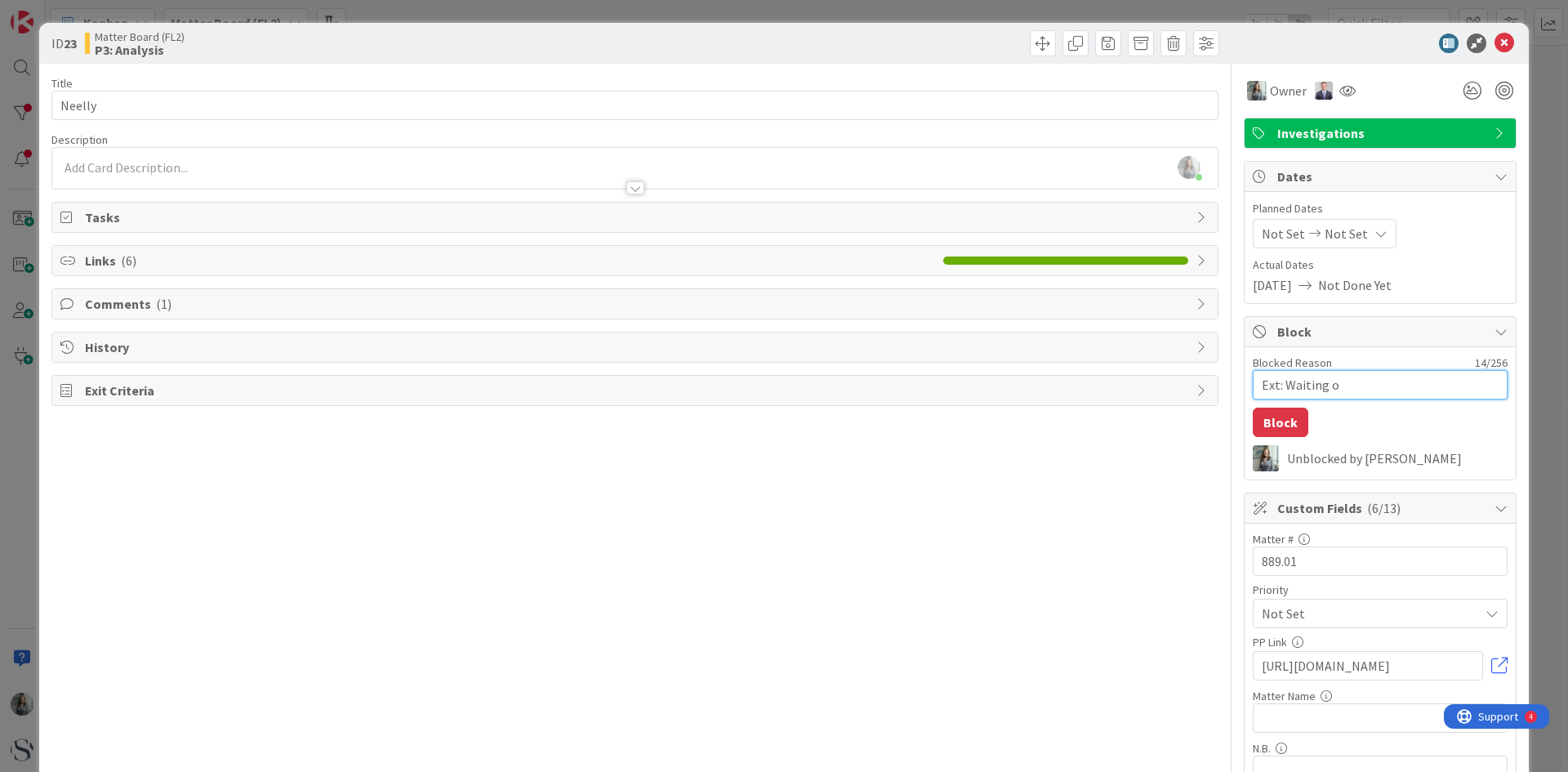
type textarea "Ext: Waiting on"
type textarea "x"
type textarea "Ext: Waiting on"
type textarea "x"
type textarea "Ext: Waiting on r"
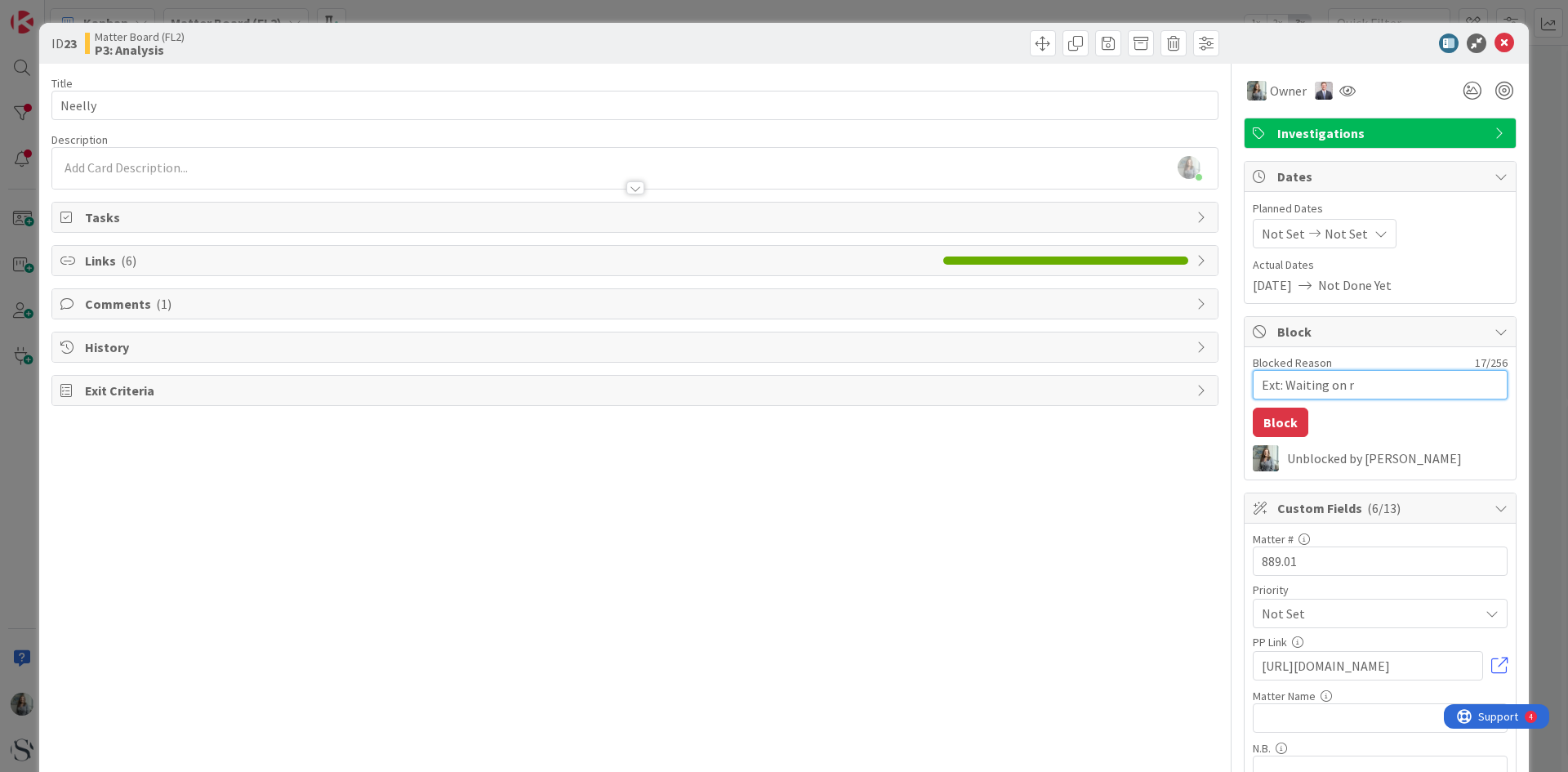
type textarea "x"
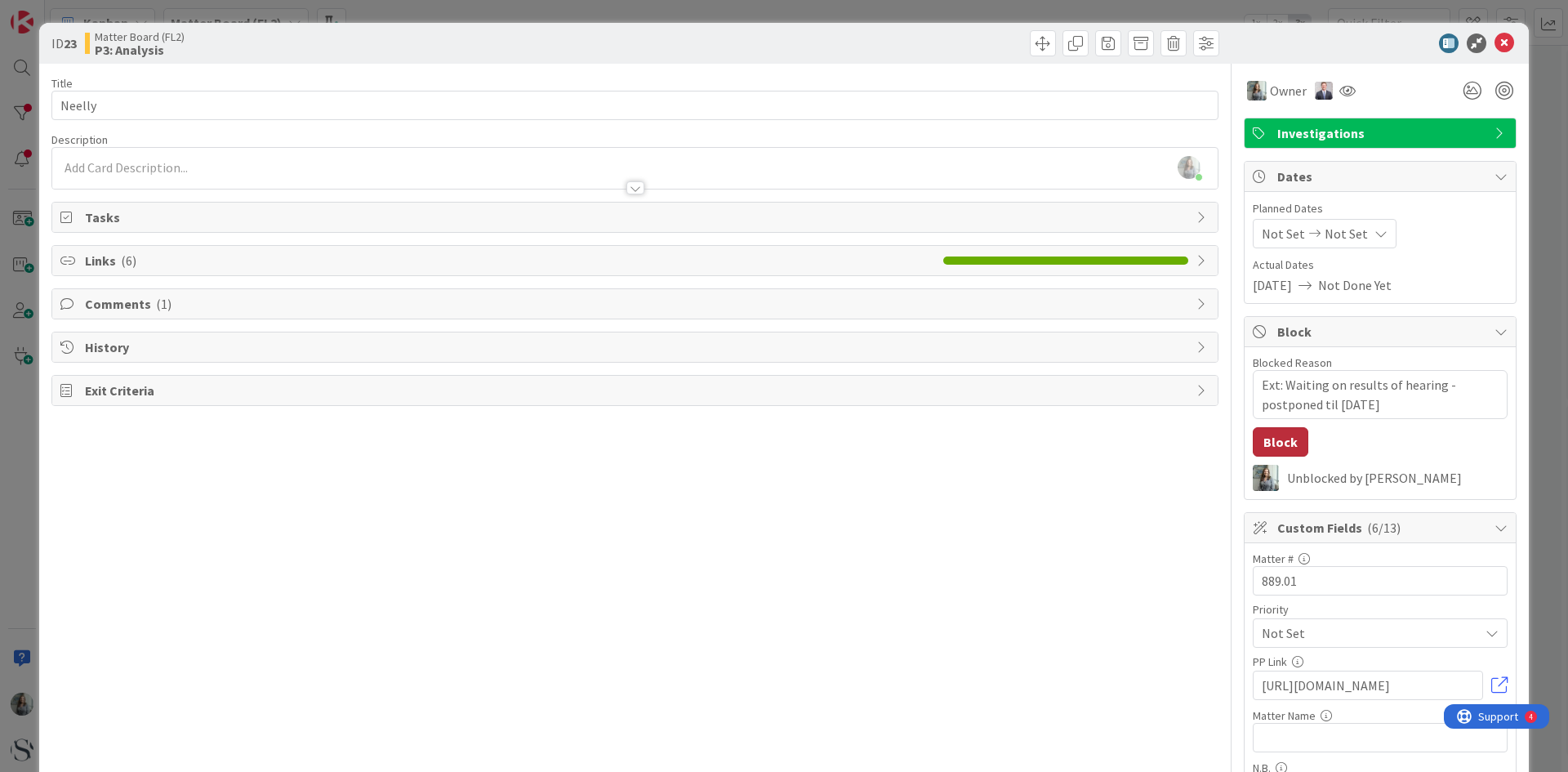
click at [1270, 450] on button "Block" at bounding box center [1281, 441] width 55 height 29
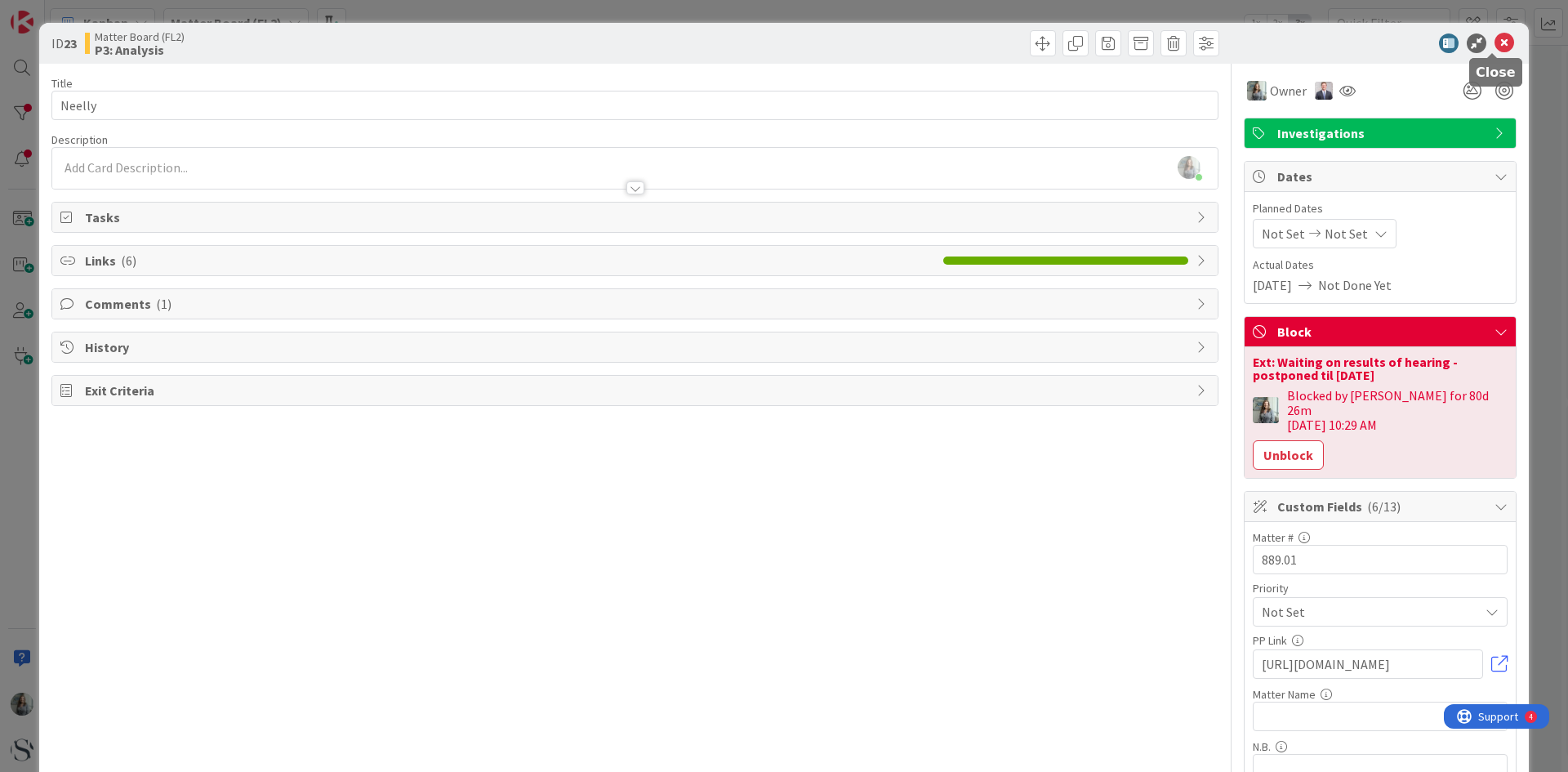
click at [1495, 41] on icon at bounding box center [1504, 43] width 20 height 20
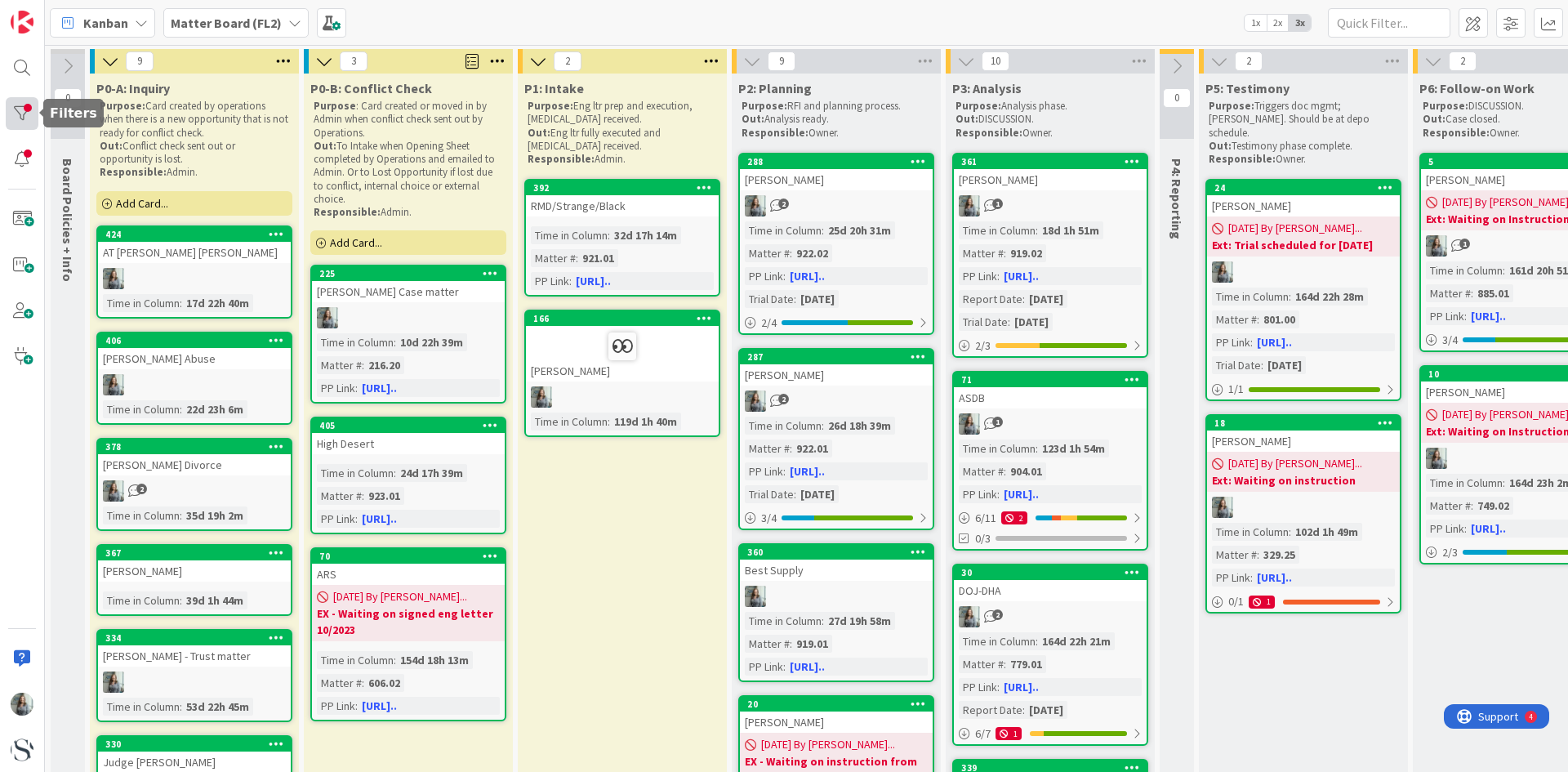
click at [25, 113] on div at bounding box center [22, 114] width 33 height 33
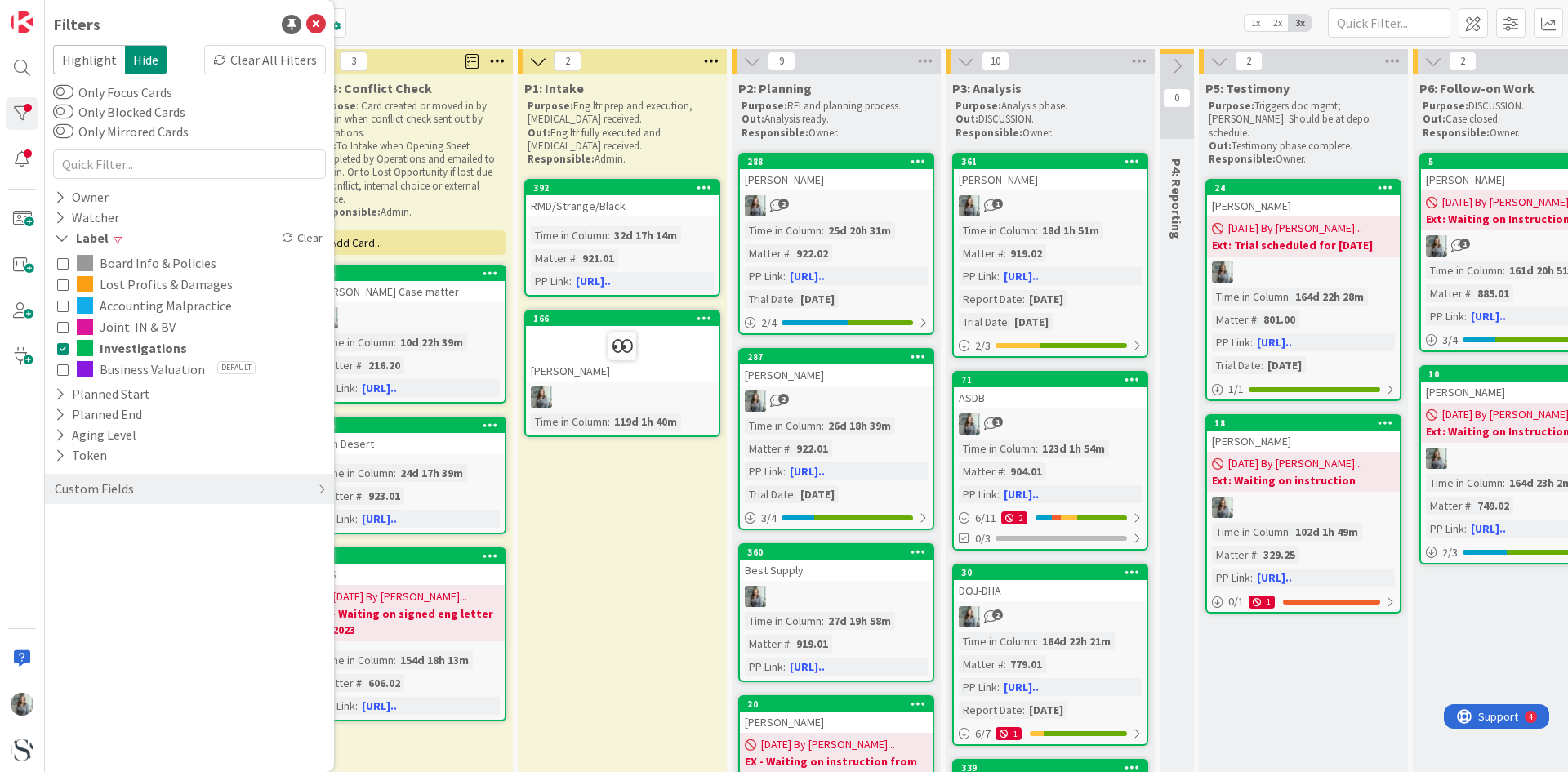
click at [62, 287] on icon at bounding box center [63, 285] width 11 height 11
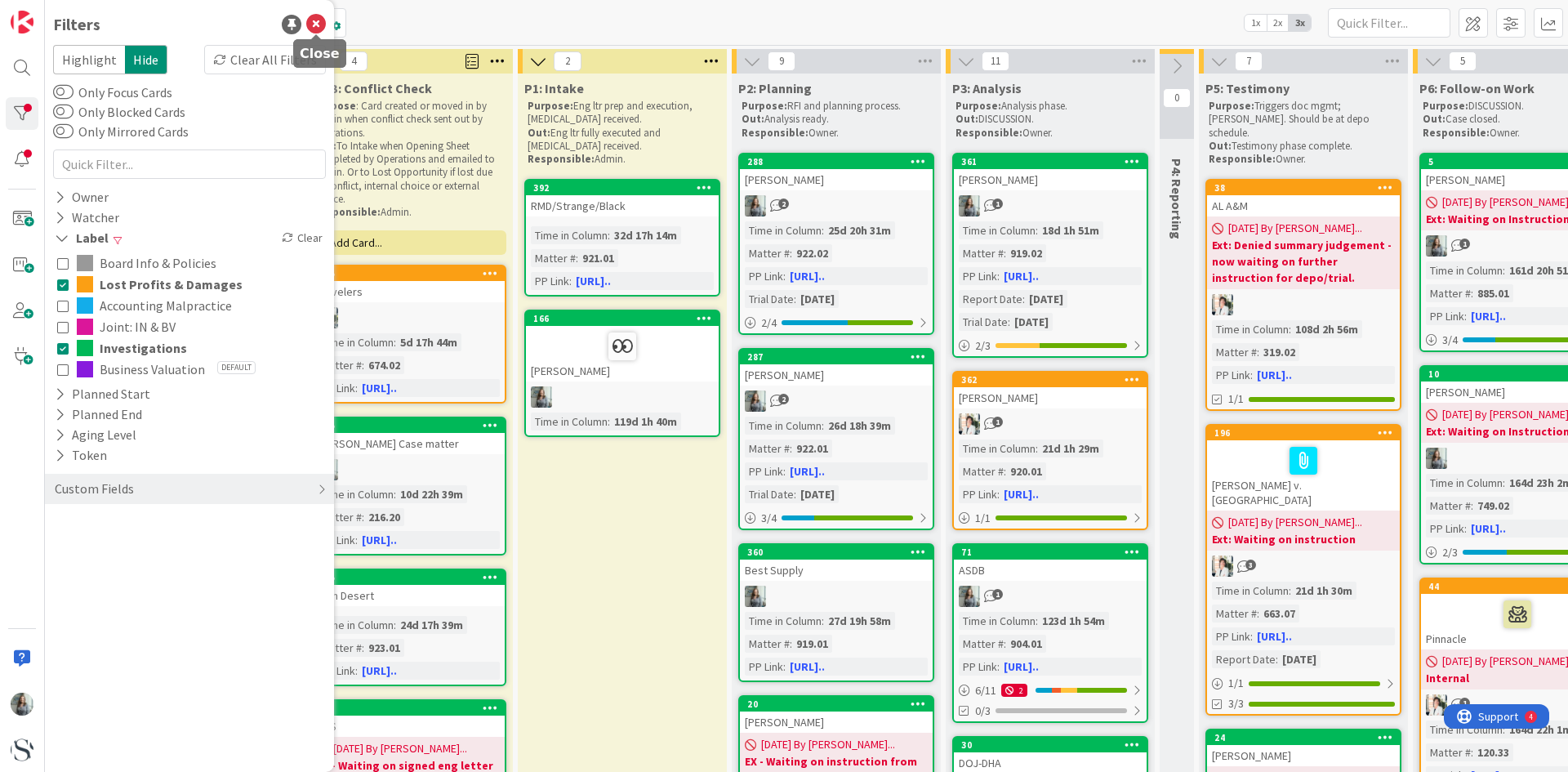
click at [313, 16] on icon at bounding box center [315, 24] width 20 height 20
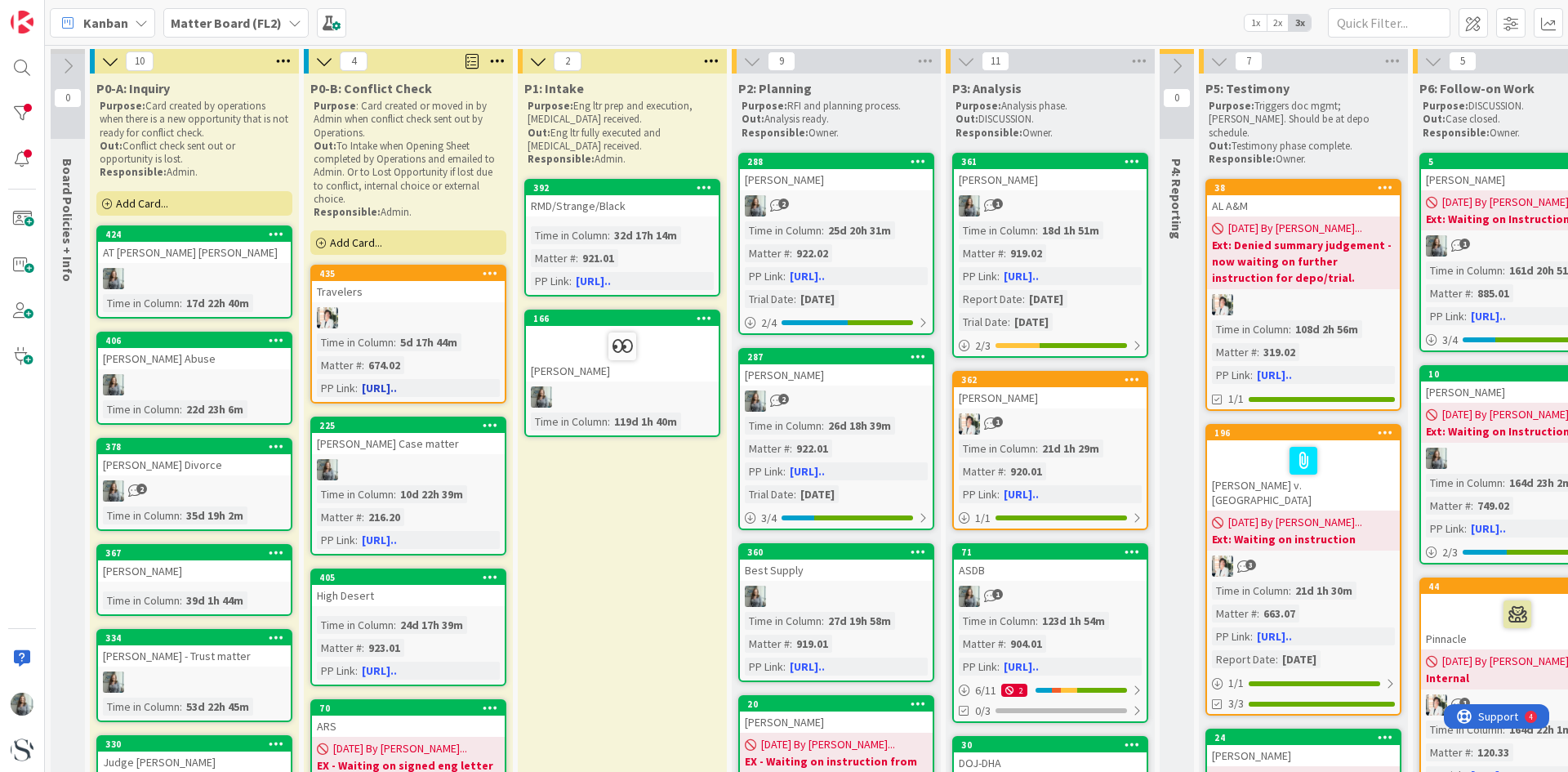
click at [373, 305] on link "435 Travelers Time in [GEOGRAPHIC_DATA] : 5d 17h 44m Matter # : 674.02 PP Link …" at bounding box center [408, 334] width 196 height 139
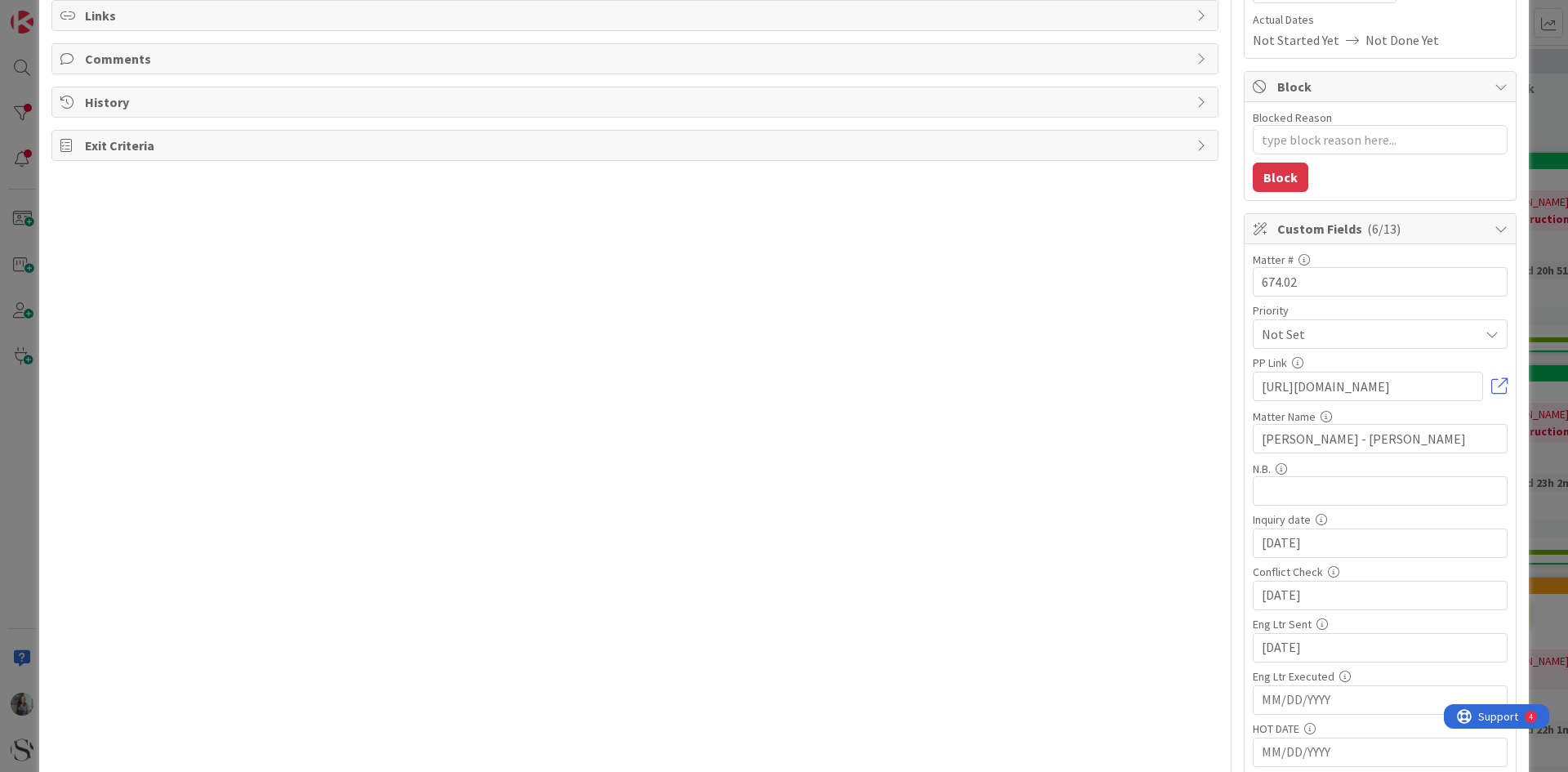
scroll to position [327, 0]
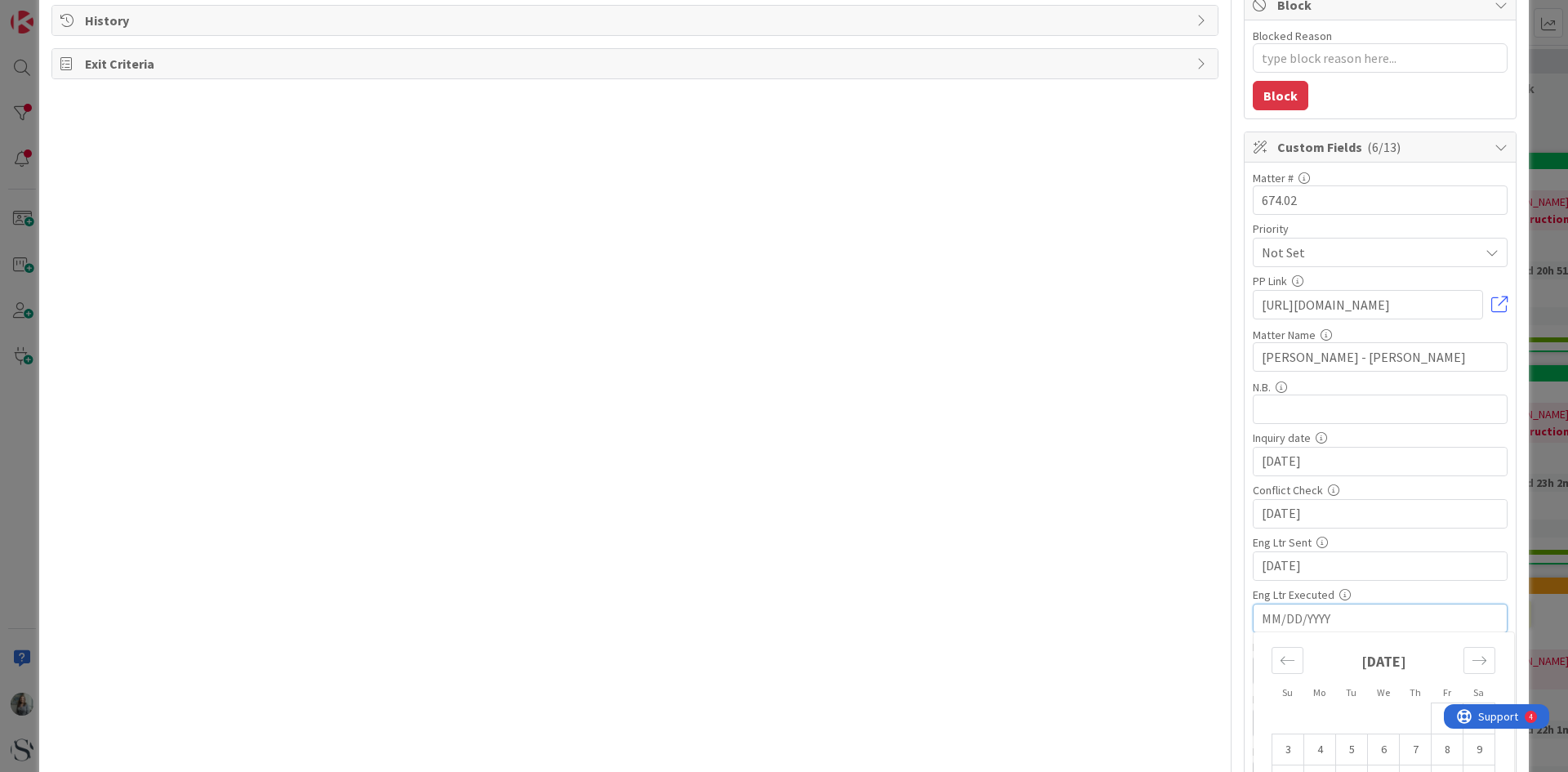
click at [1299, 612] on input "MM/DD/YYYY" at bounding box center [1380, 619] width 237 height 28
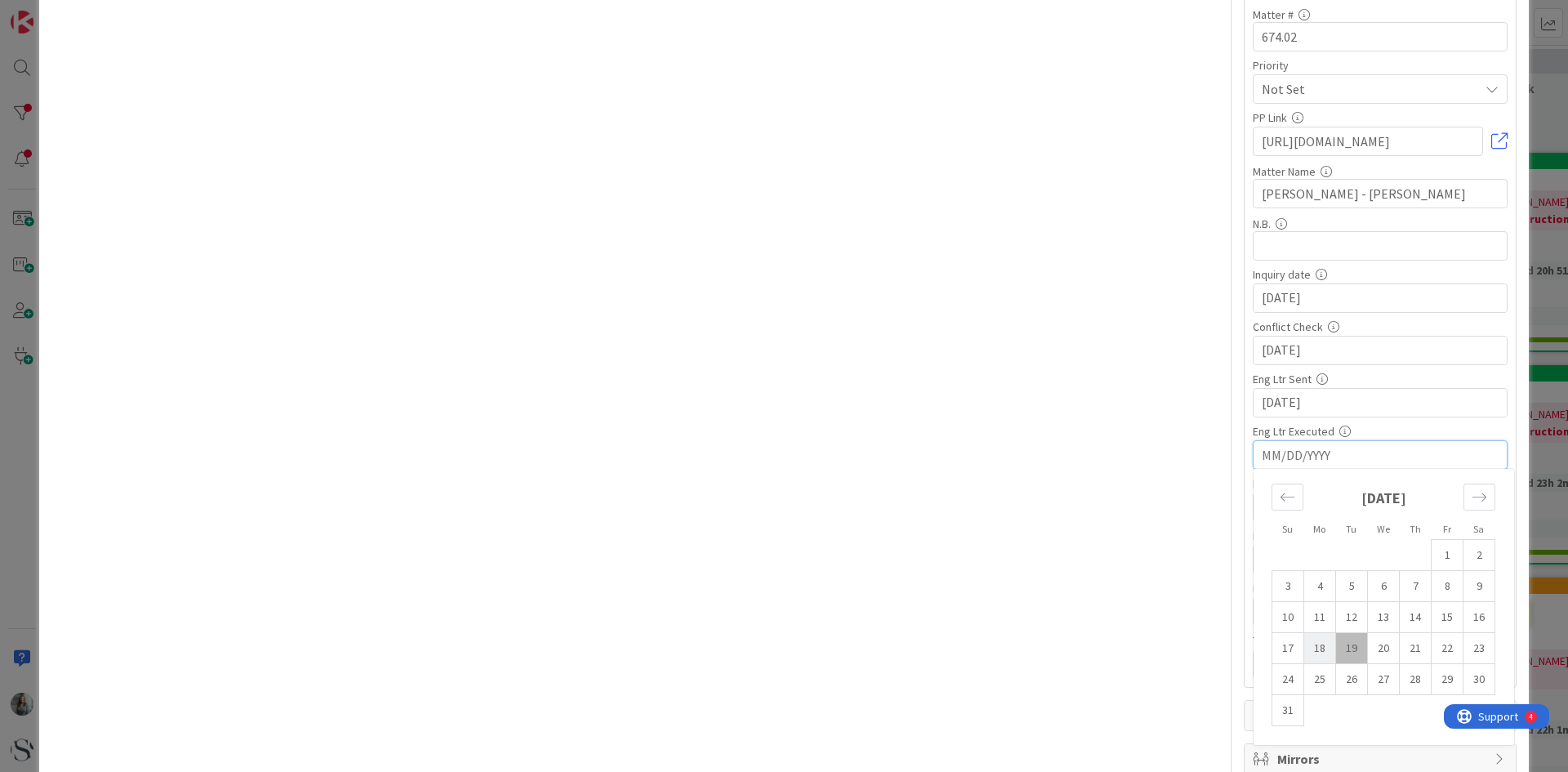
click at [1310, 651] on td "18" at bounding box center [1320, 648] width 32 height 31
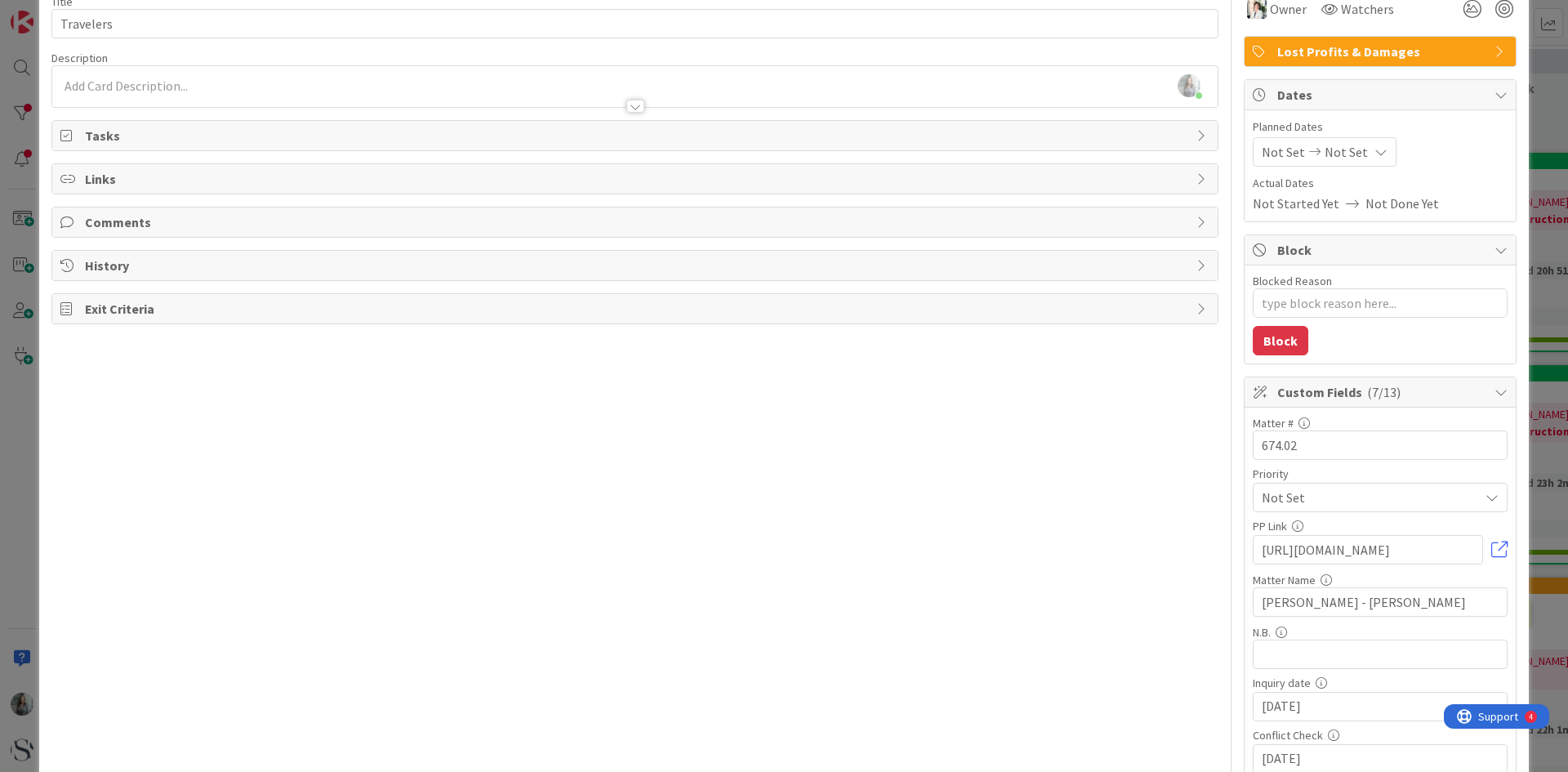
scroll to position [0, 0]
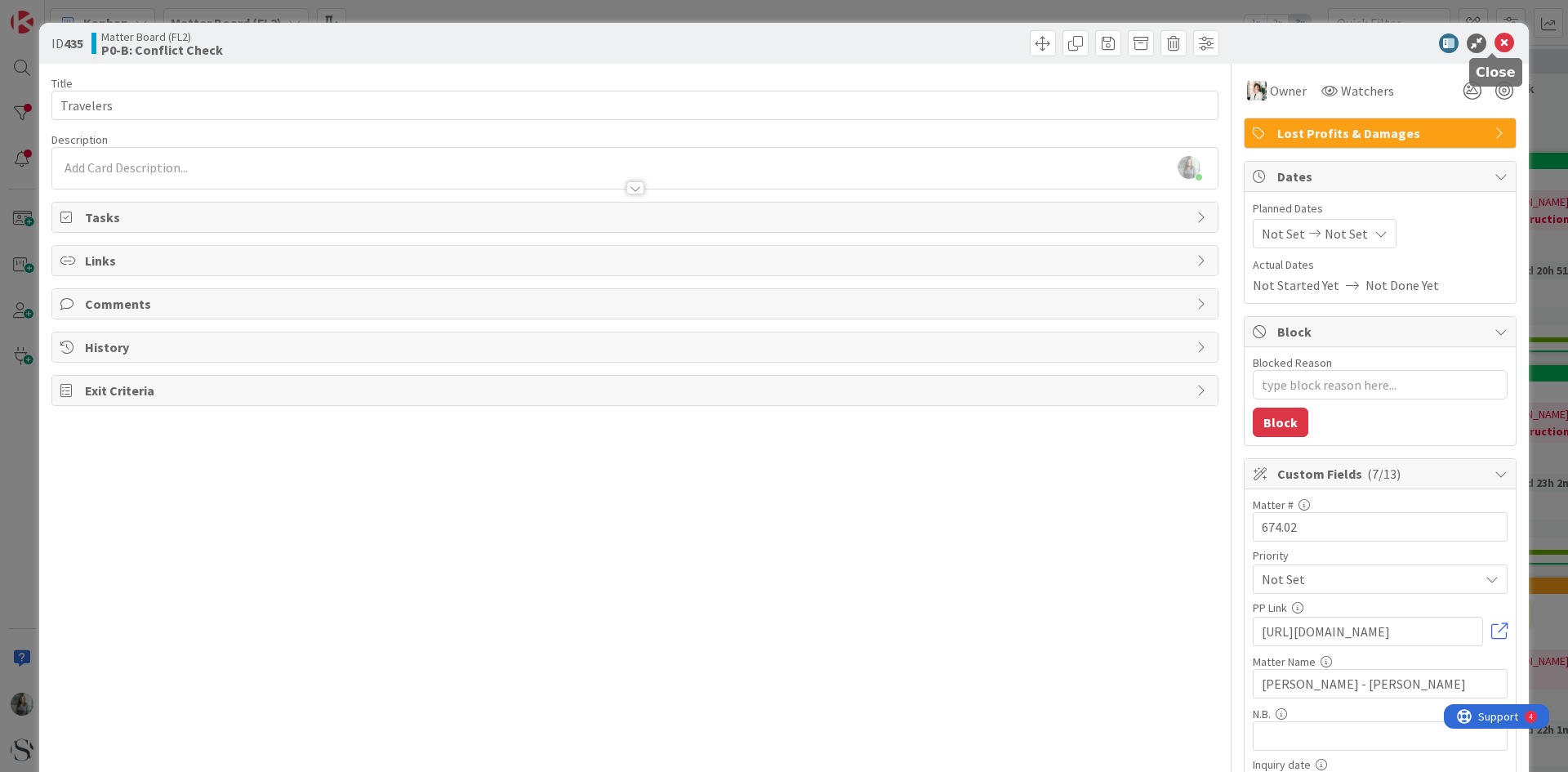
click at [1502, 44] on icon at bounding box center [1504, 43] width 20 height 20
